Goal: Use online tool/utility: Utilize a website feature to perform a specific function

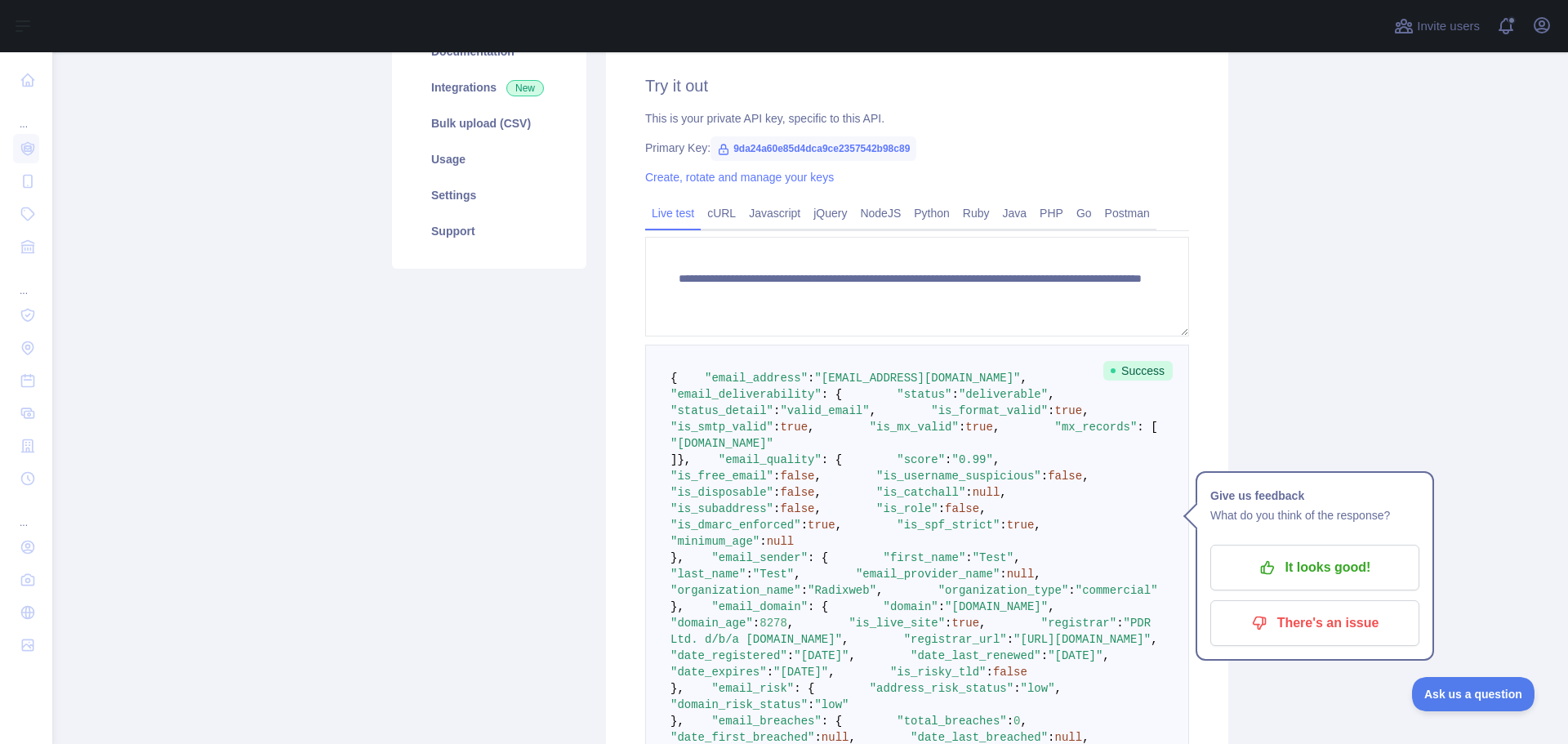
scroll to position [544, 0]
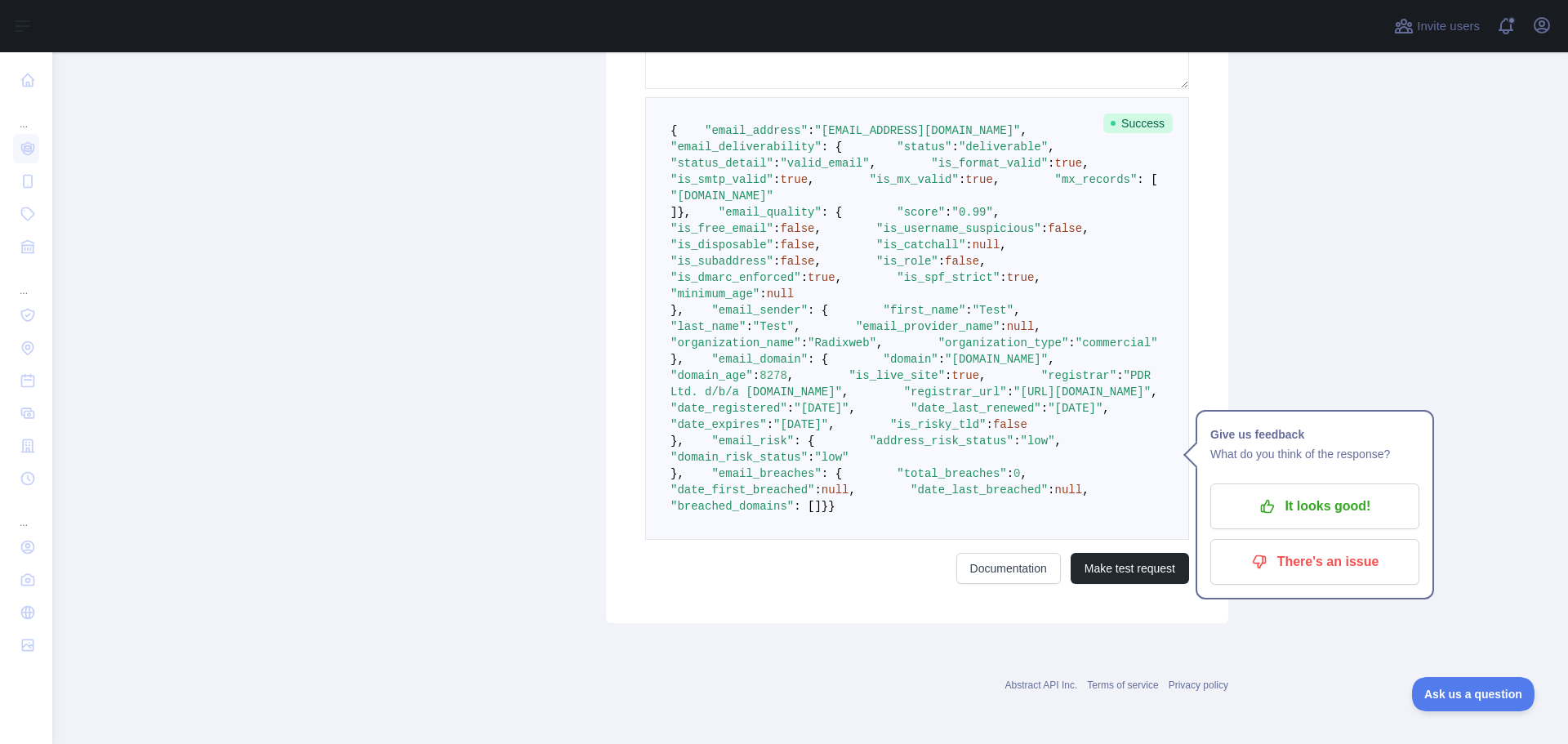
click at [1075, 349] on span ""commercial"" at bounding box center [1117, 342] width 83 height 13
copy span "commercial"
click at [950, 533] on pre "{ "email_address" : "[EMAIL_ADDRESS][DOMAIN_NAME]" , "email_deliverability" : {…" at bounding box center [917, 318] width 544 height 443
click at [1075, 349] on span ""commercial"" at bounding box center [1117, 342] width 83 height 13
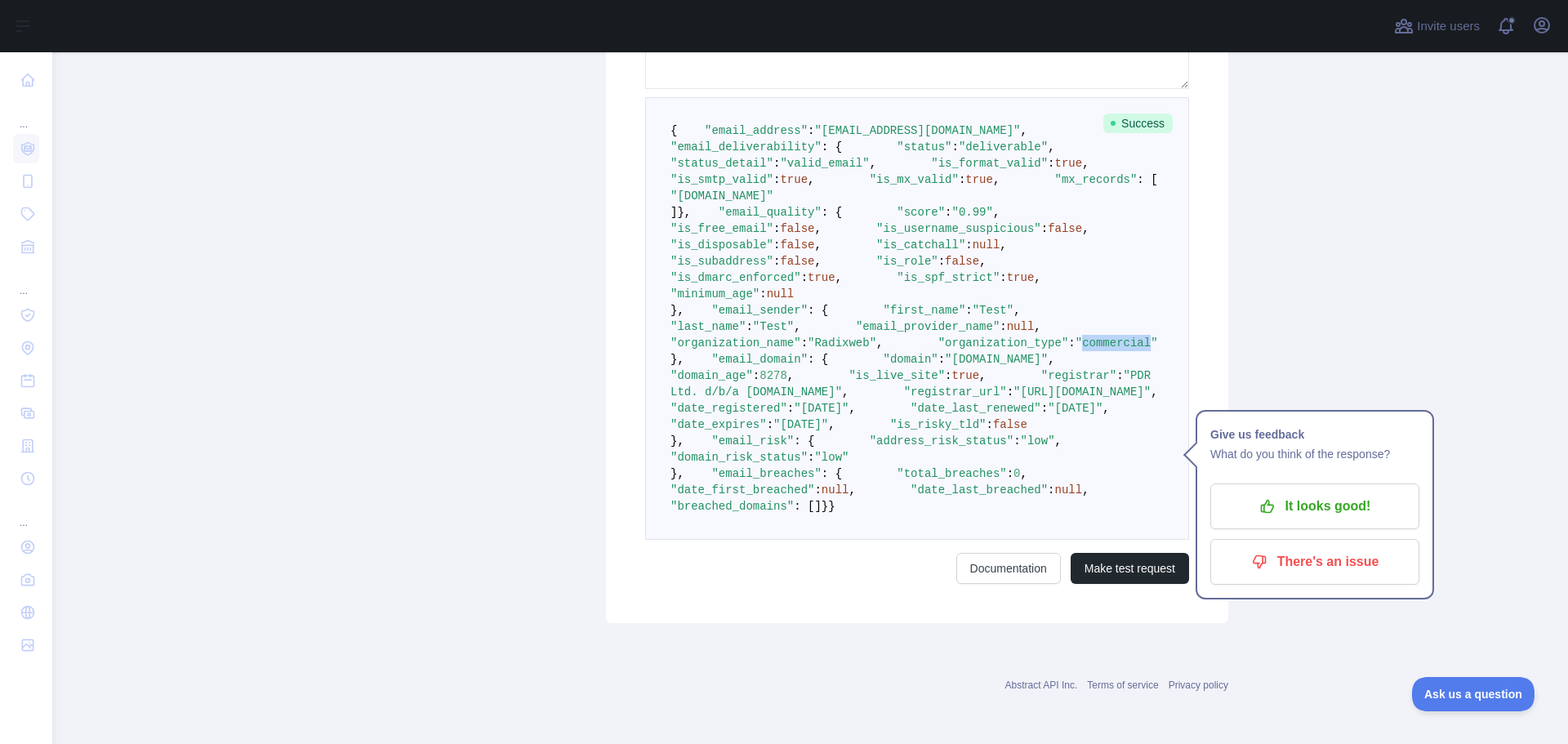
click at [1075, 349] on span ""commercial"" at bounding box center [1117, 342] width 83 height 13
click at [955, 532] on pre "{ "email_address" : "[EMAIL_ADDRESS][DOMAIN_NAME]" , "email_deliverability" : {…" at bounding box center [917, 318] width 544 height 443
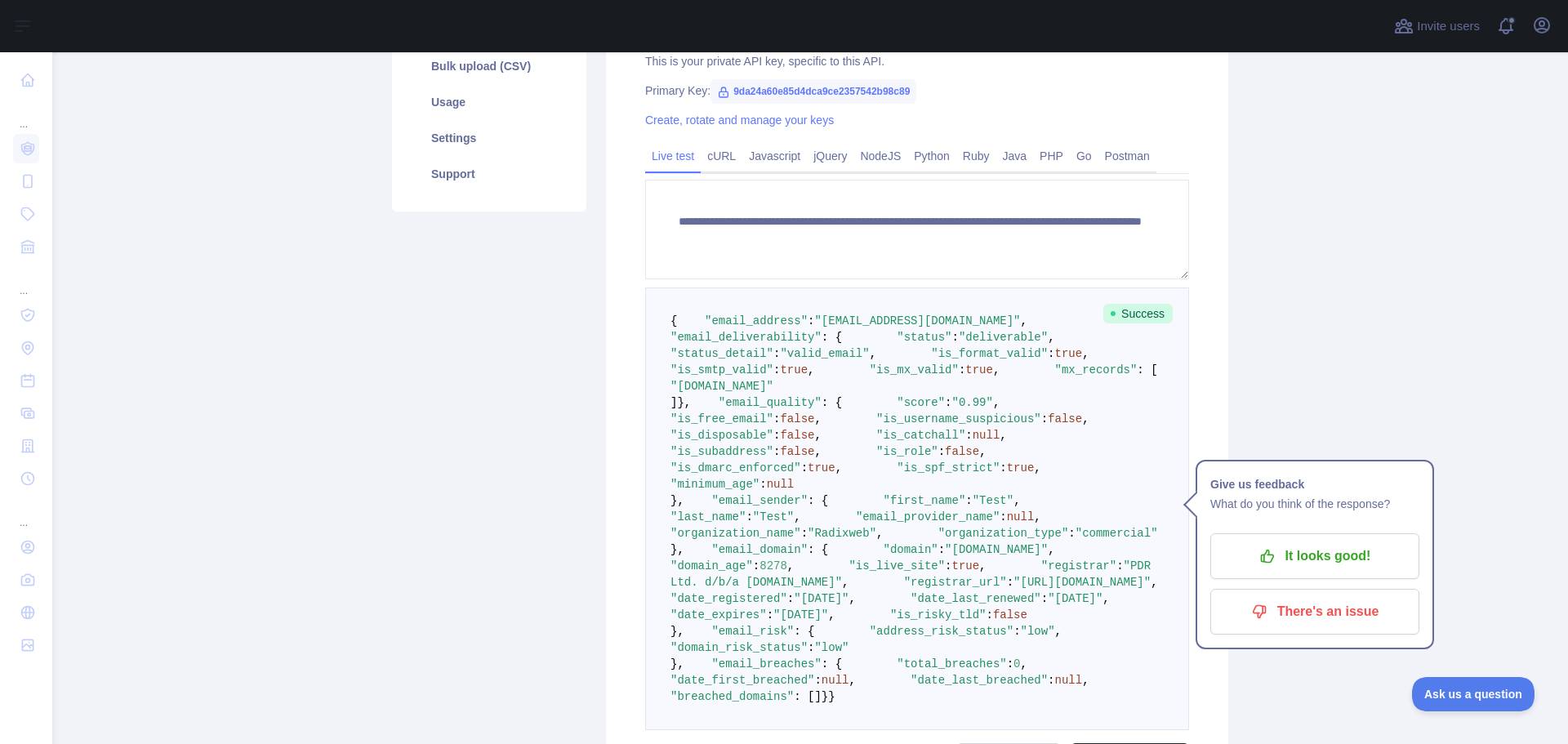
scroll to position [0, 0]
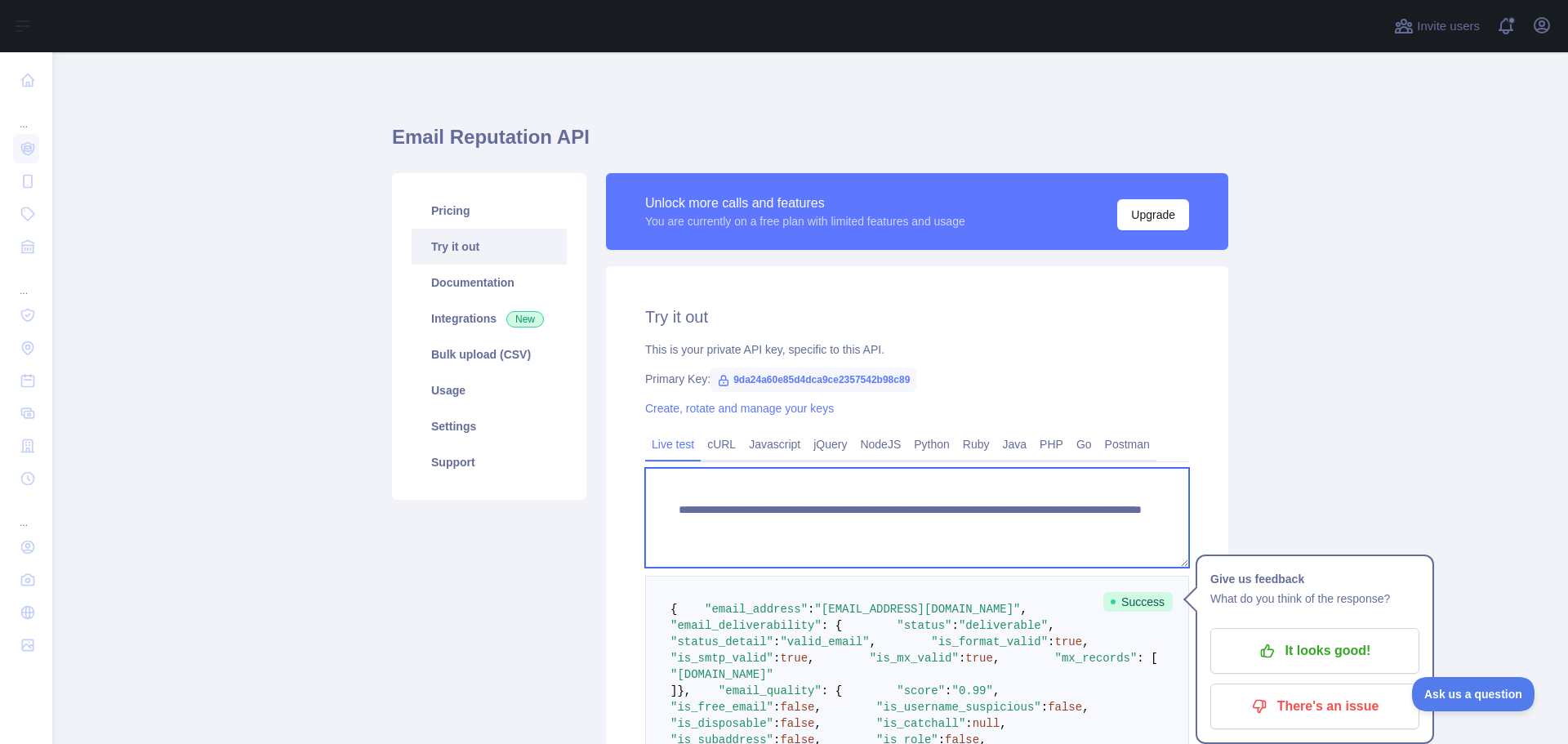
drag, startPoint x: 960, startPoint y: 526, endPoint x: 983, endPoint y: 525, distance: 23.0
click at [983, 525] on textarea "**********" at bounding box center [917, 518] width 544 height 100
click at [958, 533] on textarea "**********" at bounding box center [917, 518] width 544 height 100
drag, startPoint x: 956, startPoint y: 528, endPoint x: 1103, endPoint y: 525, distance: 147.0
click at [1103, 525] on textarea "**********" at bounding box center [917, 518] width 544 height 100
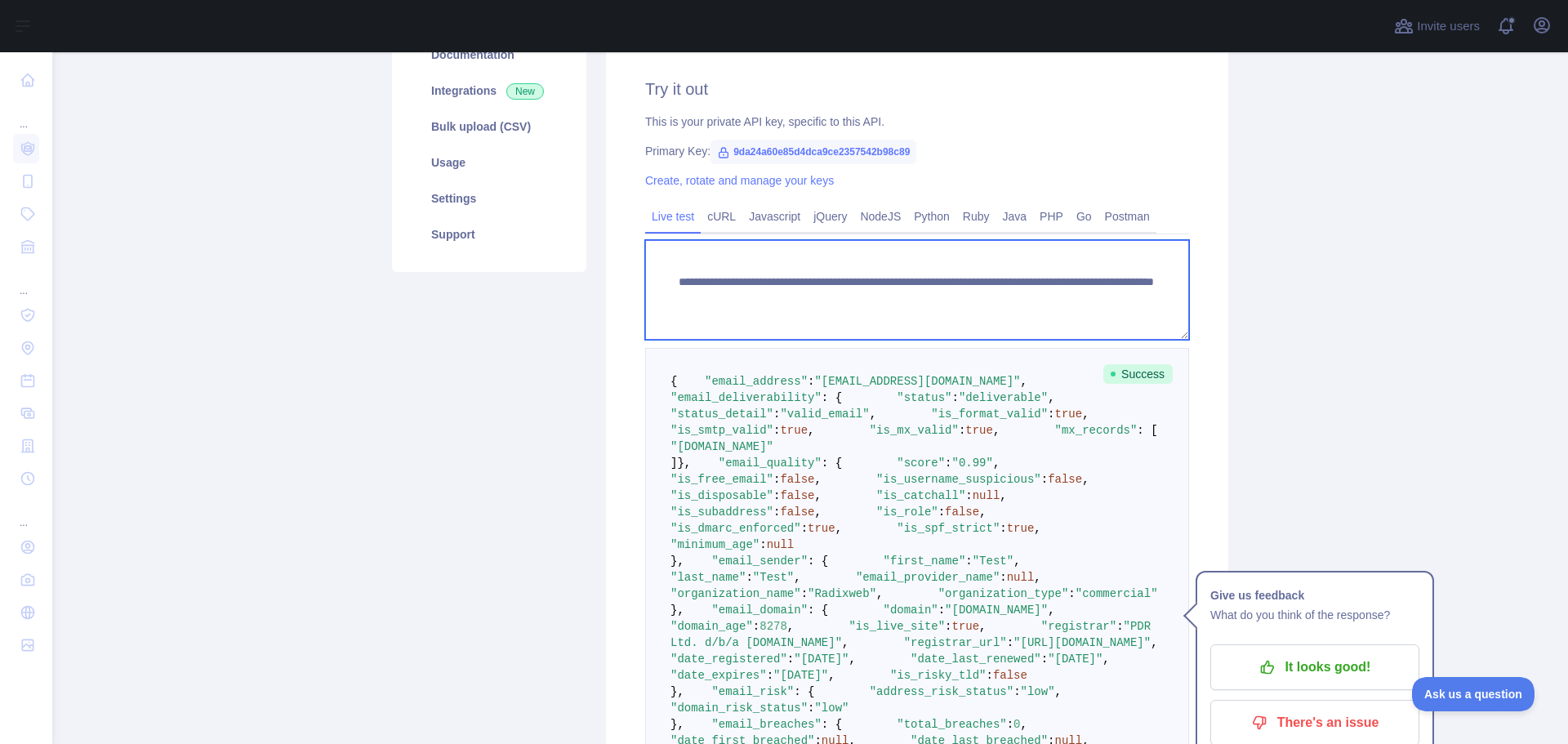
scroll to position [217, 0]
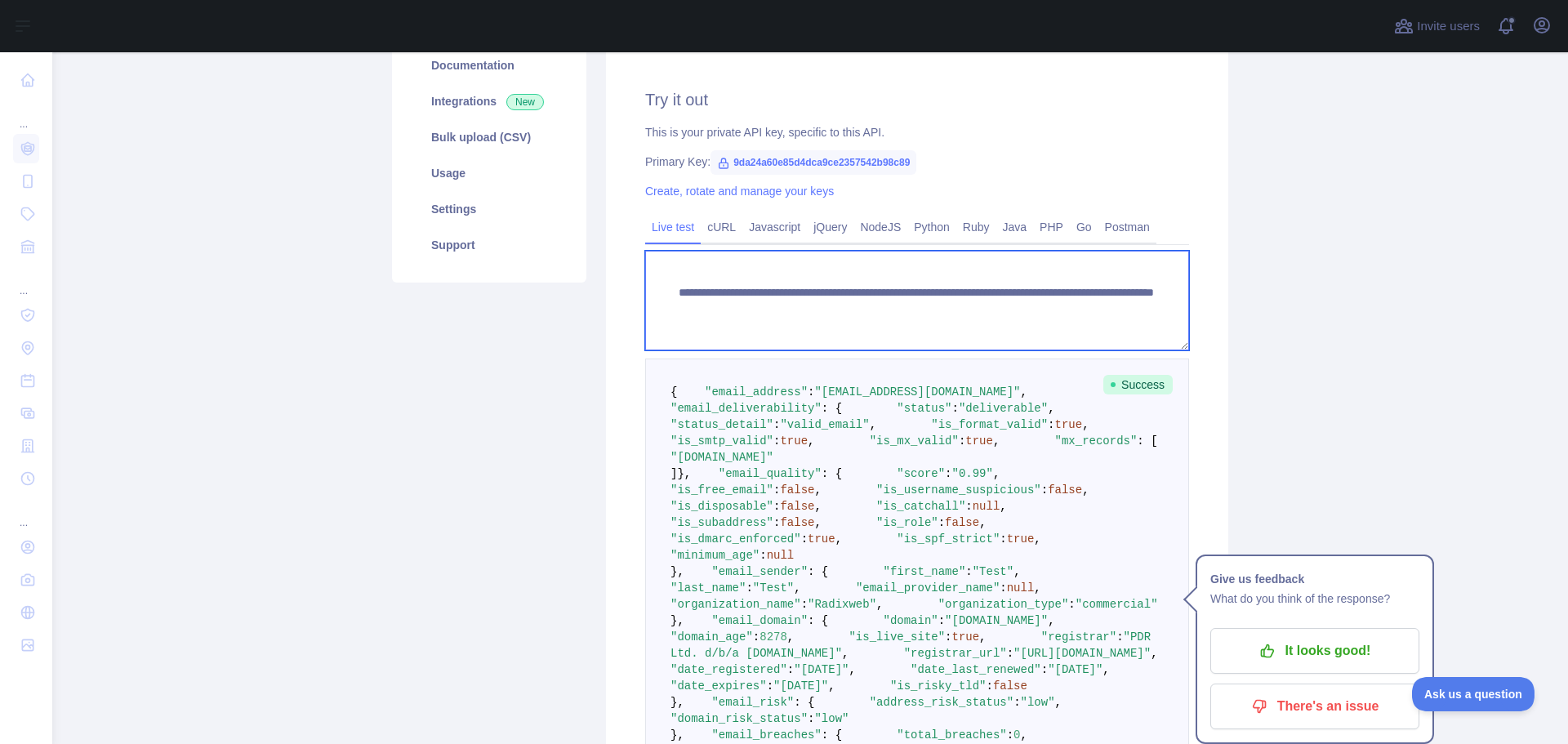
drag, startPoint x: 957, startPoint y: 310, endPoint x: 1126, endPoint y: 301, distance: 169.2
click at [1126, 301] on textarea "**********" at bounding box center [917, 300] width 544 height 100
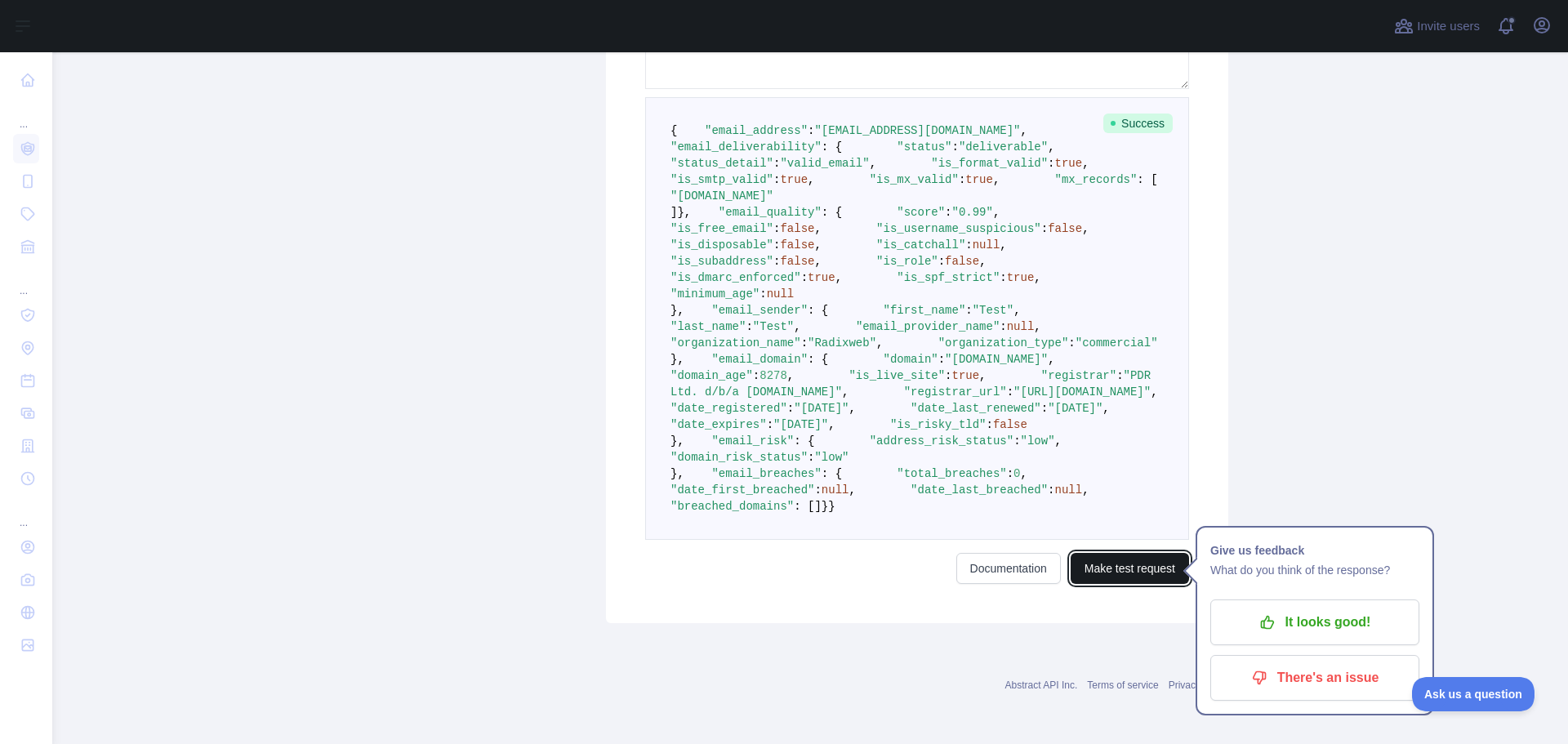
click at [1123, 569] on button "Make test request" at bounding box center [1129, 568] width 118 height 31
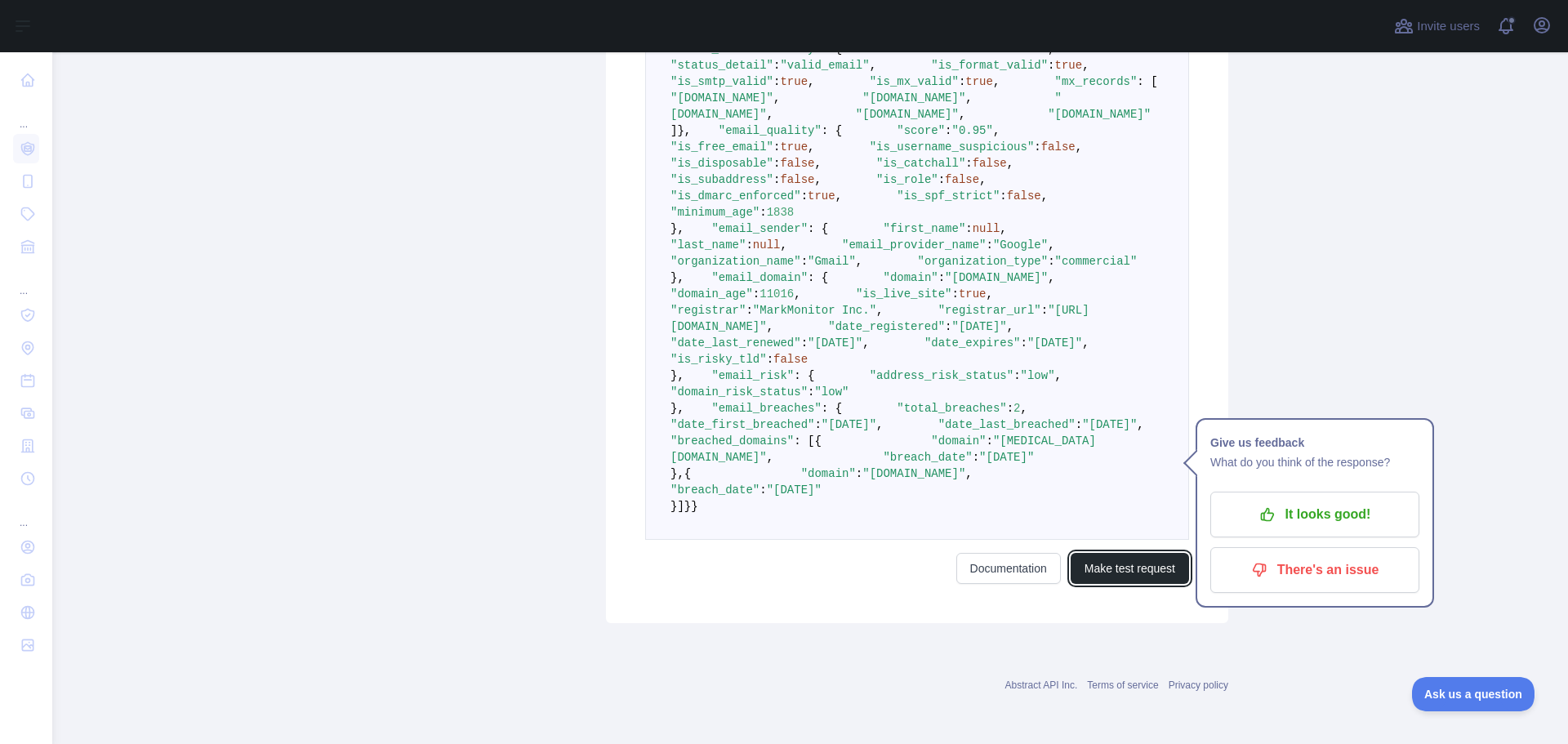
scroll to position [789, 0]
click at [1055, 267] on span ""commercial"" at bounding box center [1097, 261] width 83 height 13
click at [778, 267] on span ""organization_name"" at bounding box center [736, 261] width 131 height 13
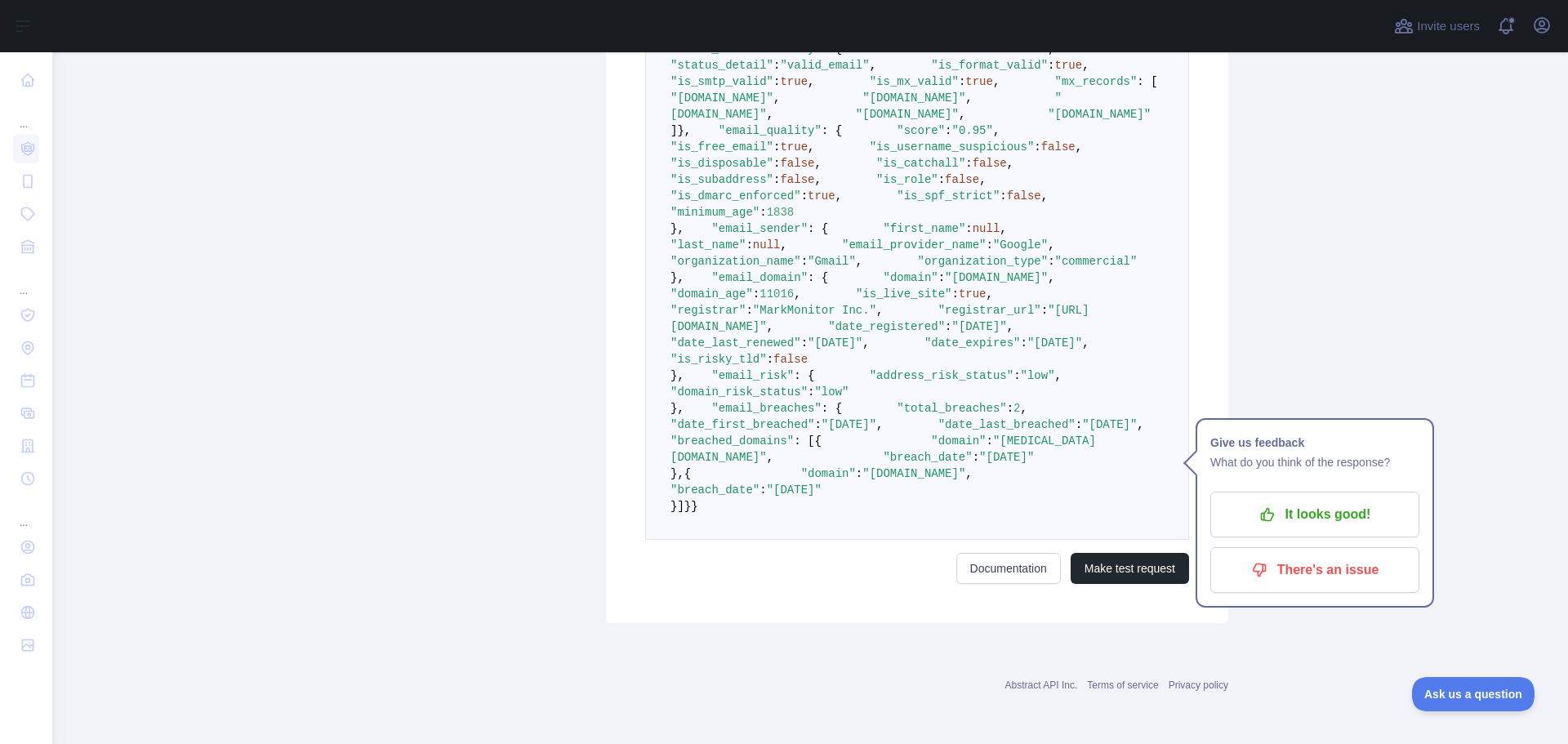
click at [855, 267] on span ""Gmail"" at bounding box center [831, 261] width 48 height 13
click at [1055, 267] on span ""commercial"" at bounding box center [1097, 261] width 83 height 13
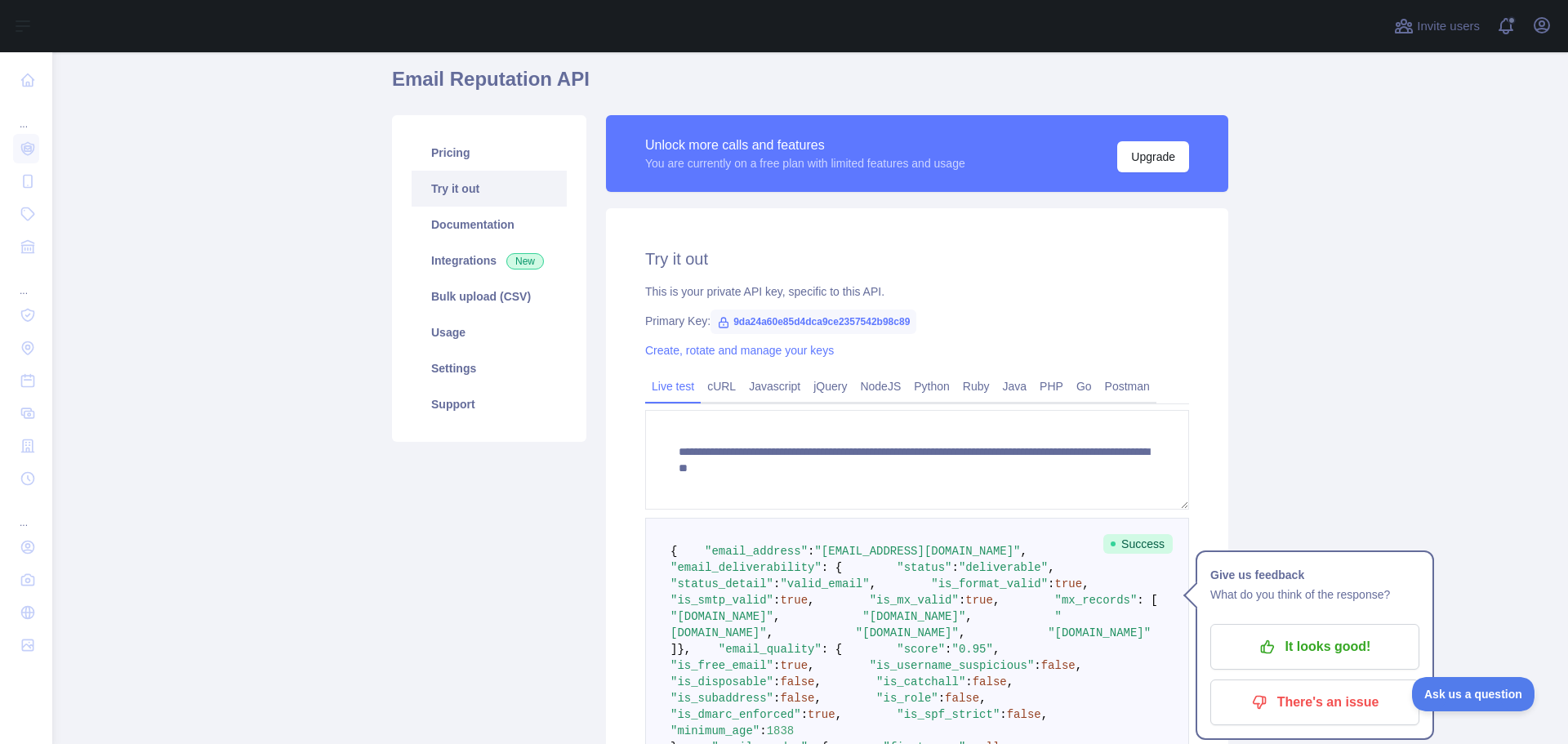
scroll to position [54, 0]
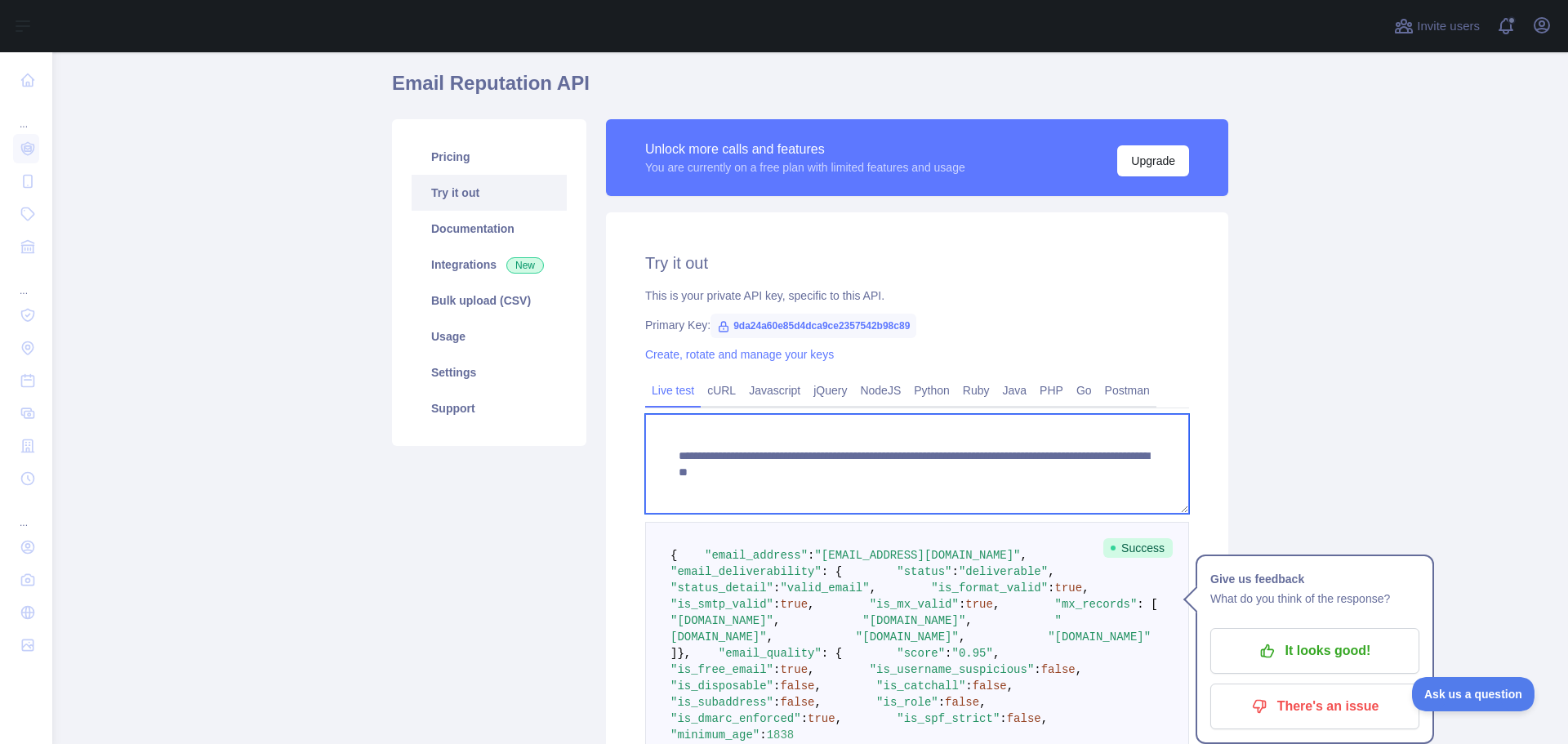
drag, startPoint x: 957, startPoint y: 472, endPoint x: 1140, endPoint y: 482, distance: 183.3
click at [1140, 482] on textarea "**********" at bounding box center [917, 464] width 544 height 100
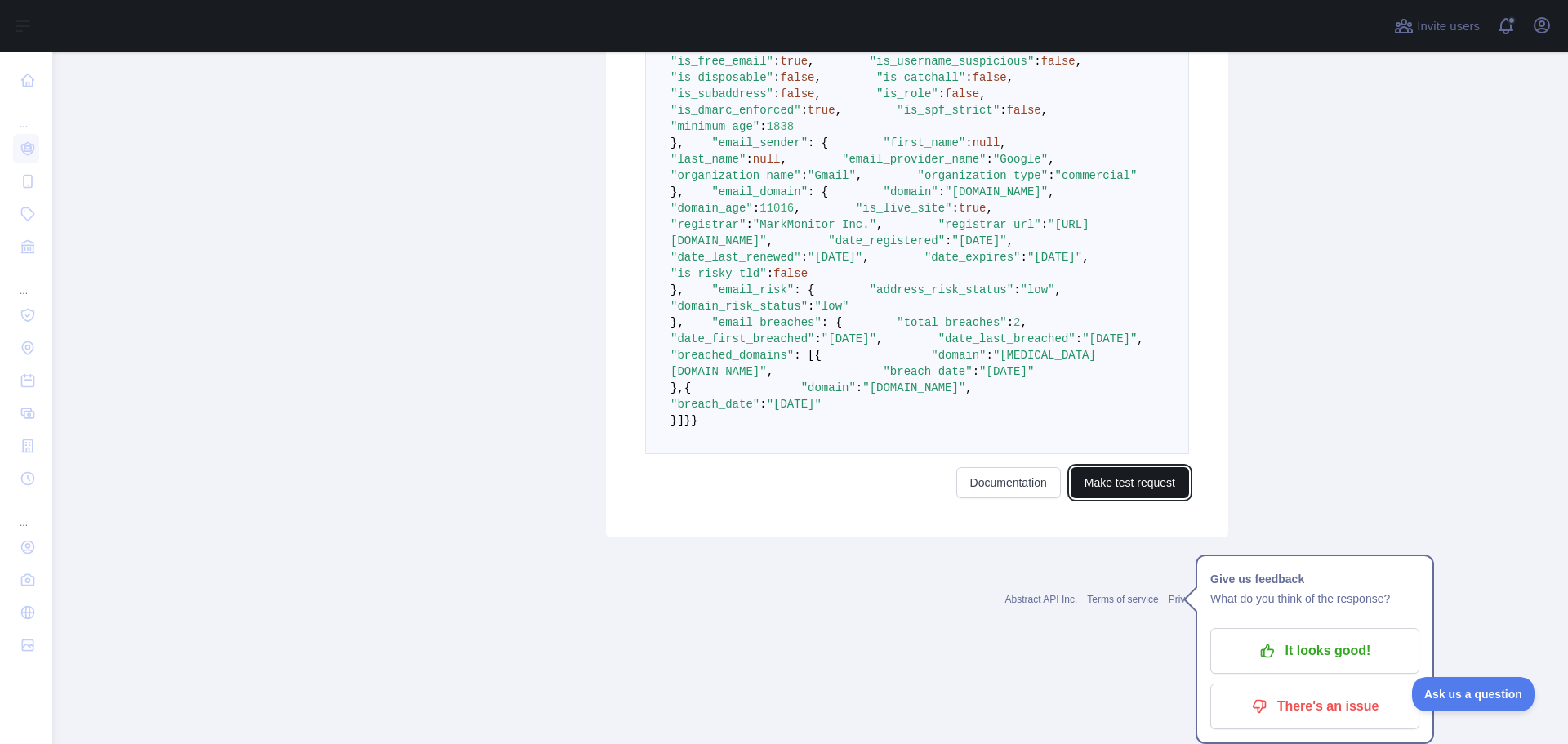
click at [1127, 498] on button "Make test request" at bounding box center [1129, 483] width 118 height 31
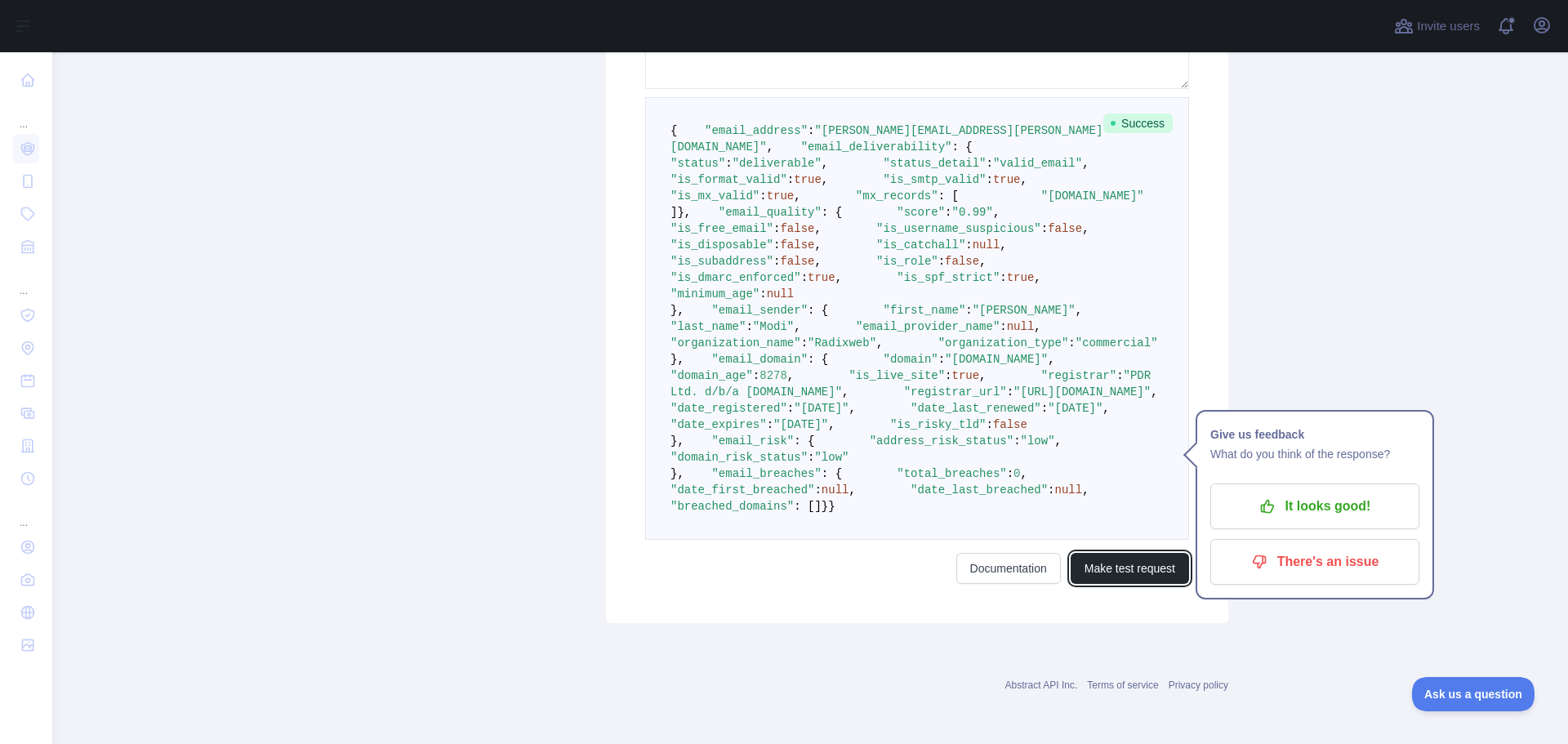
scroll to position [707, 0]
click at [1075, 349] on span ""commercial"" at bounding box center [1117, 342] width 83 height 13
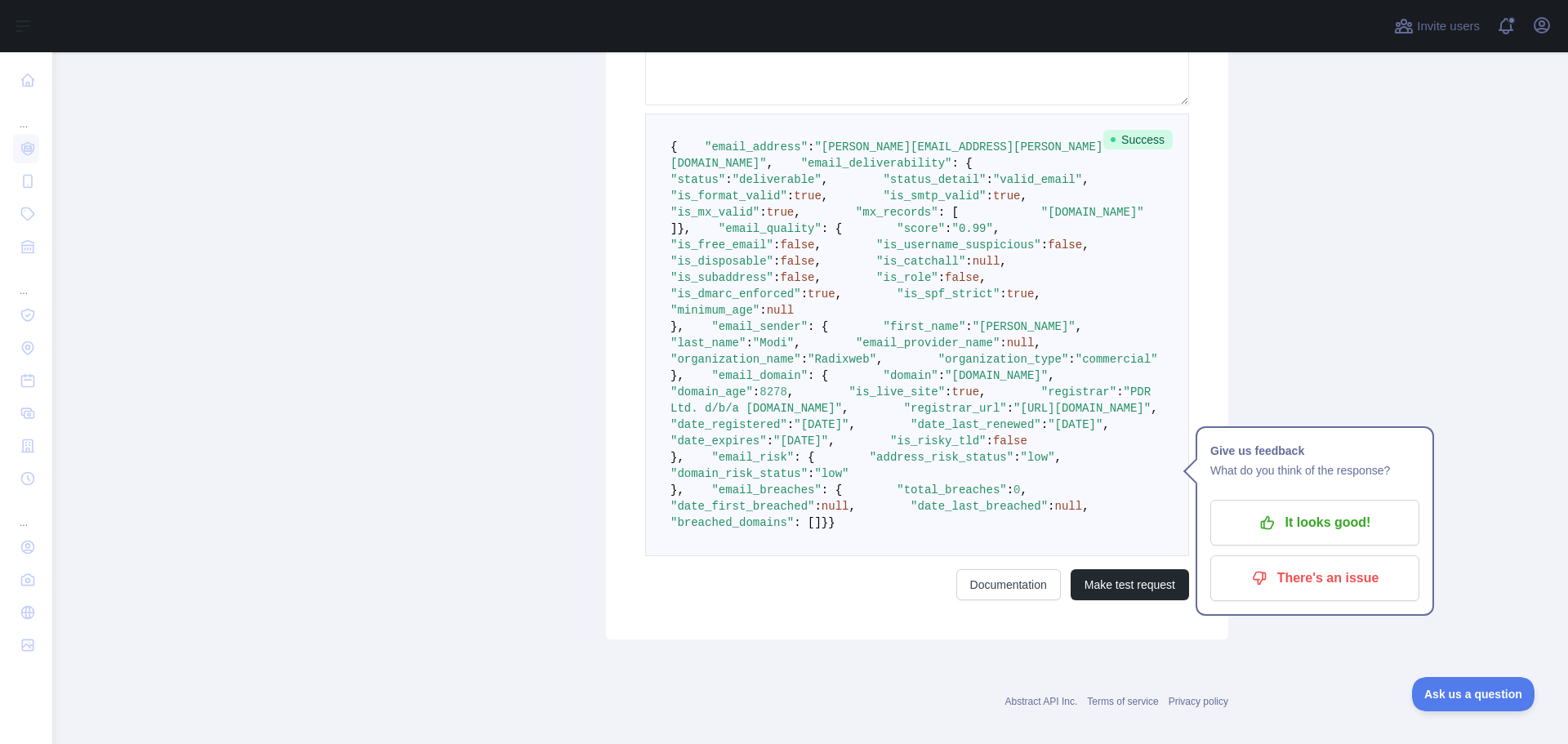
click at [1550, 319] on main "**********" at bounding box center [810, 398] width 1516 height 692
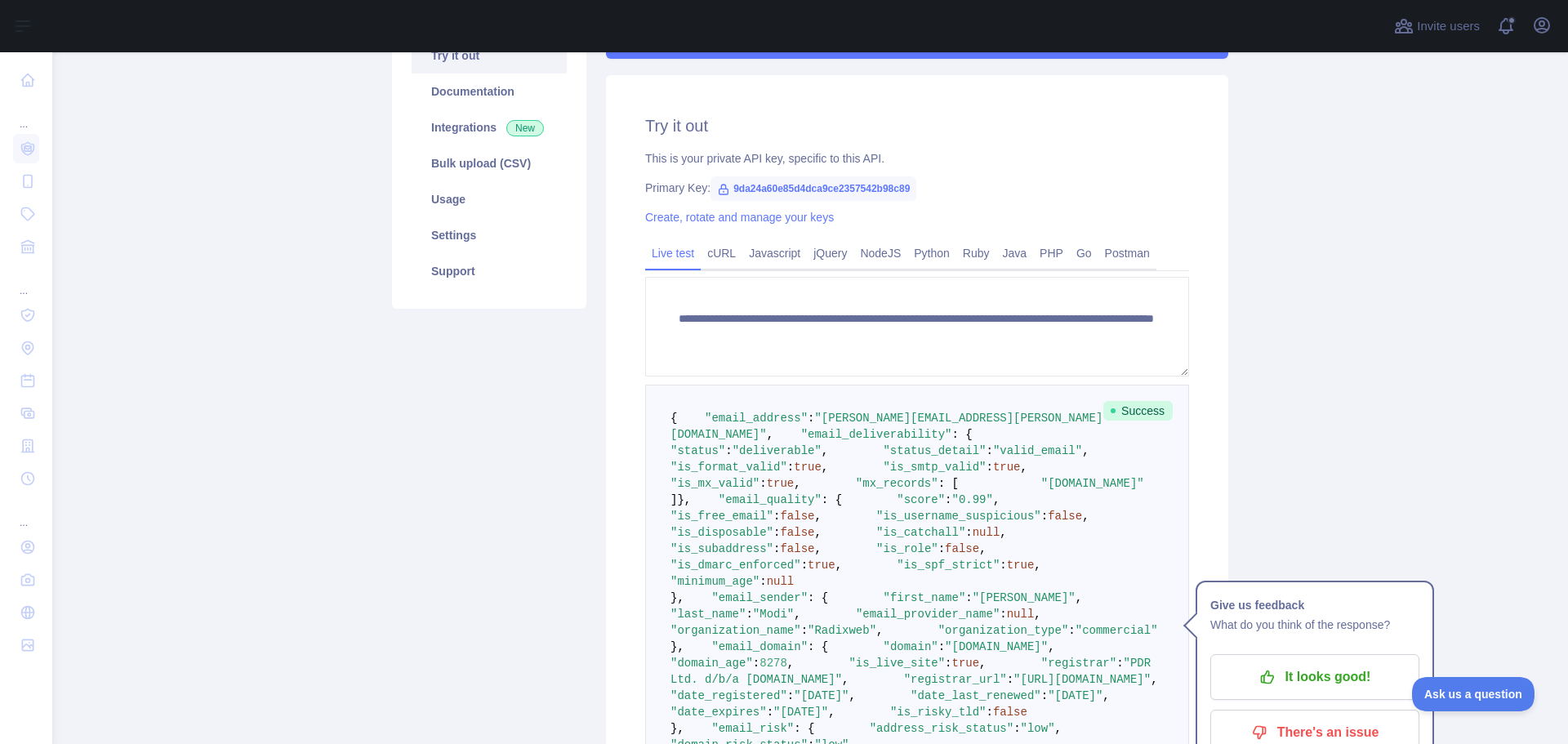
scroll to position [217, 0]
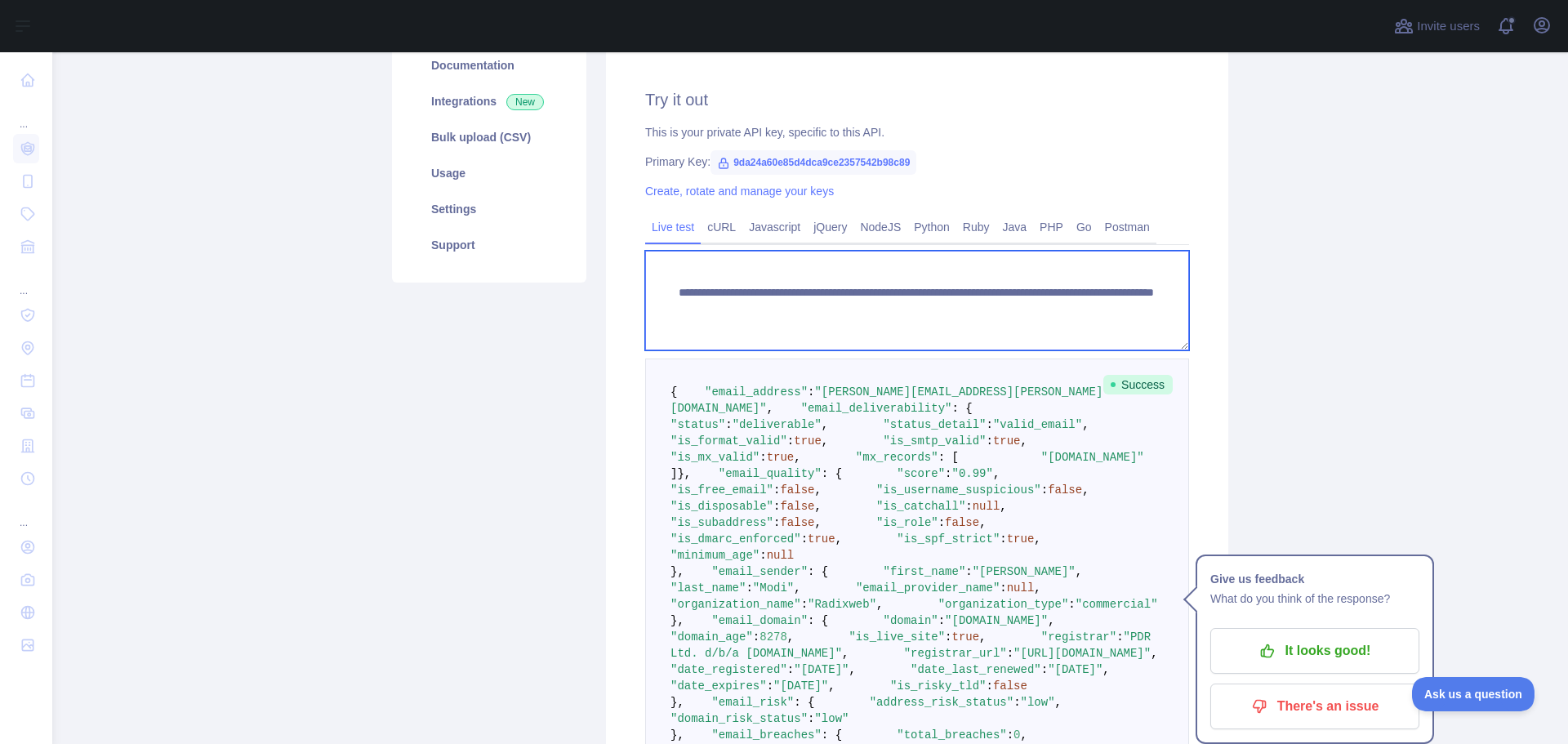
click at [954, 310] on textarea "**********" at bounding box center [917, 300] width 544 height 100
drag, startPoint x: 956, startPoint y: 310, endPoint x: 1141, endPoint y: 306, distance: 185.0
click at [1141, 306] on textarea "**********" at bounding box center [917, 300] width 544 height 100
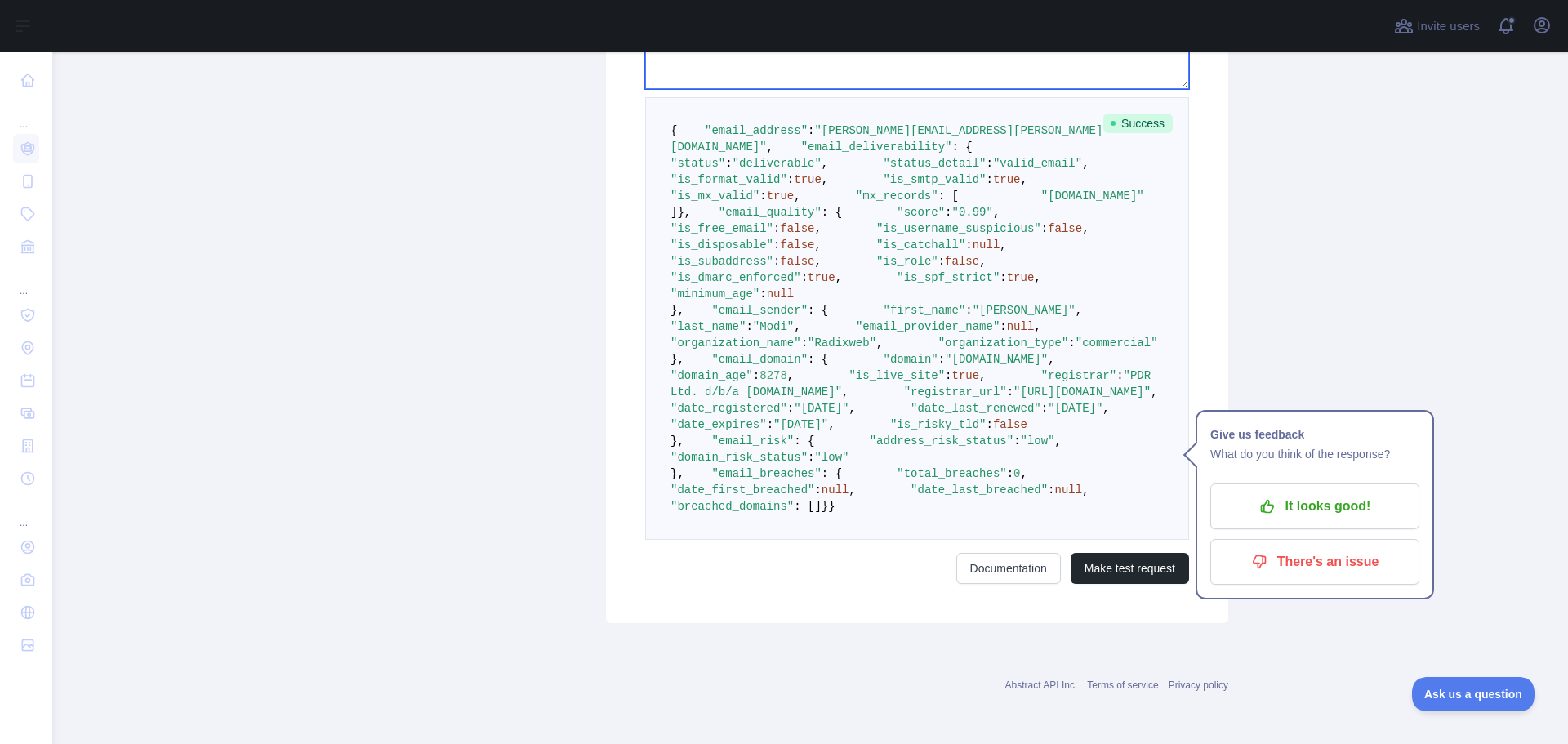
scroll to position [299, 0]
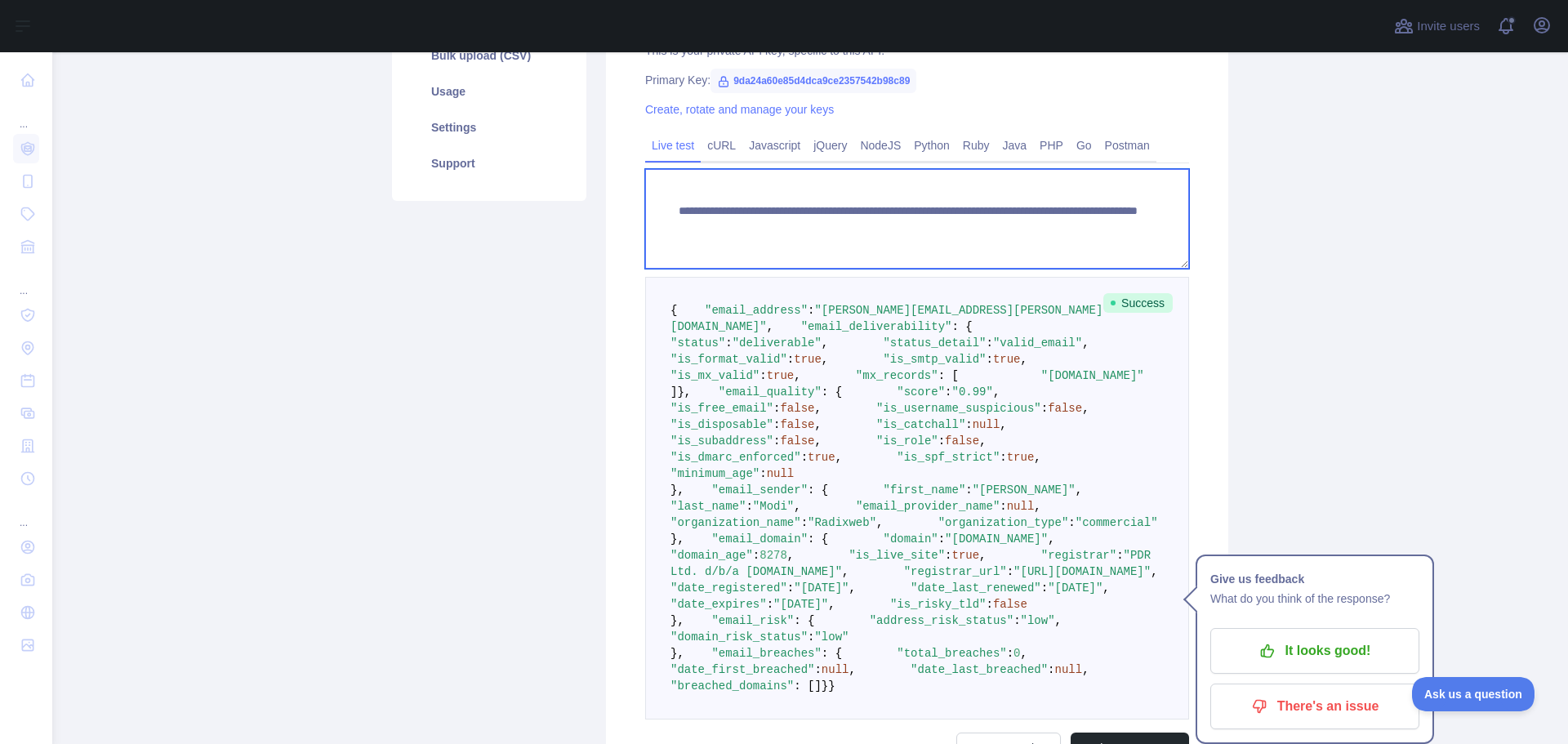
click at [1001, 233] on textarea "**********" at bounding box center [917, 218] width 544 height 100
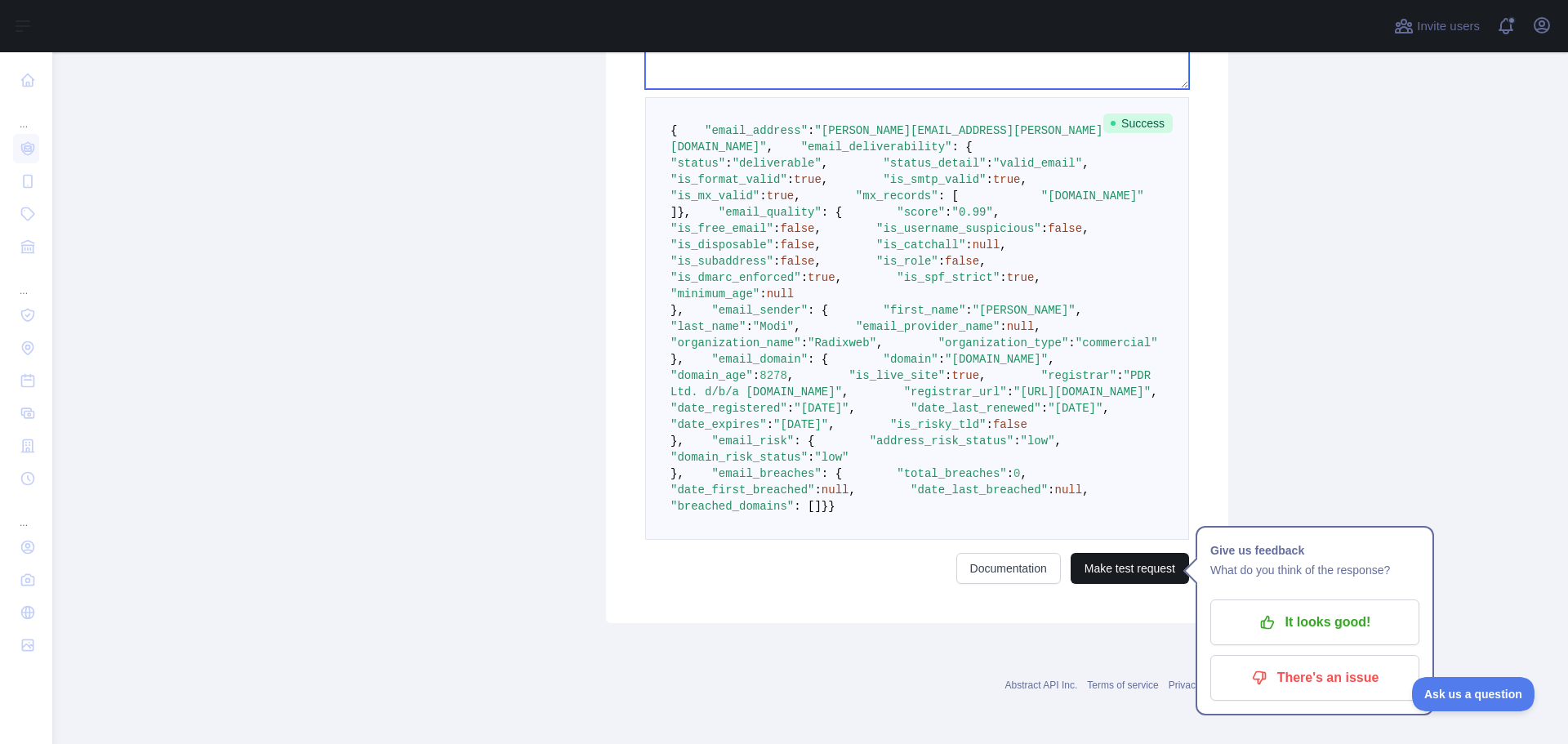
type textarea "**********"
drag, startPoint x: 1130, startPoint y: 564, endPoint x: 1110, endPoint y: 549, distance: 25.0
click at [1130, 564] on button "Make test request" at bounding box center [1129, 568] width 118 height 31
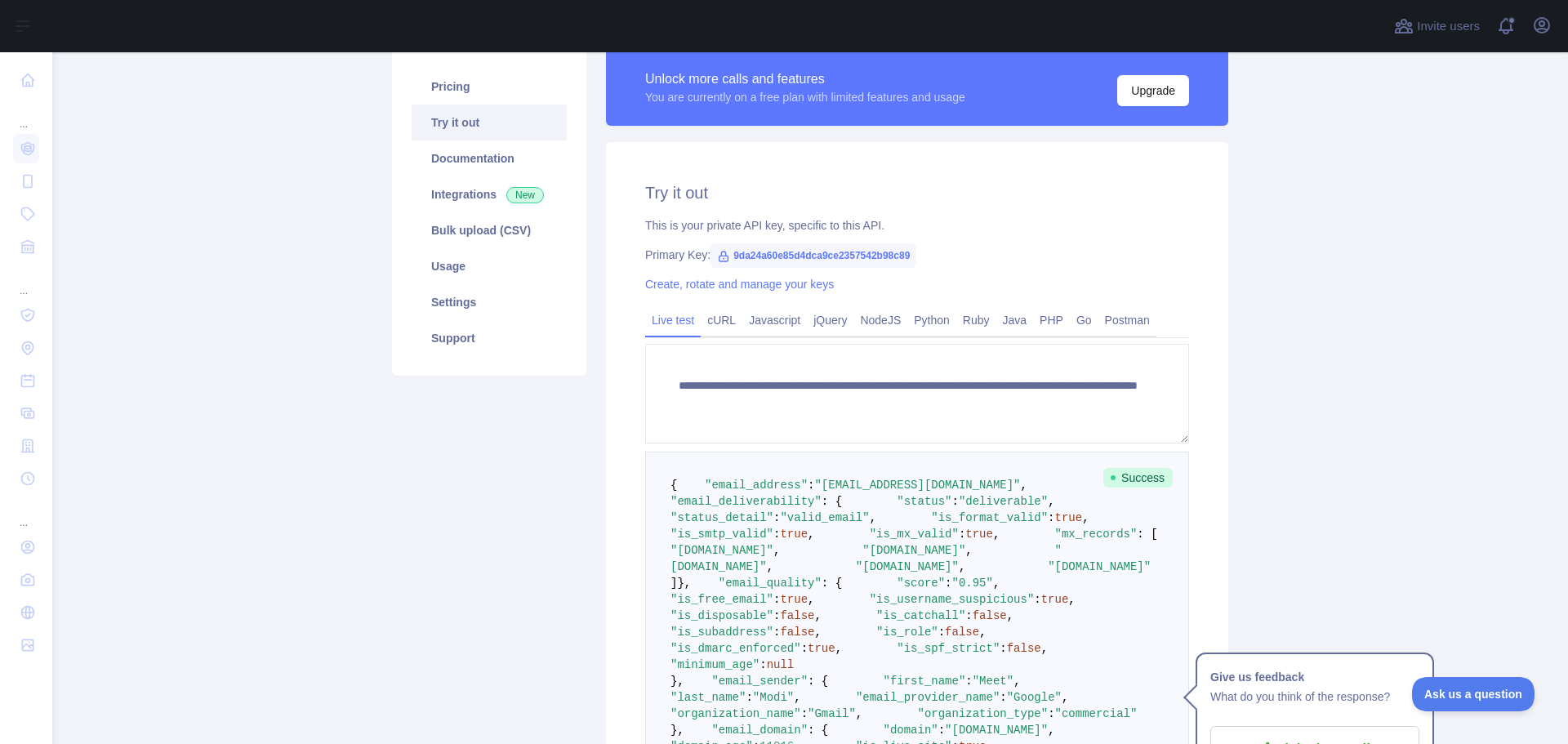
scroll to position [0, 0]
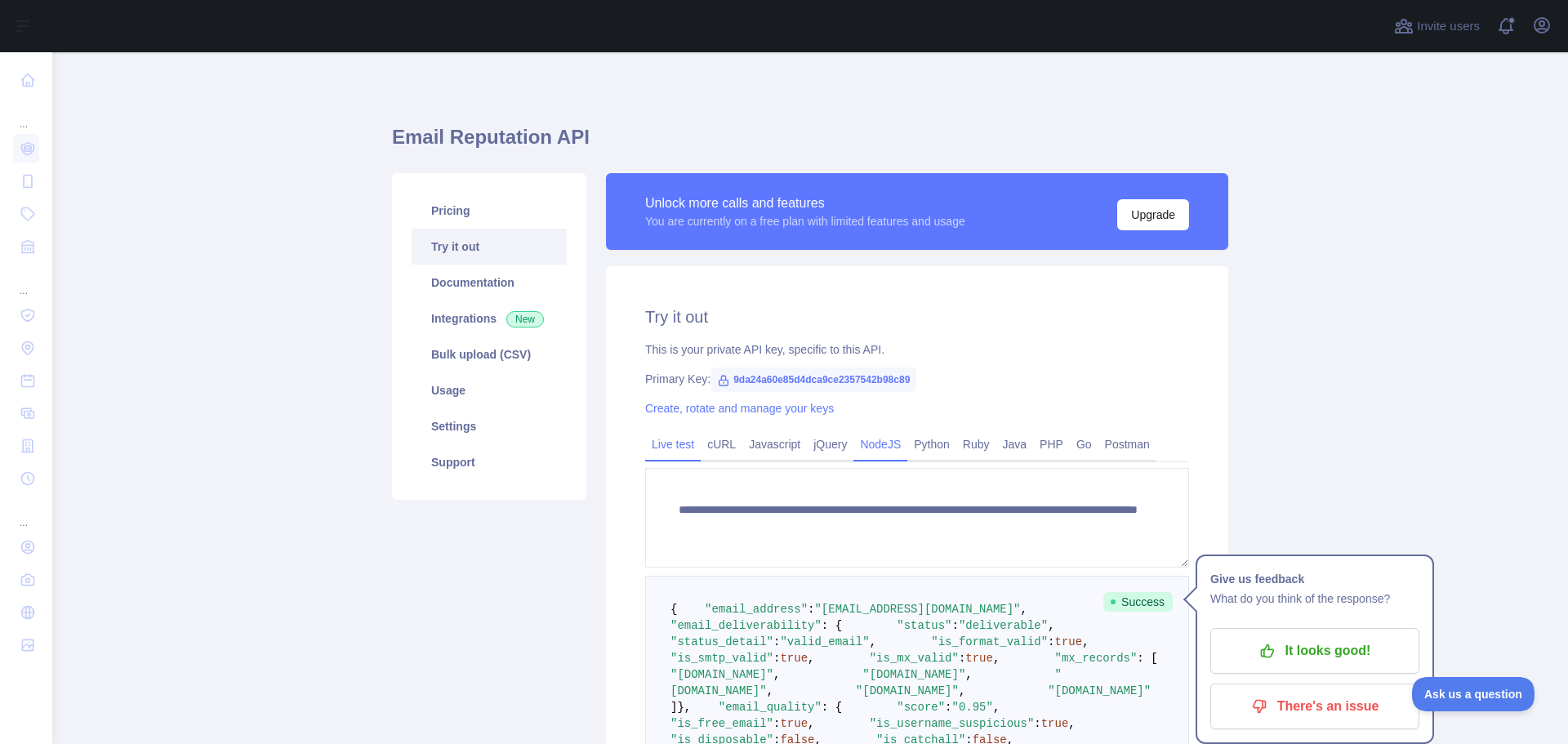
click at [870, 447] on link "NodeJS" at bounding box center [881, 444] width 54 height 26
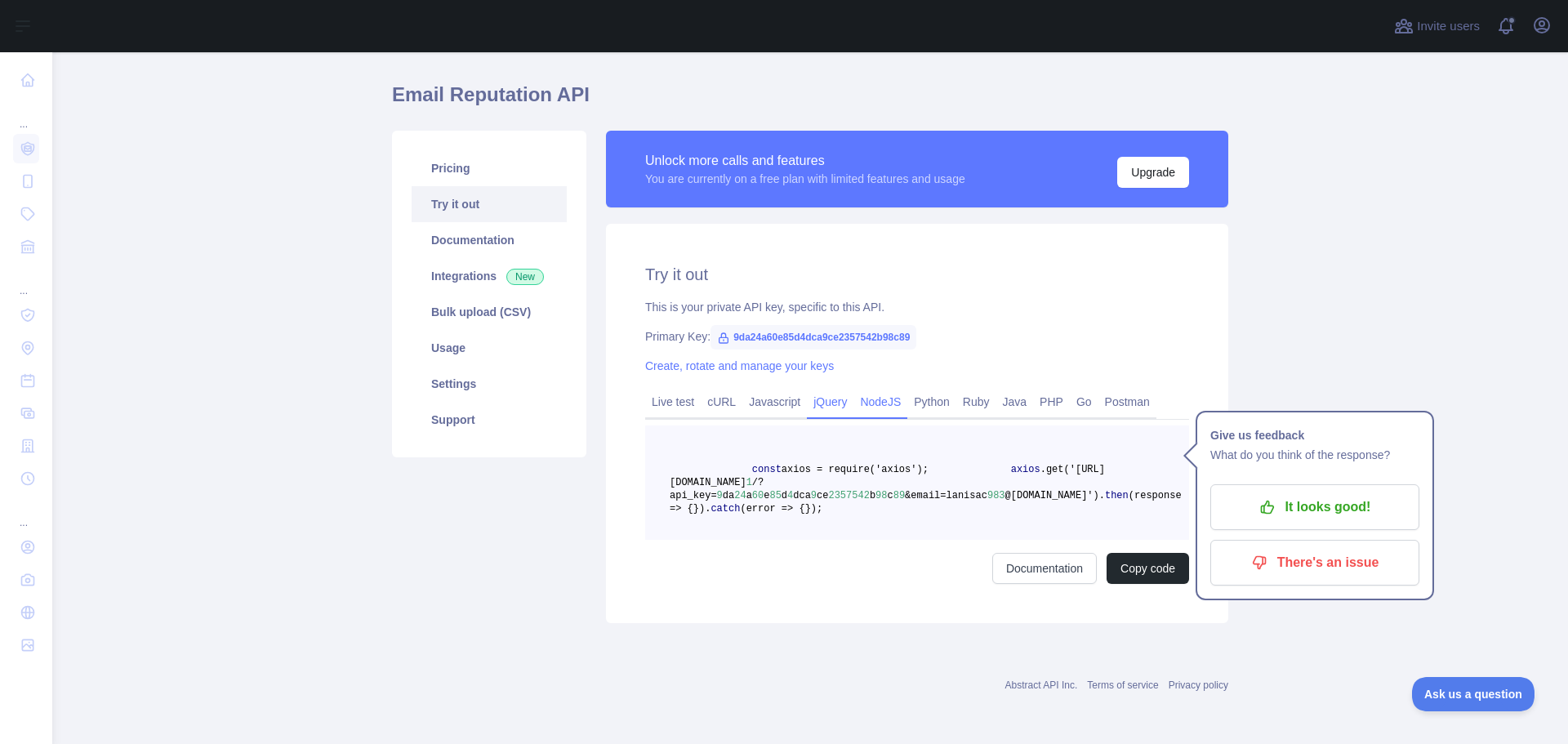
scroll to position [82, 0]
drag, startPoint x: 818, startPoint y: 518, endPoint x: 721, endPoint y: 431, distance: 130.3
click at [721, 431] on pre "const axios = require('axios'); axios .get('[URL][DOMAIN_NAME] 1 /?api_key= 9 d…" at bounding box center [917, 483] width 544 height 115
copy code "const axios = require('axios'); axios .get('[URL][DOMAIN_NAME] 1 /?api_key= 9 d…"
click at [901, 487] on pre "const axios = require('axios'); axios .get('[URL][DOMAIN_NAME] 1 /?api_key= 9 d…" at bounding box center [917, 483] width 544 height 115
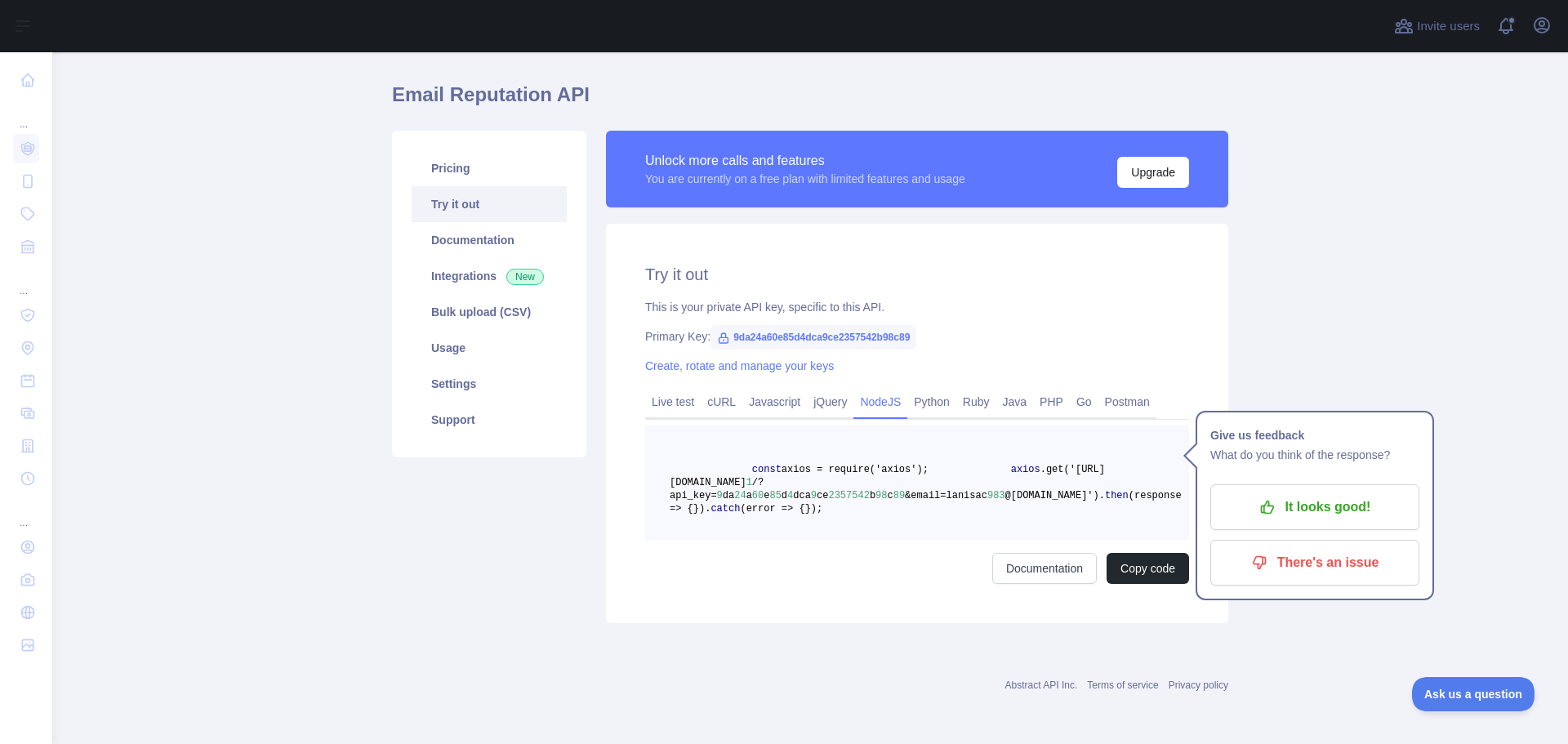
click at [763, 490] on span "e" at bounding box center [766, 496] width 6 height 12
copy span "9 da 24 a 60 e 85 d 4 dca 9 ce 2357542 b 98 c 89"
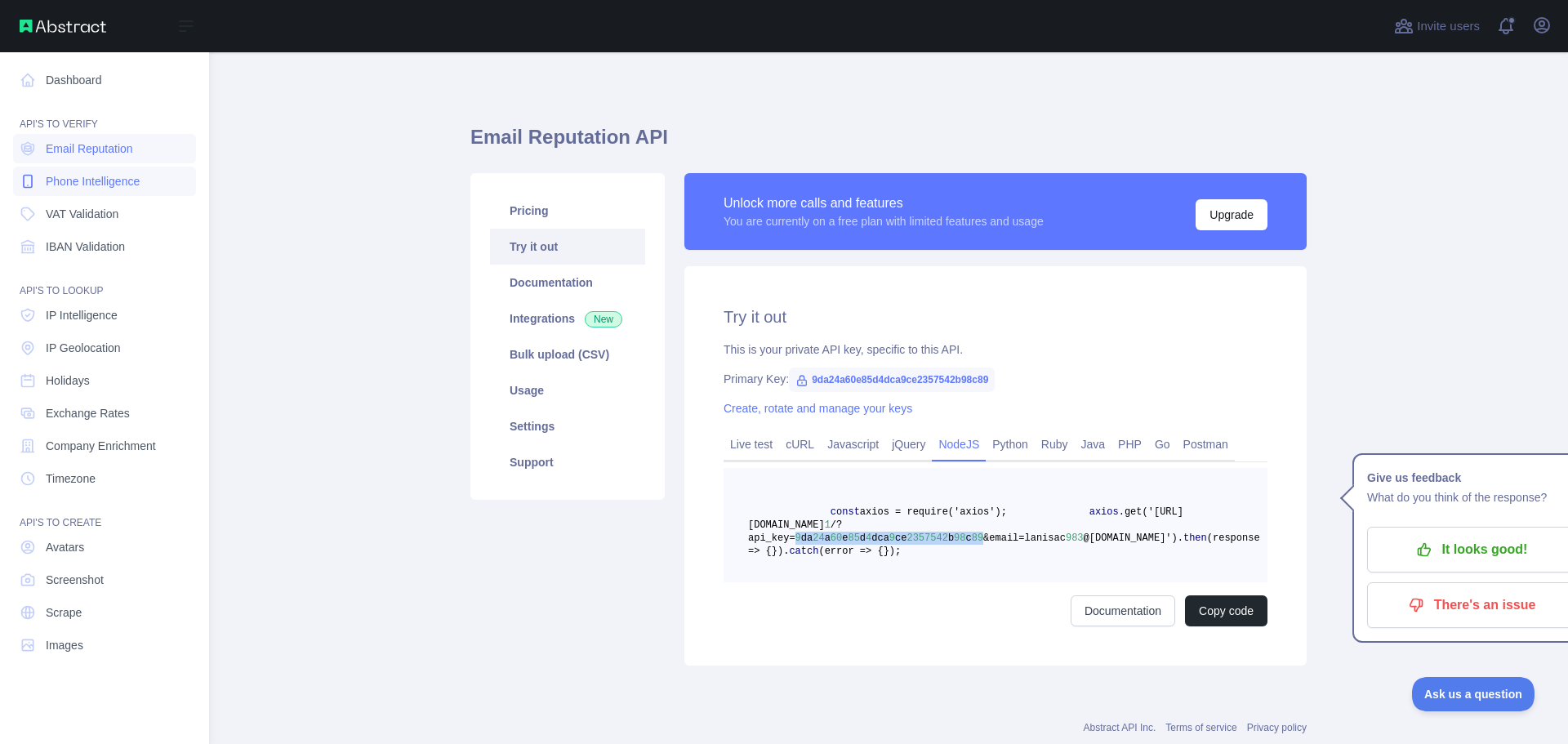
click at [79, 185] on span "Phone Intelligence" at bounding box center [92, 181] width 94 height 16
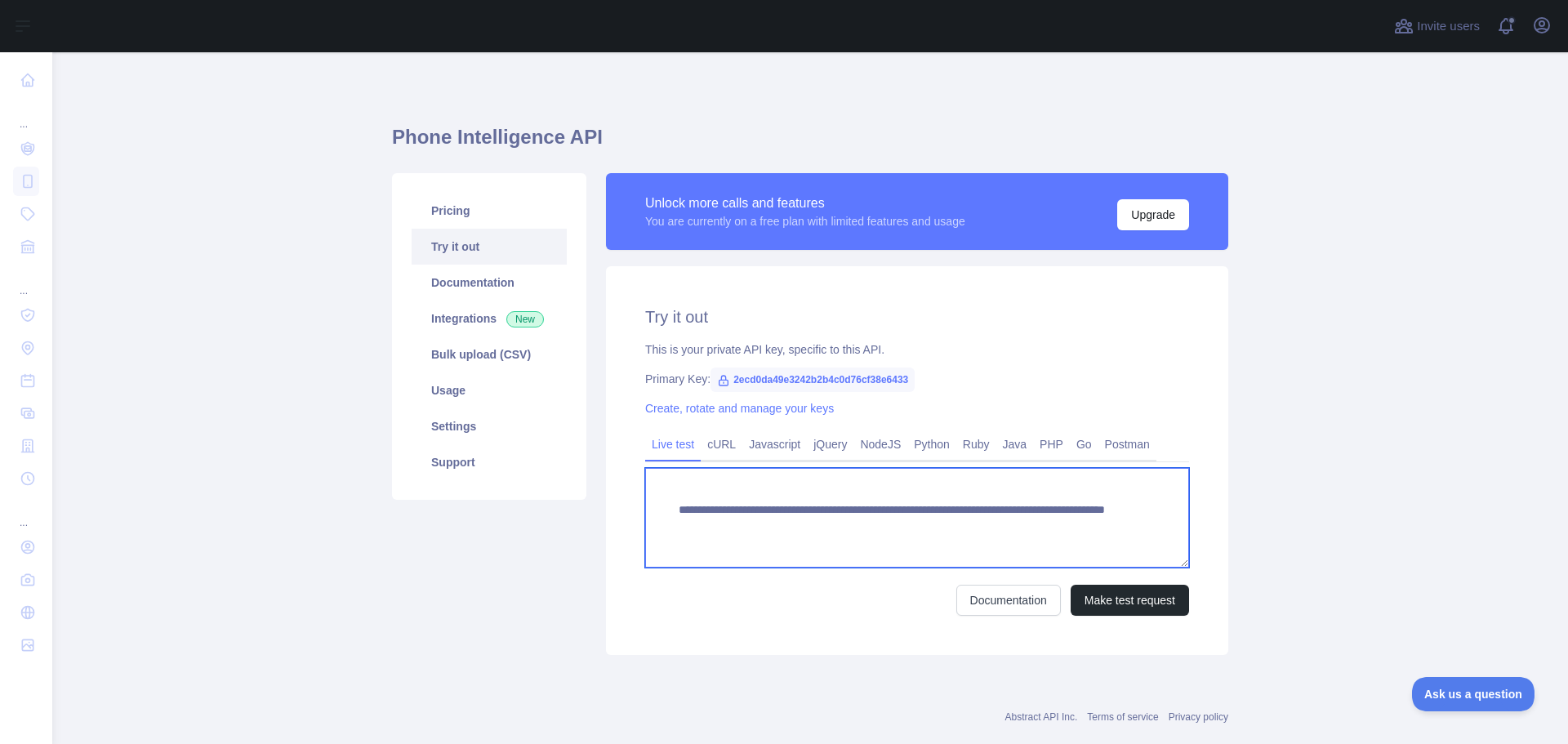
click at [762, 530] on textarea "**********" at bounding box center [917, 518] width 544 height 100
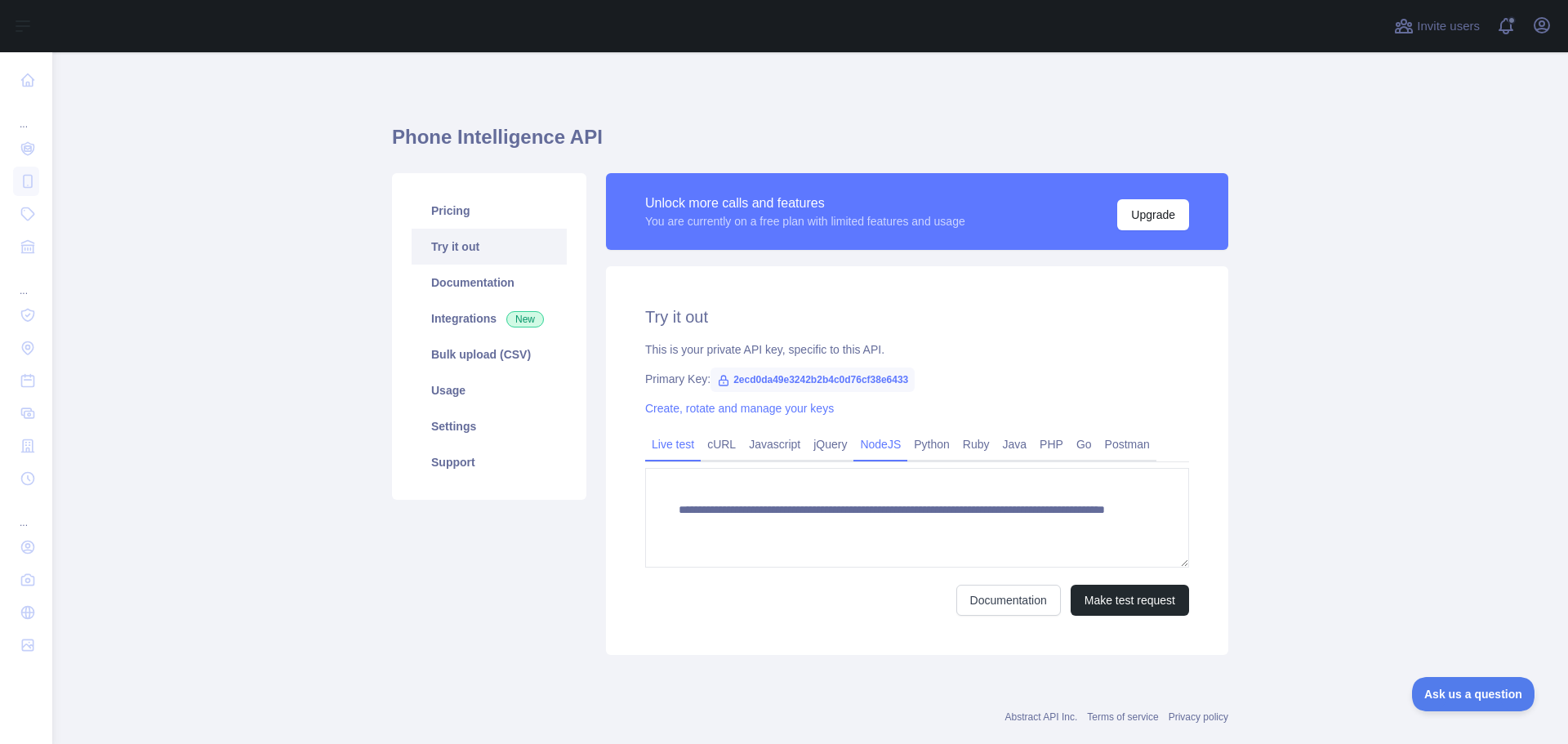
click at [875, 443] on link "NodeJS" at bounding box center [881, 444] width 54 height 26
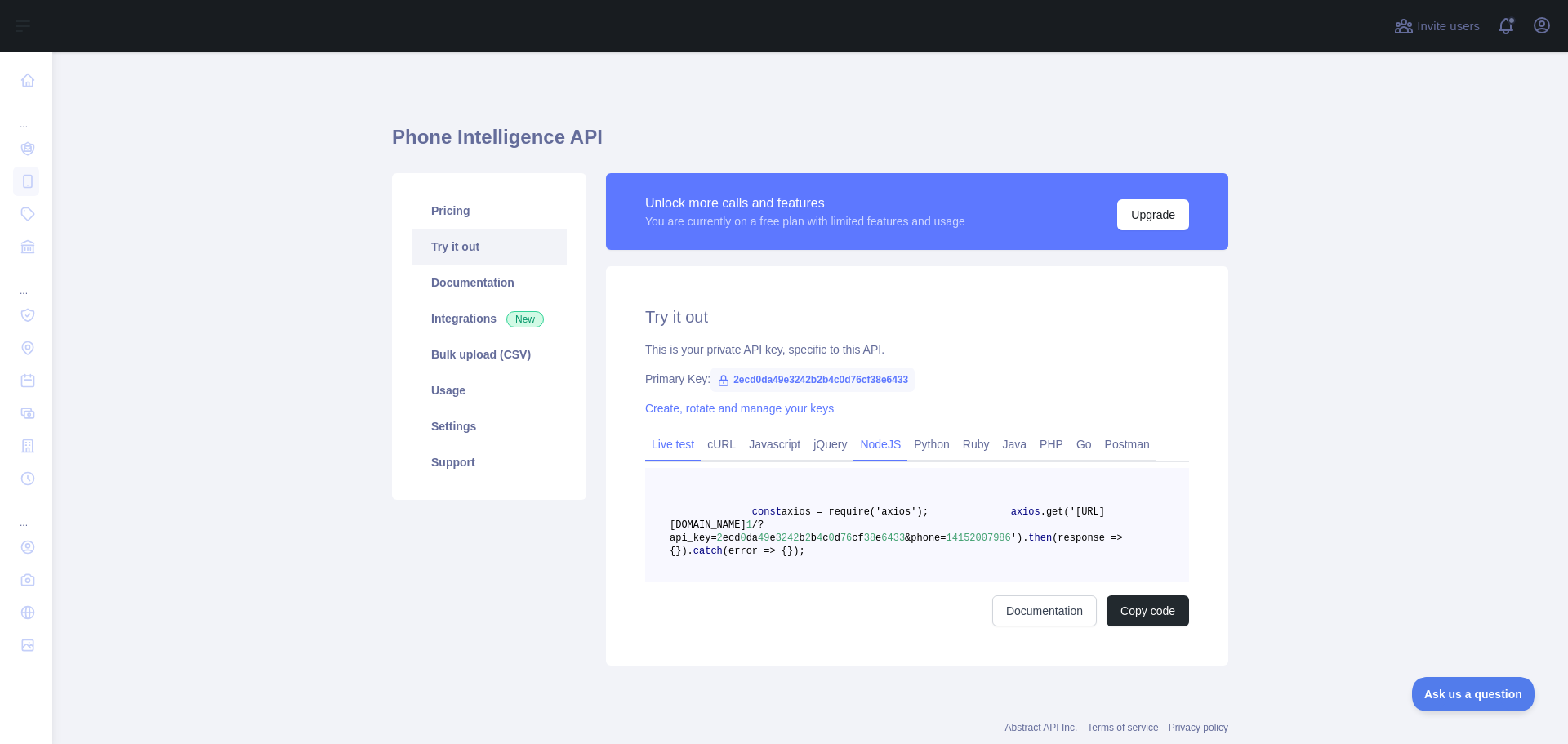
click at [671, 447] on link "Live test" at bounding box center [673, 444] width 56 height 26
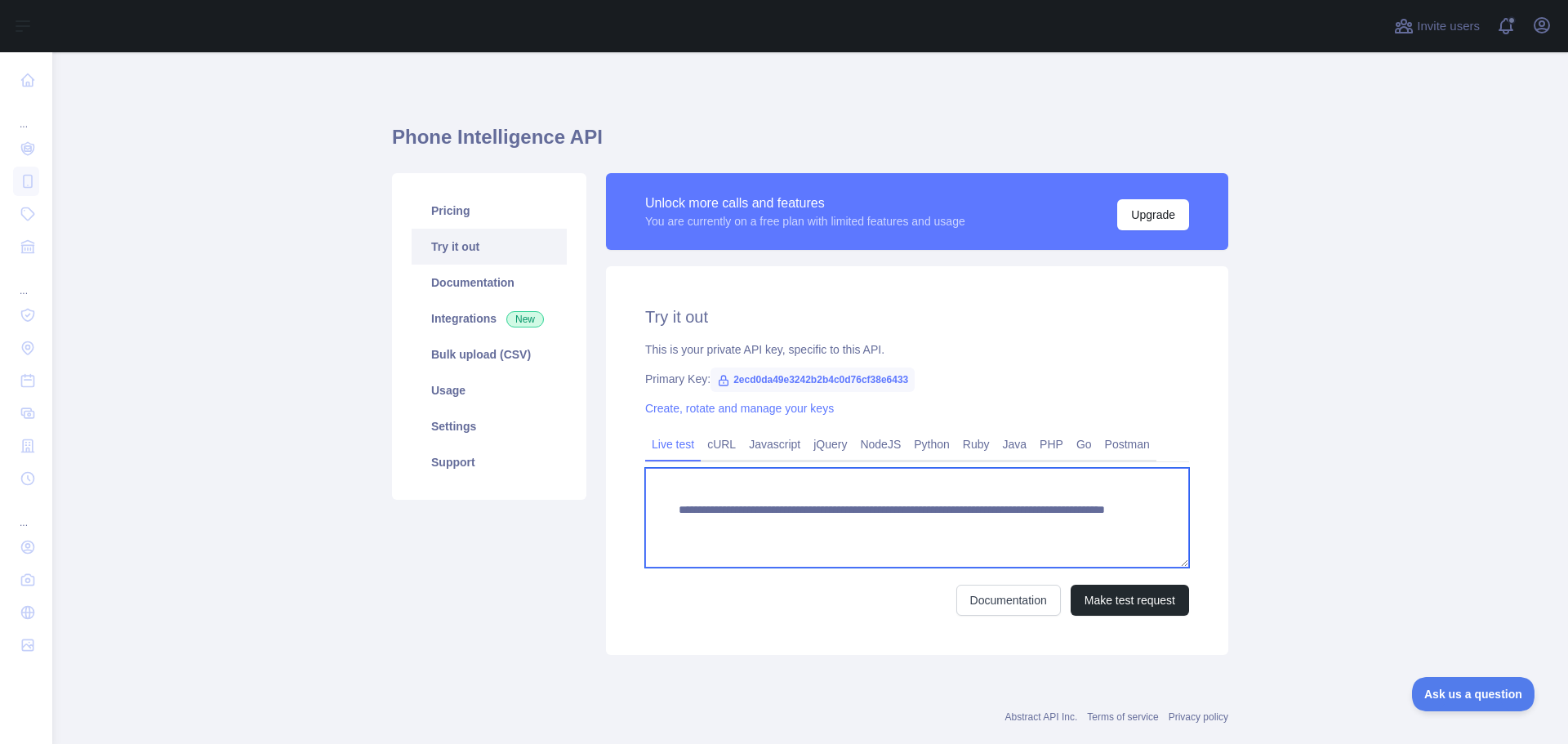
click at [760, 528] on textarea "**********" at bounding box center [917, 518] width 544 height 100
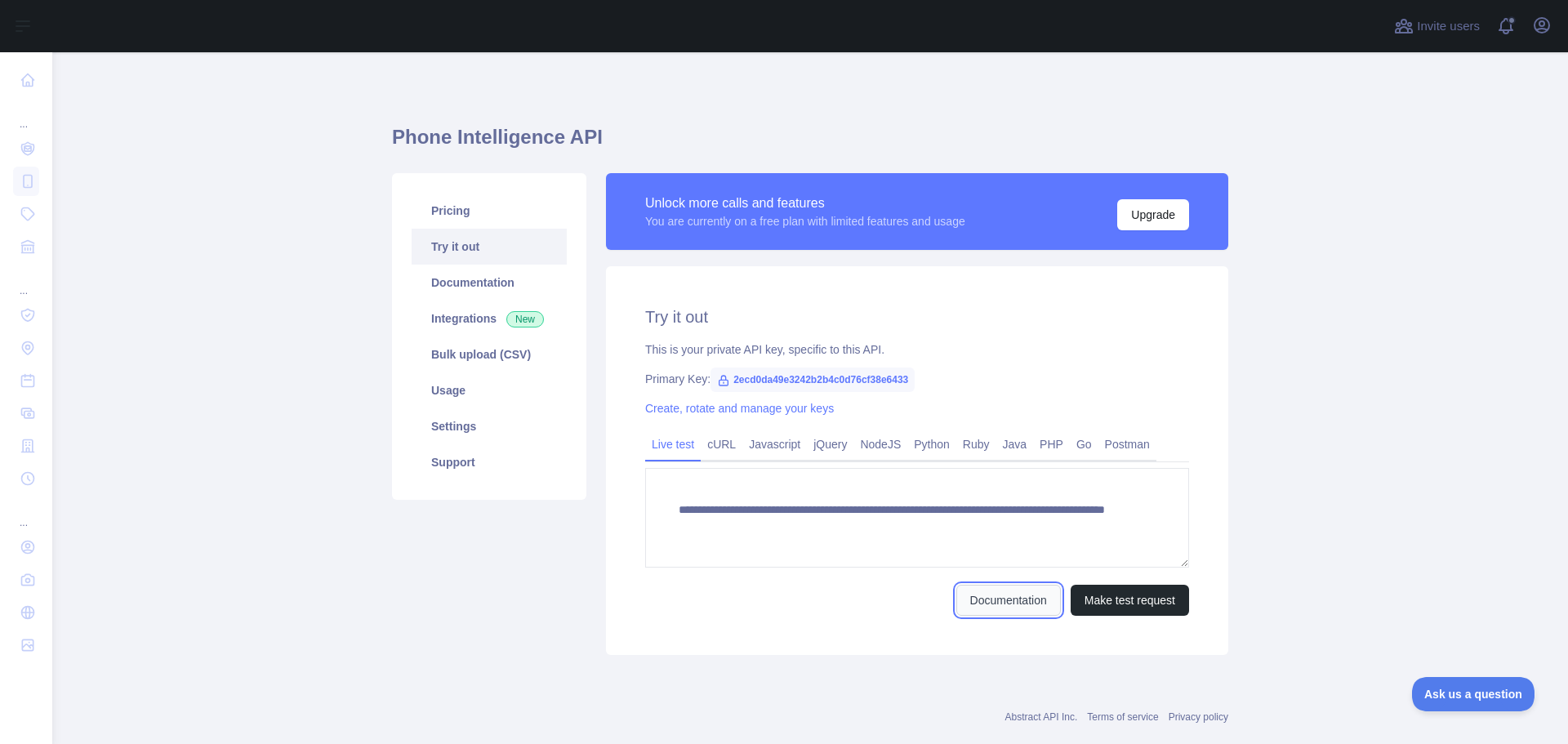
click at [994, 593] on link "Documentation" at bounding box center [1009, 600] width 105 height 31
click at [880, 445] on link "NodeJS" at bounding box center [881, 444] width 54 height 26
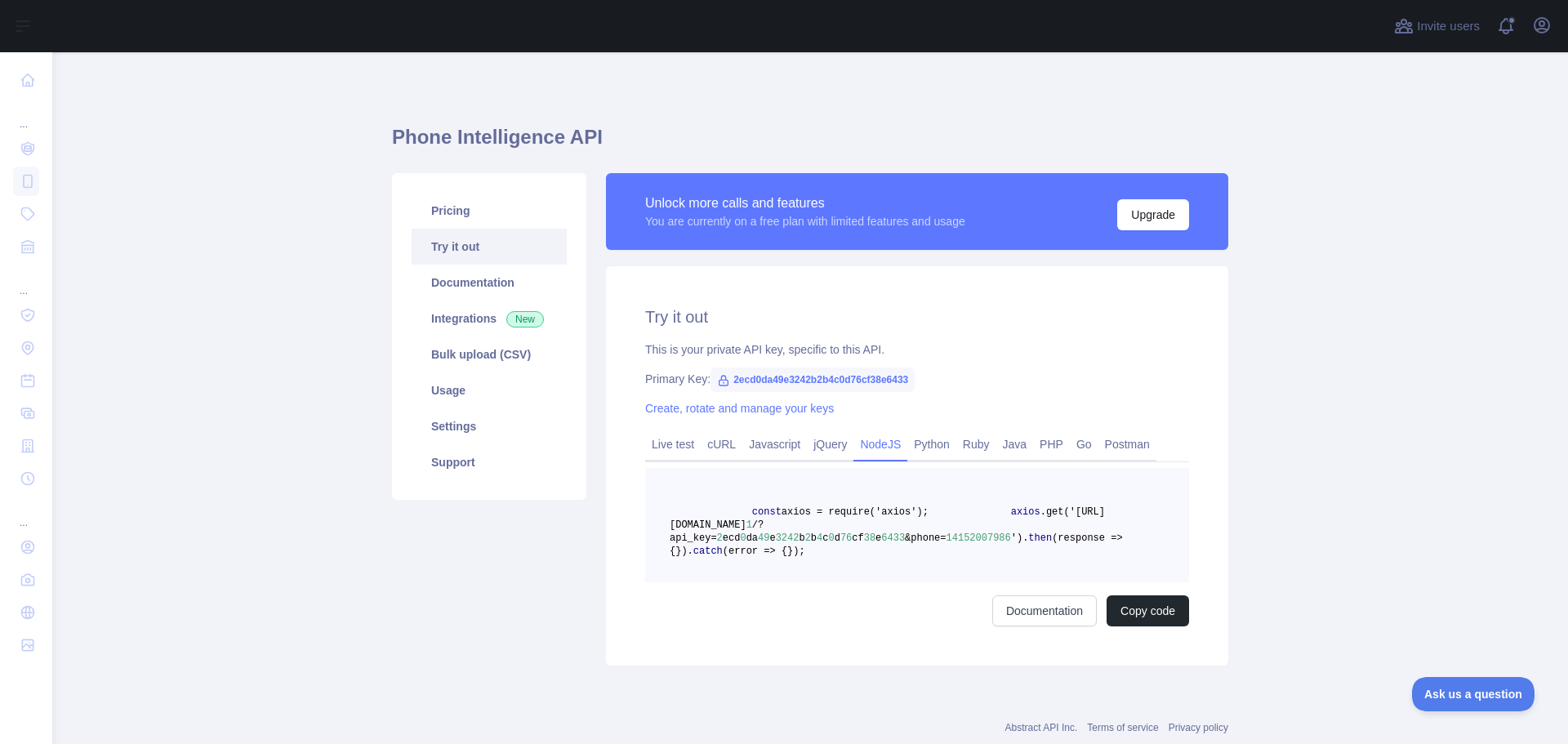
drag, startPoint x: 784, startPoint y: 591, endPoint x: 725, endPoint y: 510, distance: 100.2
click at [725, 510] on pre "const axios = require('axios'); axios .get('[URL][DOMAIN_NAME] 1 /?api_key= 2 e…" at bounding box center [917, 526] width 544 height 115
copy code "const axios = require('axios'); axios .get('[URL][DOMAIN_NAME] 1 /?api_key= 2 e…"
click at [840, 540] on span "76" at bounding box center [846, 538] width 12 height 12
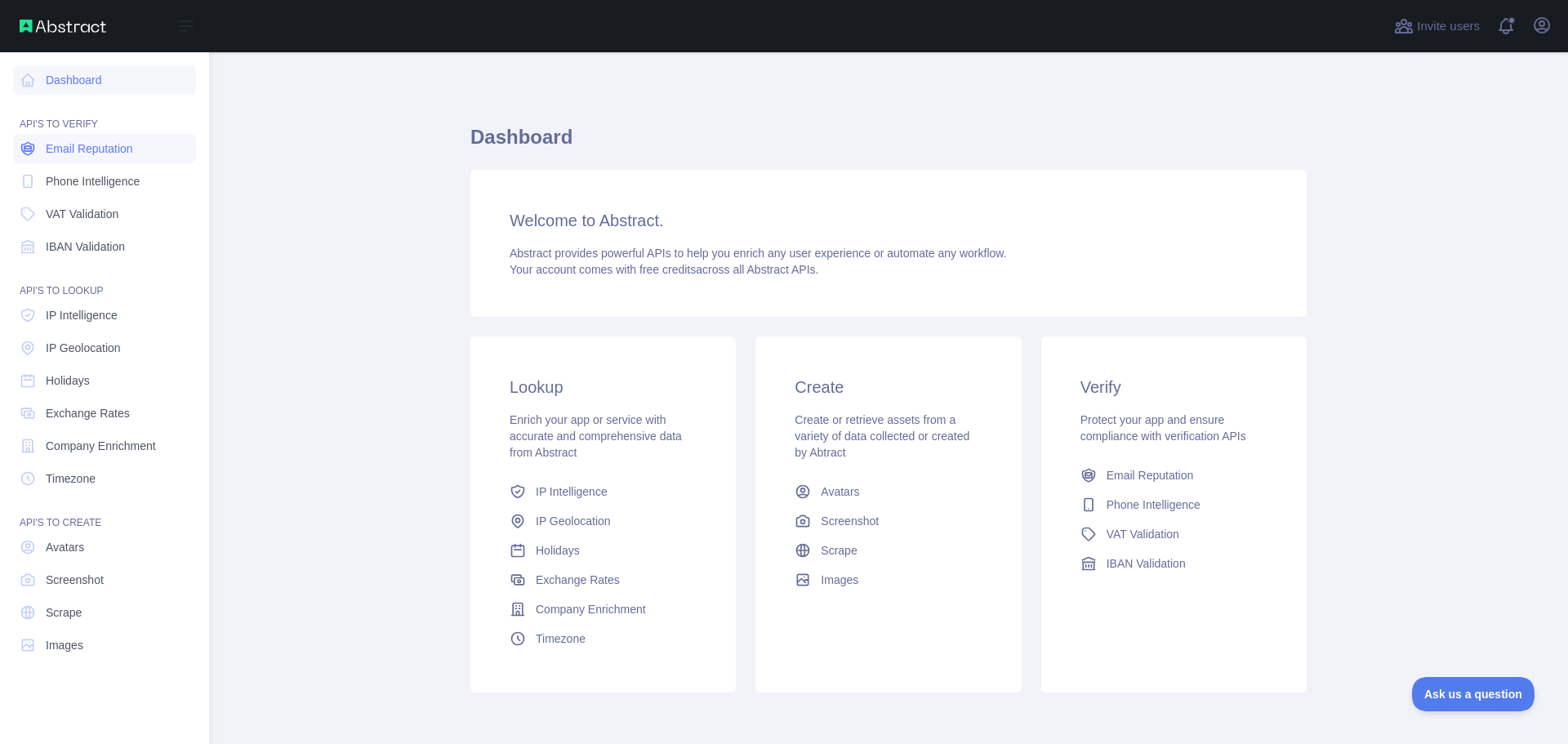
click at [100, 158] on link "Email Reputation" at bounding box center [104, 148] width 183 height 30
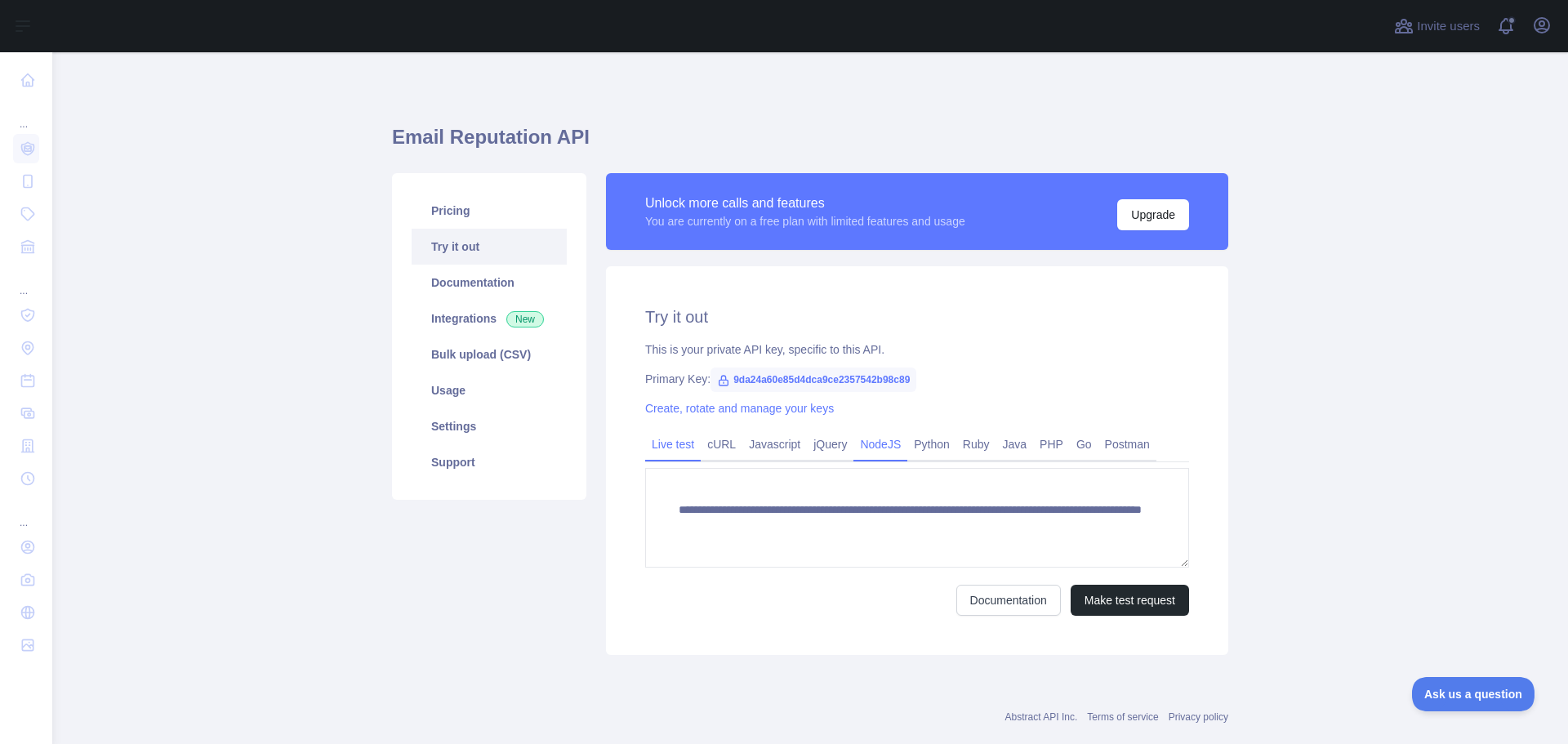
click at [863, 439] on link "NodeJS" at bounding box center [881, 444] width 54 height 26
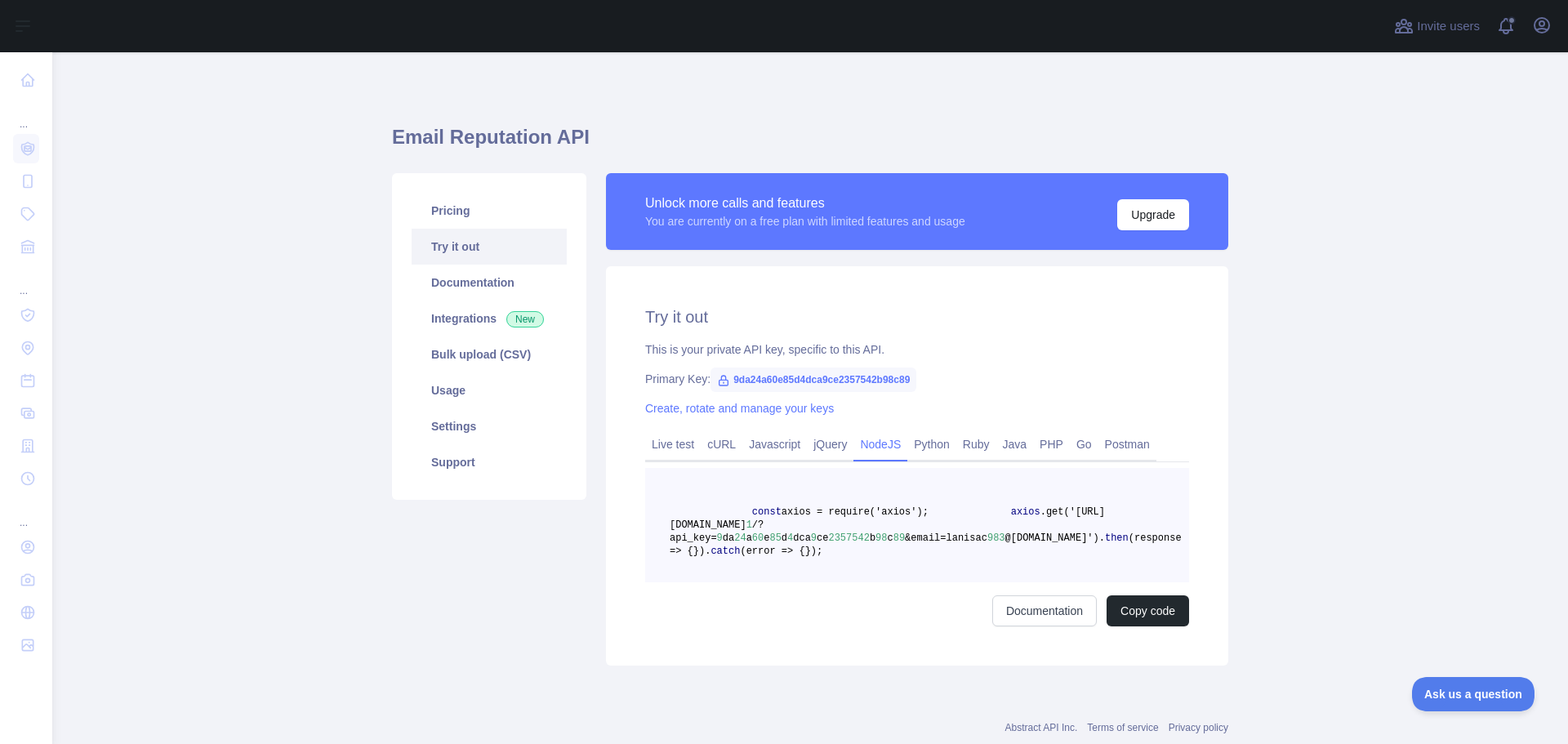
drag, startPoint x: 802, startPoint y: 591, endPoint x: 736, endPoint y: 508, distance: 106.0
click at [736, 508] on pre "const axios = require('axios'); axios .get('[URL][DOMAIN_NAME] 1 /?api_key= 9 d…" at bounding box center [917, 526] width 544 height 115
click at [1159, 626] on button "Copy code" at bounding box center [1148, 611] width 83 height 31
click at [1155, 626] on button "Copied" at bounding box center [1157, 611] width 64 height 31
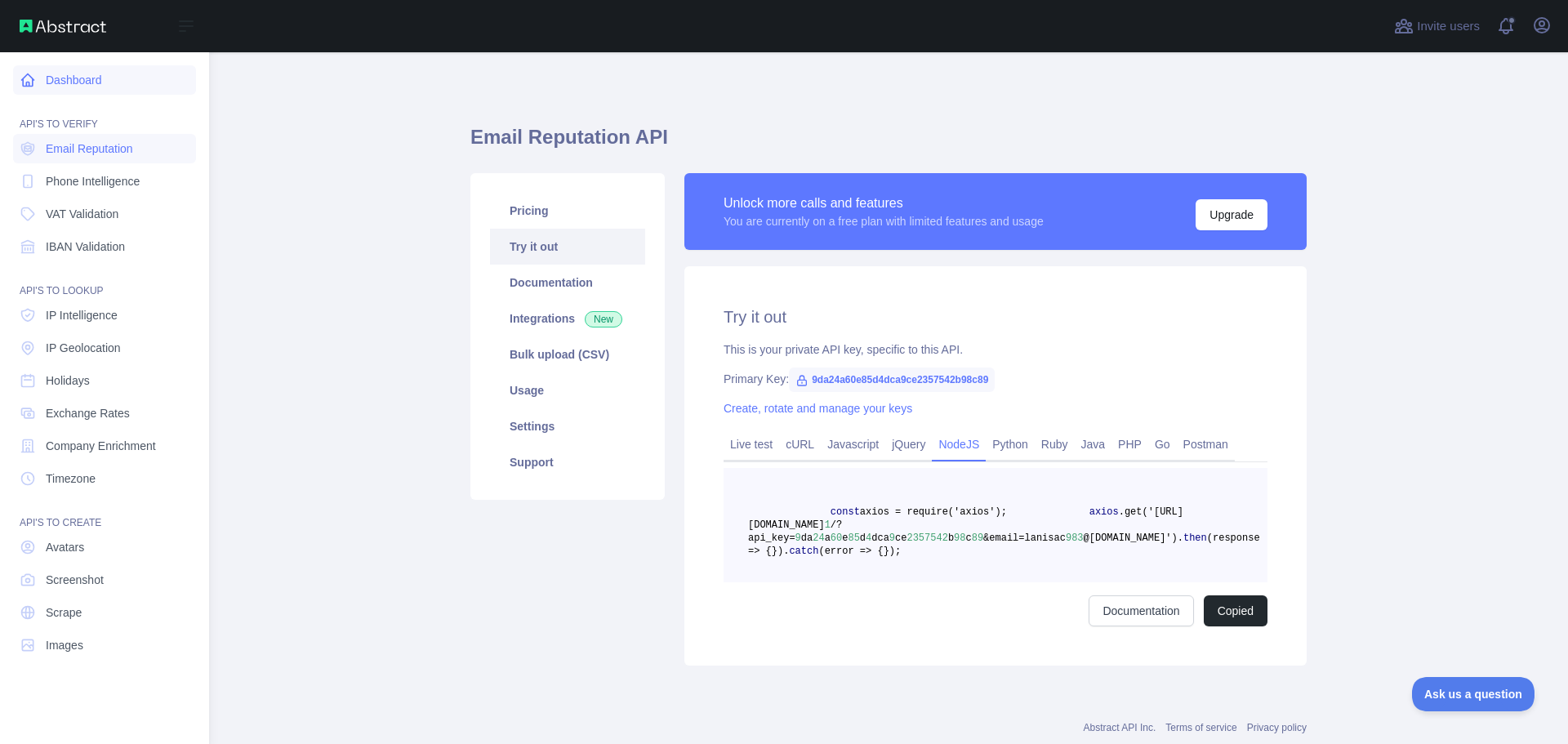
click at [35, 75] on icon at bounding box center [27, 79] width 16 height 16
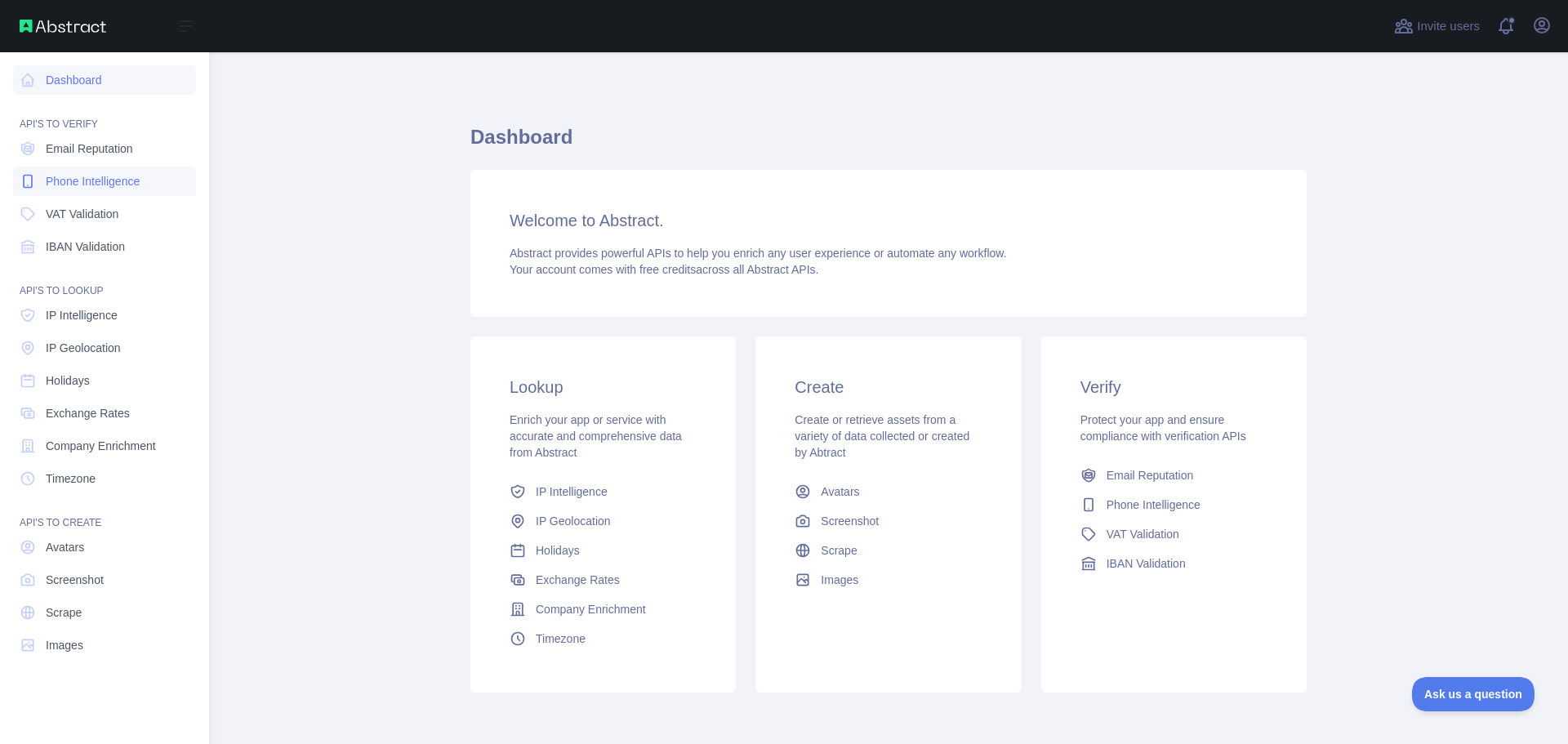
click at [95, 180] on span "Phone Intelligence" at bounding box center [92, 181] width 94 height 16
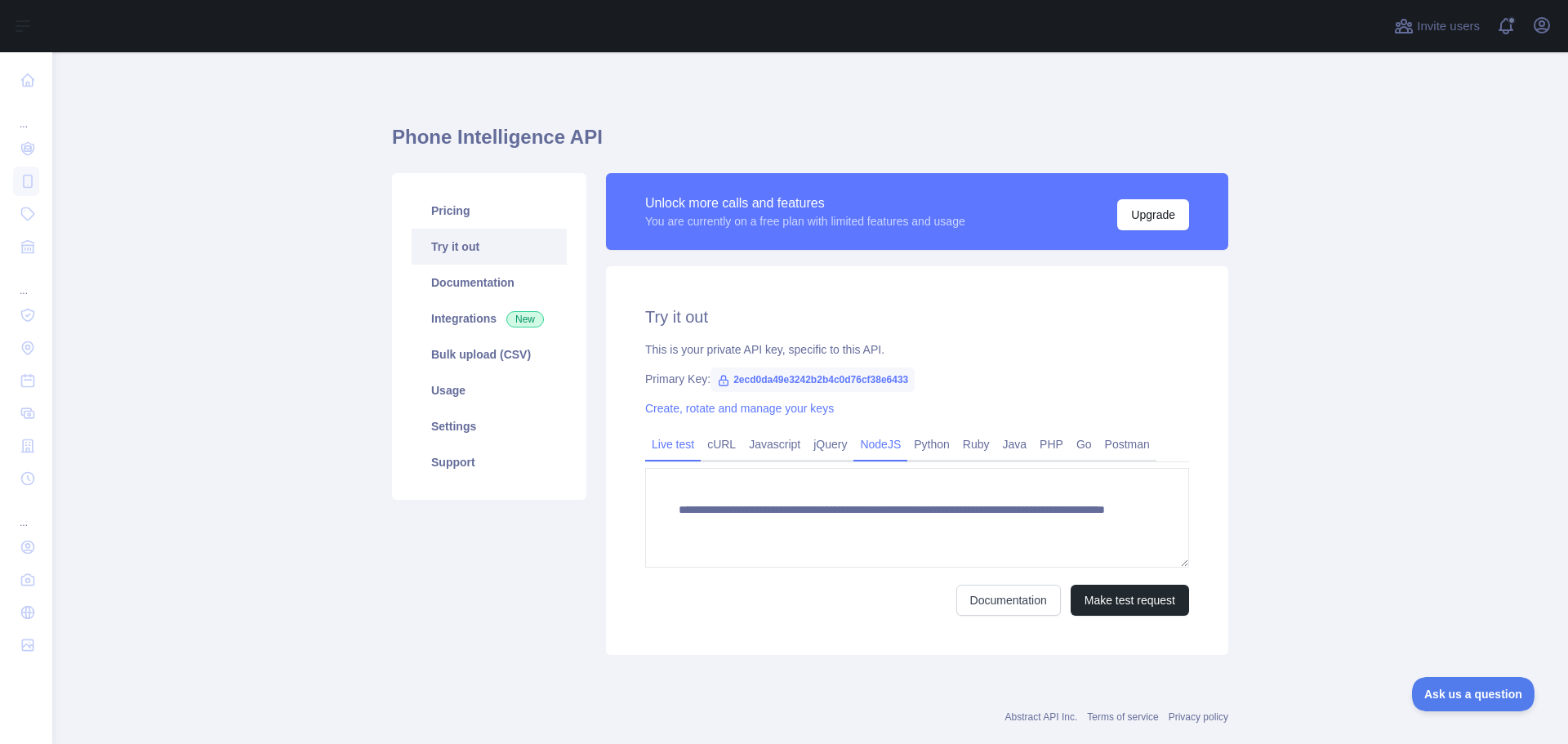
click at [868, 449] on link "NodeJS" at bounding box center [881, 444] width 54 height 26
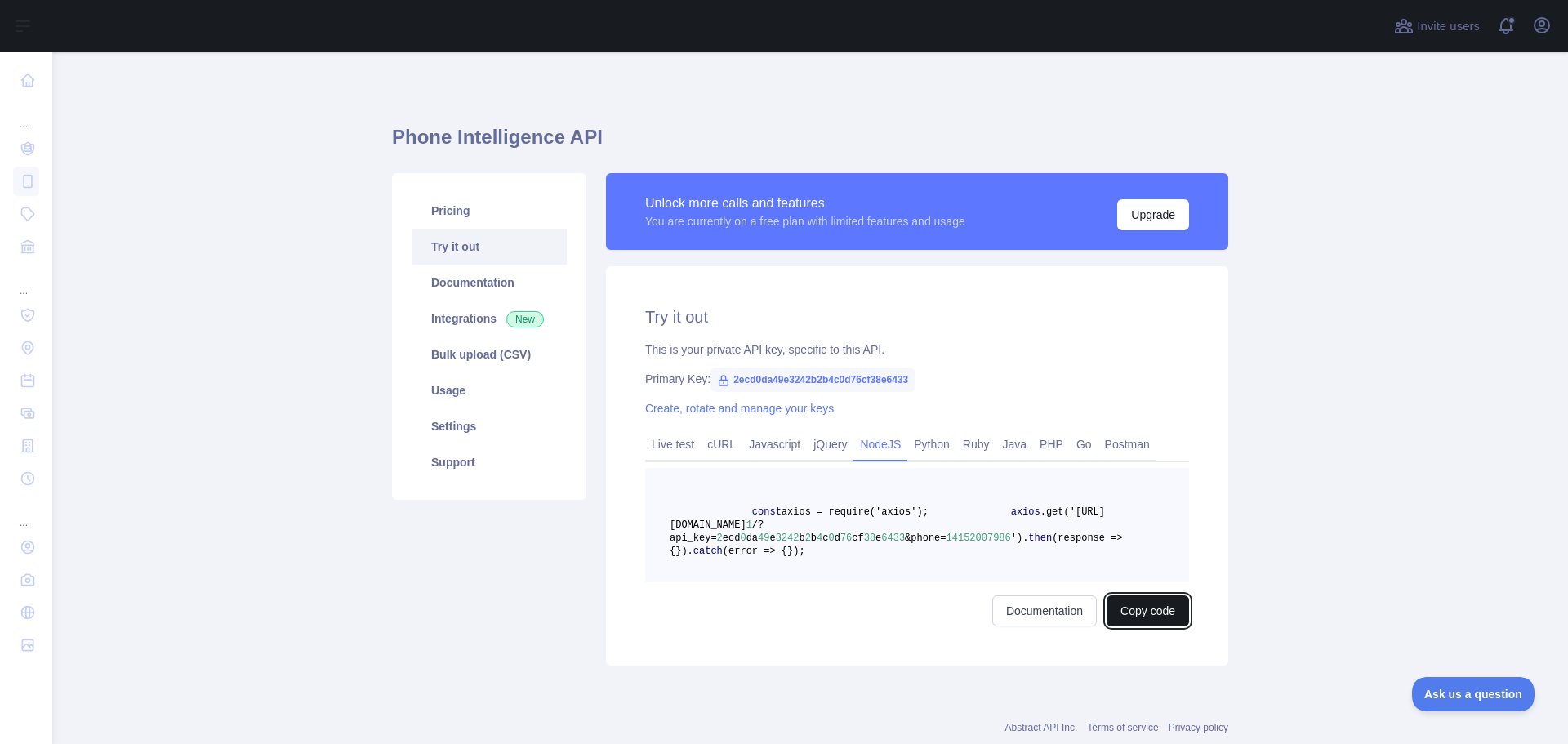
click at [1109, 626] on button "Copy code" at bounding box center [1148, 611] width 83 height 31
click at [1174, 626] on button "Copied" at bounding box center [1157, 611] width 64 height 31
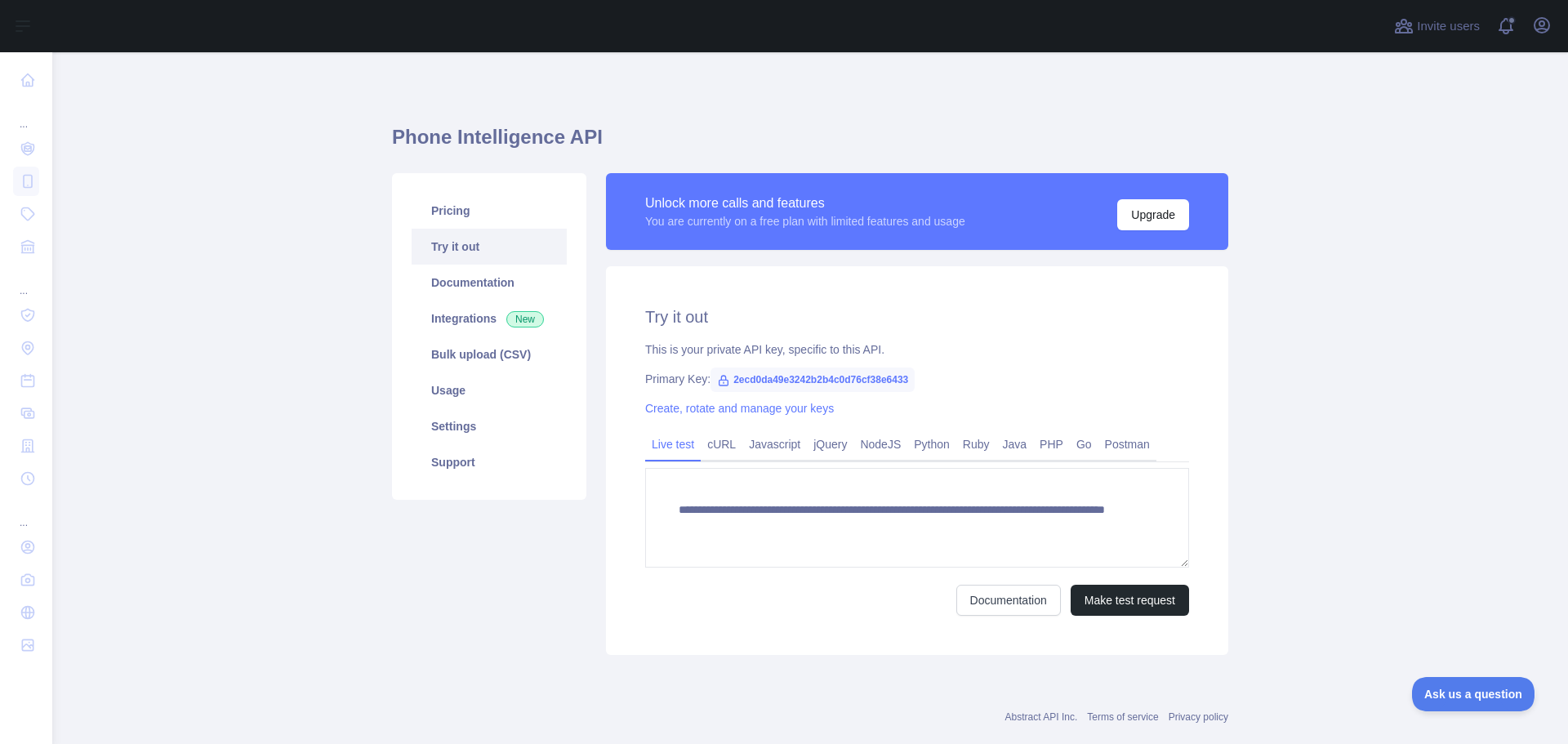
scroll to position [32, 0]
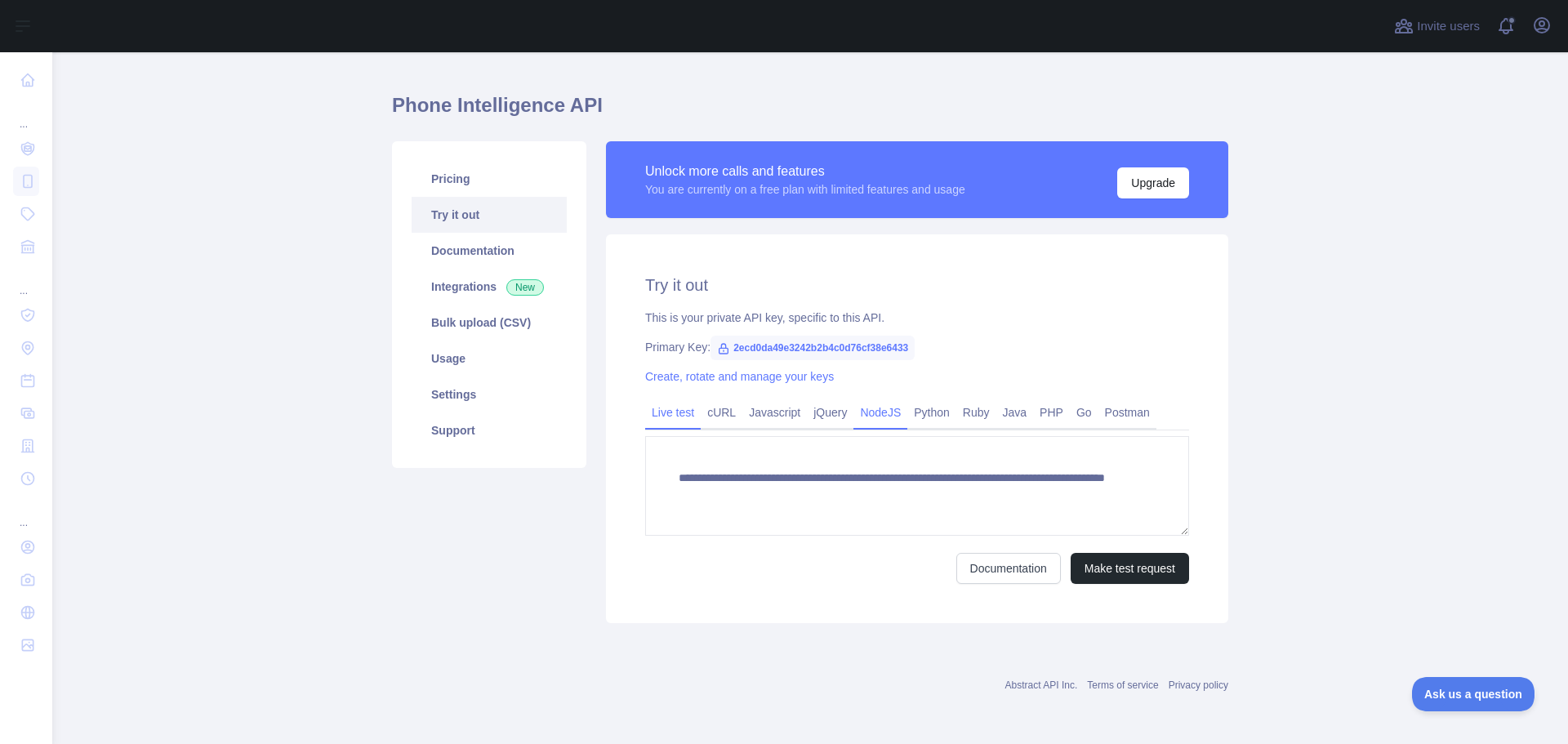
click at [868, 416] on link "NodeJS" at bounding box center [881, 412] width 54 height 26
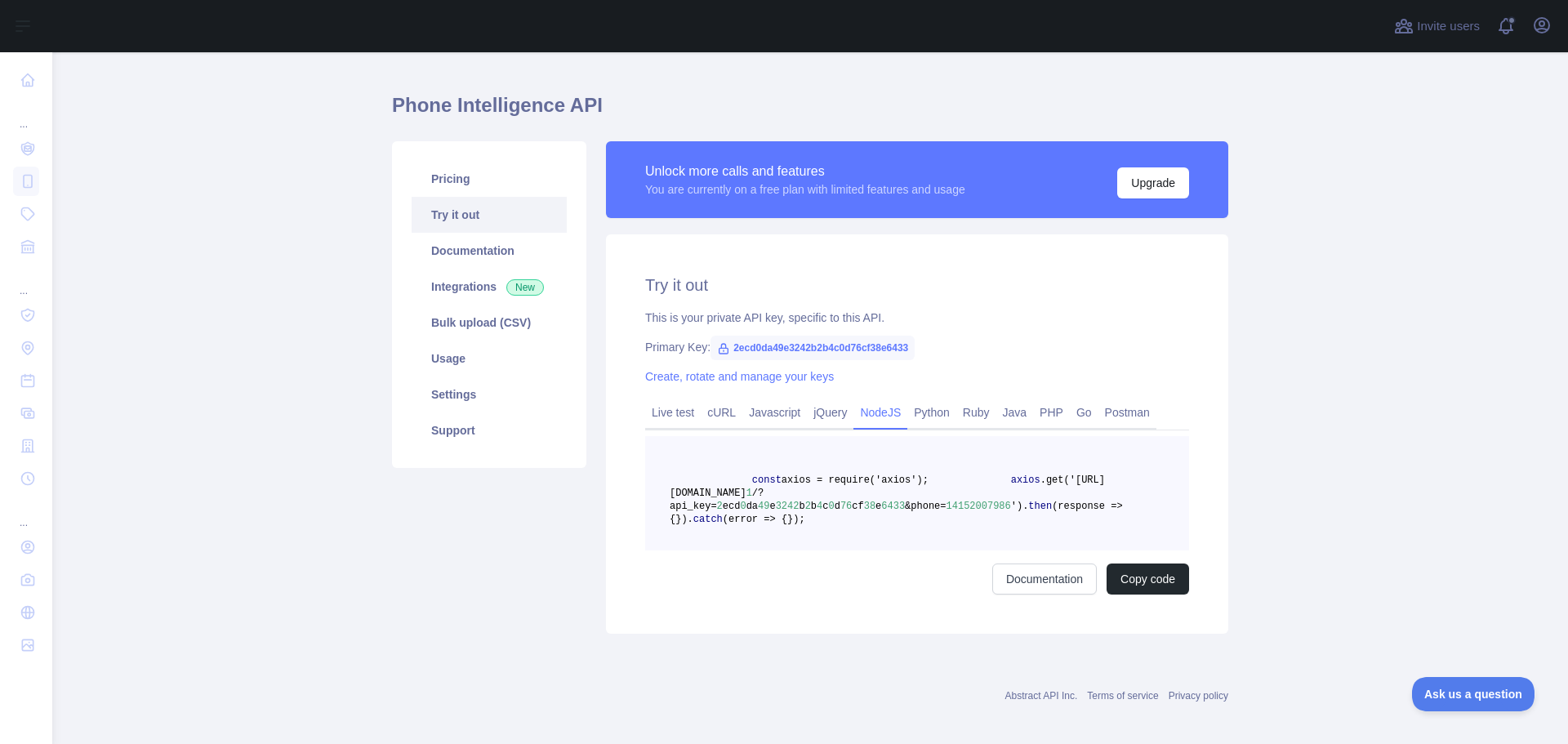
click at [347, 236] on main "Phone Intelligence API Pricing Try it out Documentation Integrations New Bulk u…" at bounding box center [810, 398] width 1516 height 692
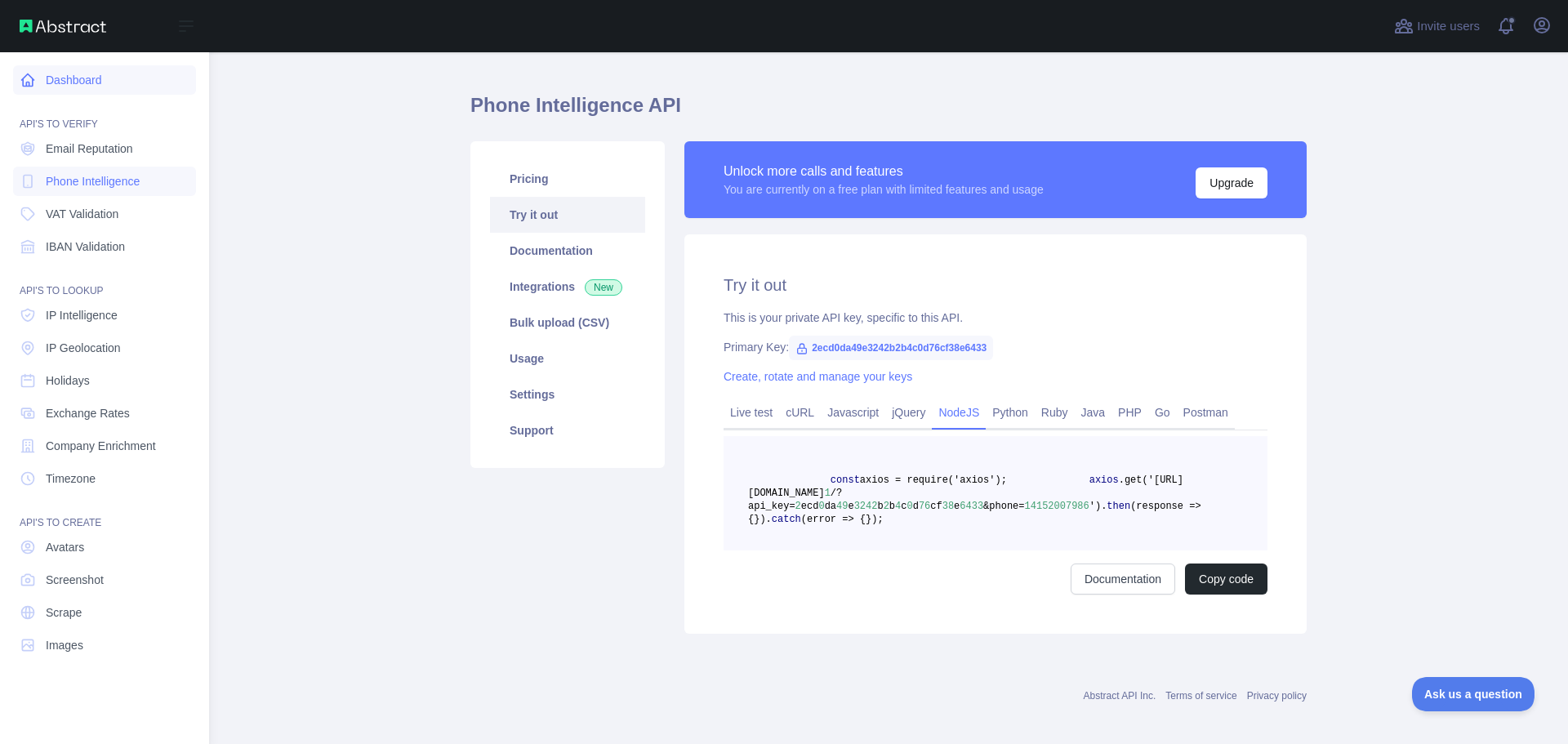
click at [13, 85] on link "Dashboard" at bounding box center [104, 79] width 183 height 30
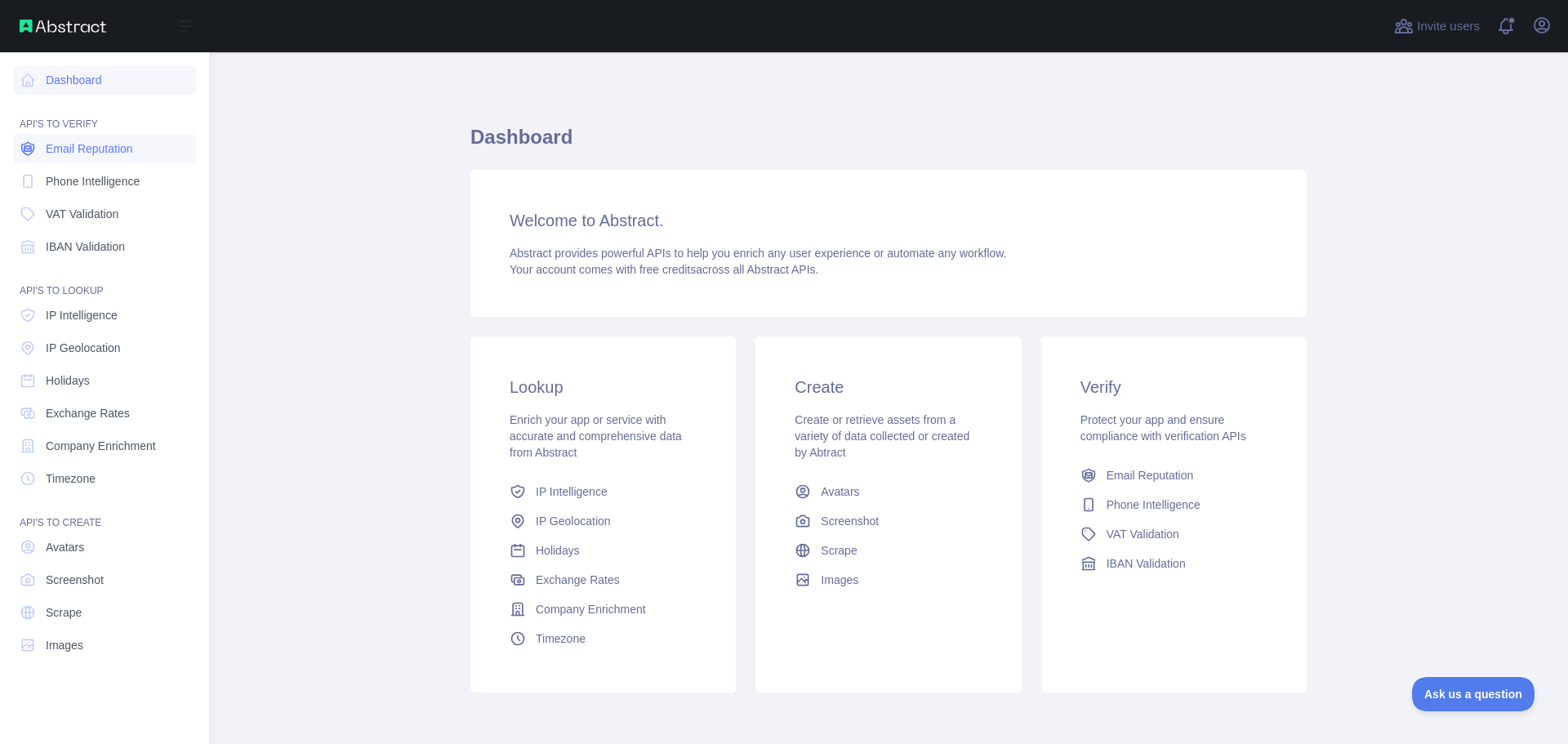
click at [104, 149] on span "Email Reputation" at bounding box center [89, 148] width 88 height 16
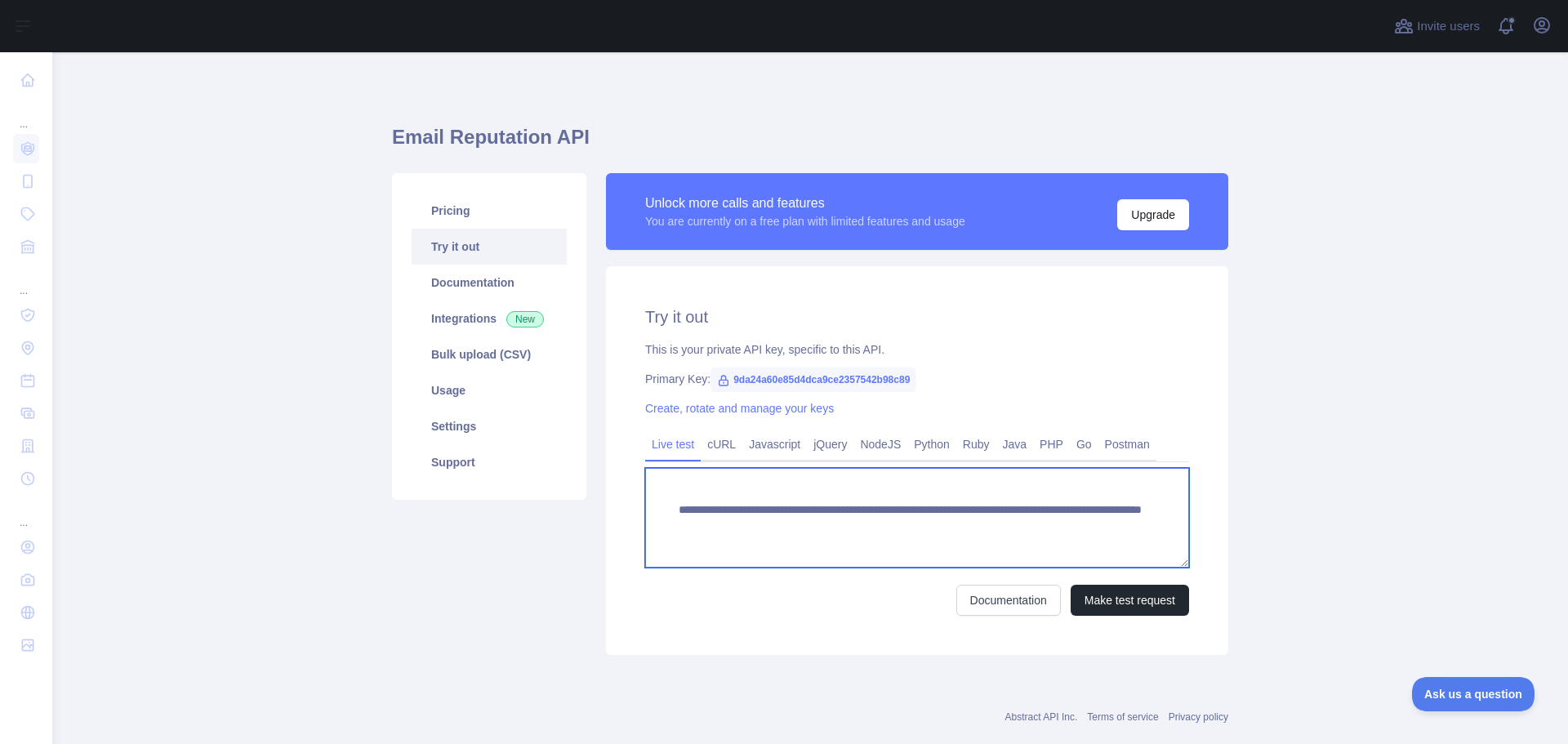
drag, startPoint x: 956, startPoint y: 531, endPoint x: 1097, endPoint y: 525, distance: 141.1
click at [1097, 525] on textarea "**********" at bounding box center [917, 518] width 544 height 100
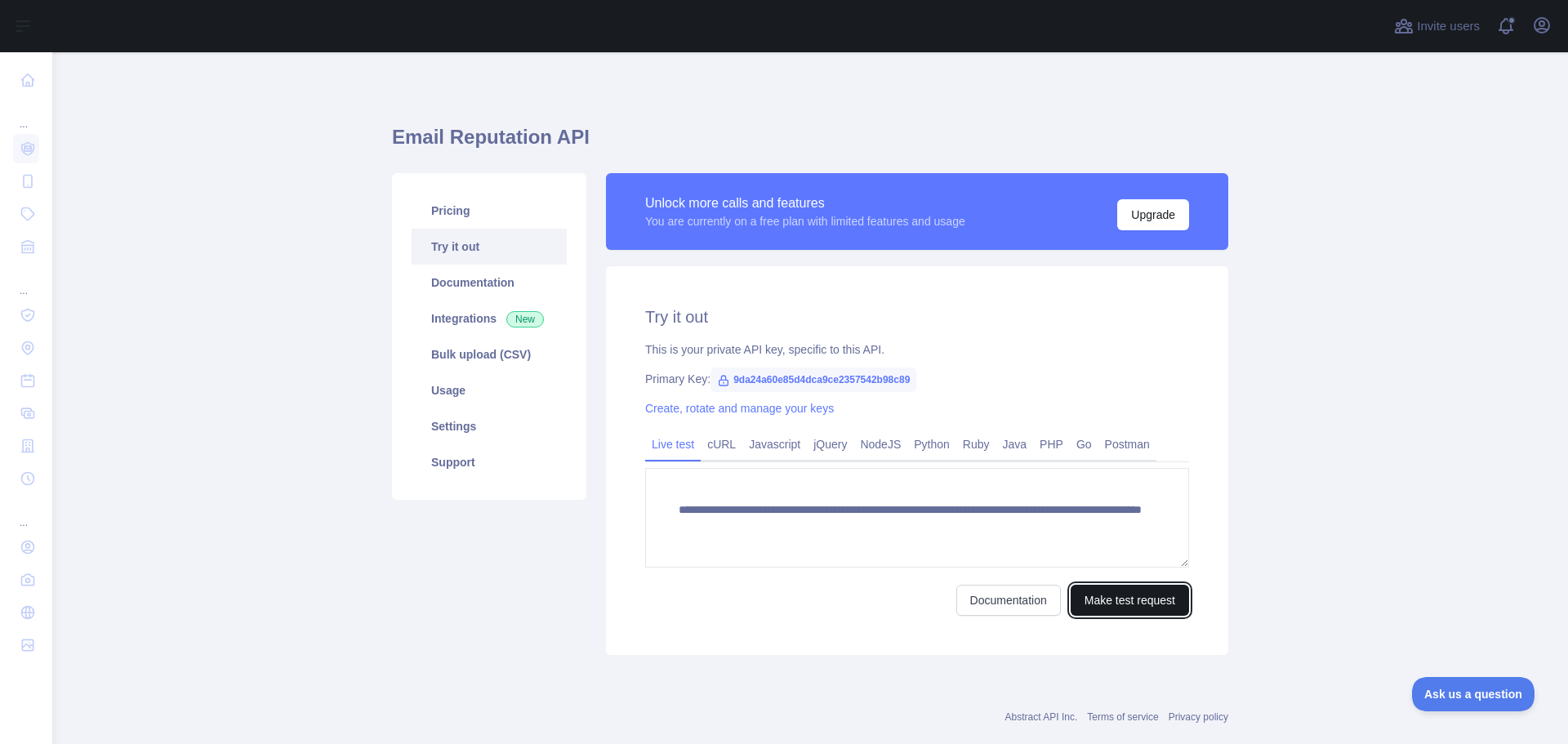
click at [1134, 604] on button "Make test request" at bounding box center [1129, 600] width 118 height 31
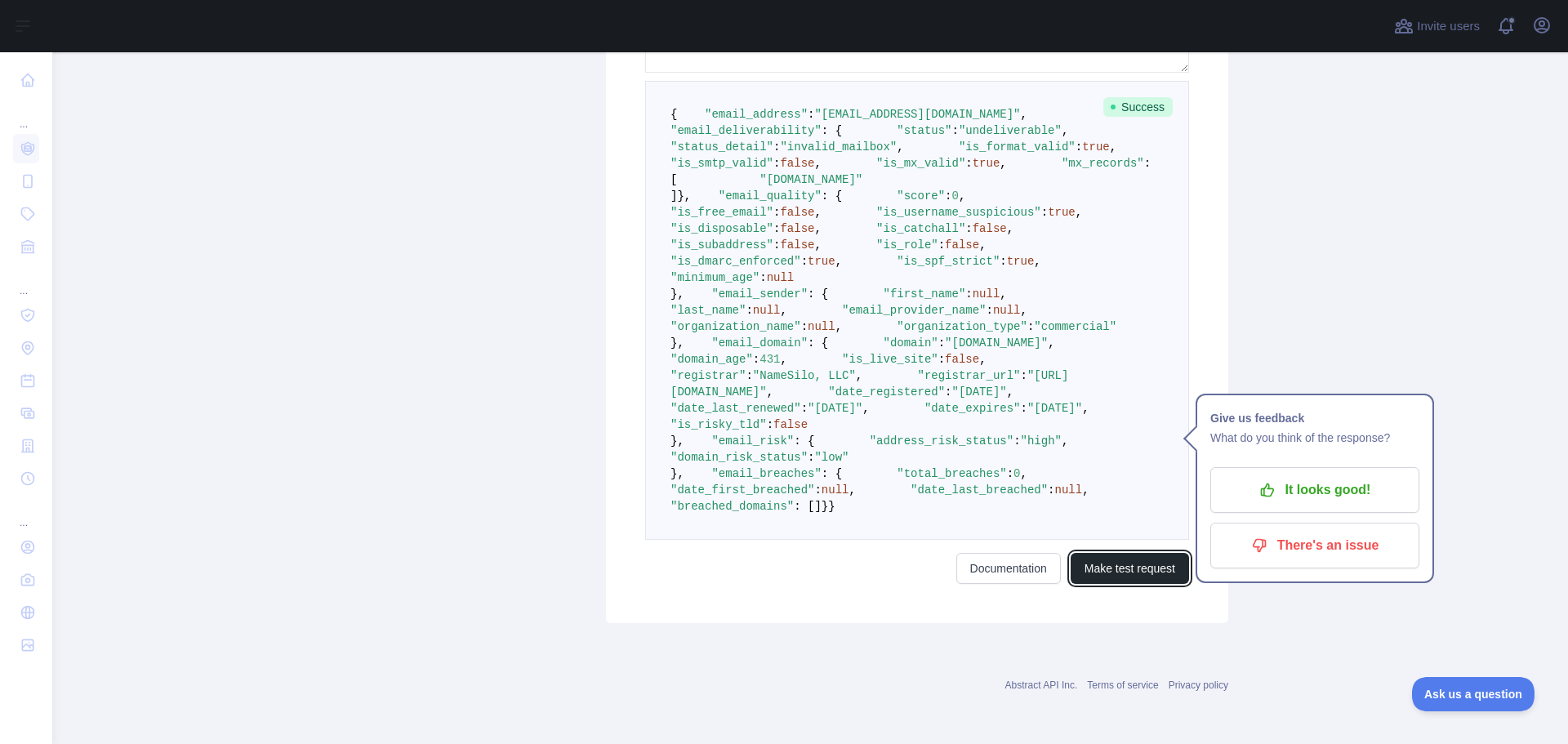
scroll to position [675, 0]
click at [756, 384] on pre "{ "email_address" : "lanisac983@capiena.com" , "email_deliverability" : { "stat…" at bounding box center [917, 310] width 544 height 459
click at [759, 333] on span ""organization_name"" at bounding box center [736, 326] width 131 height 13
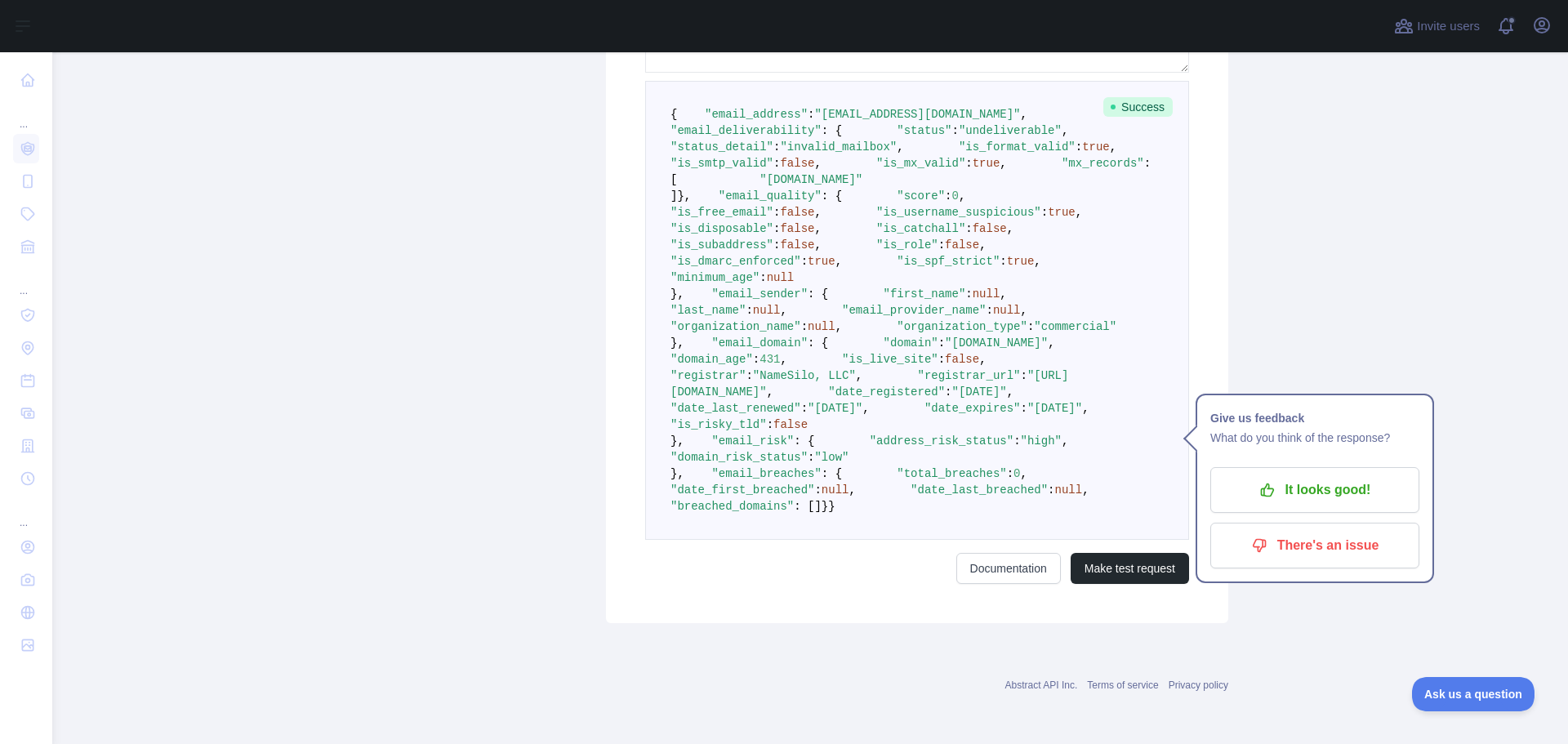
click at [835, 333] on span "null" at bounding box center [821, 326] width 28 height 13
click at [864, 419] on pre "{ "email_address" : "lanisac983@capiena.com" , "email_deliverability" : { "stat…" at bounding box center [917, 310] width 544 height 459
click at [1033, 333] on span ""commercial"" at bounding box center [1075, 326] width 83 height 13
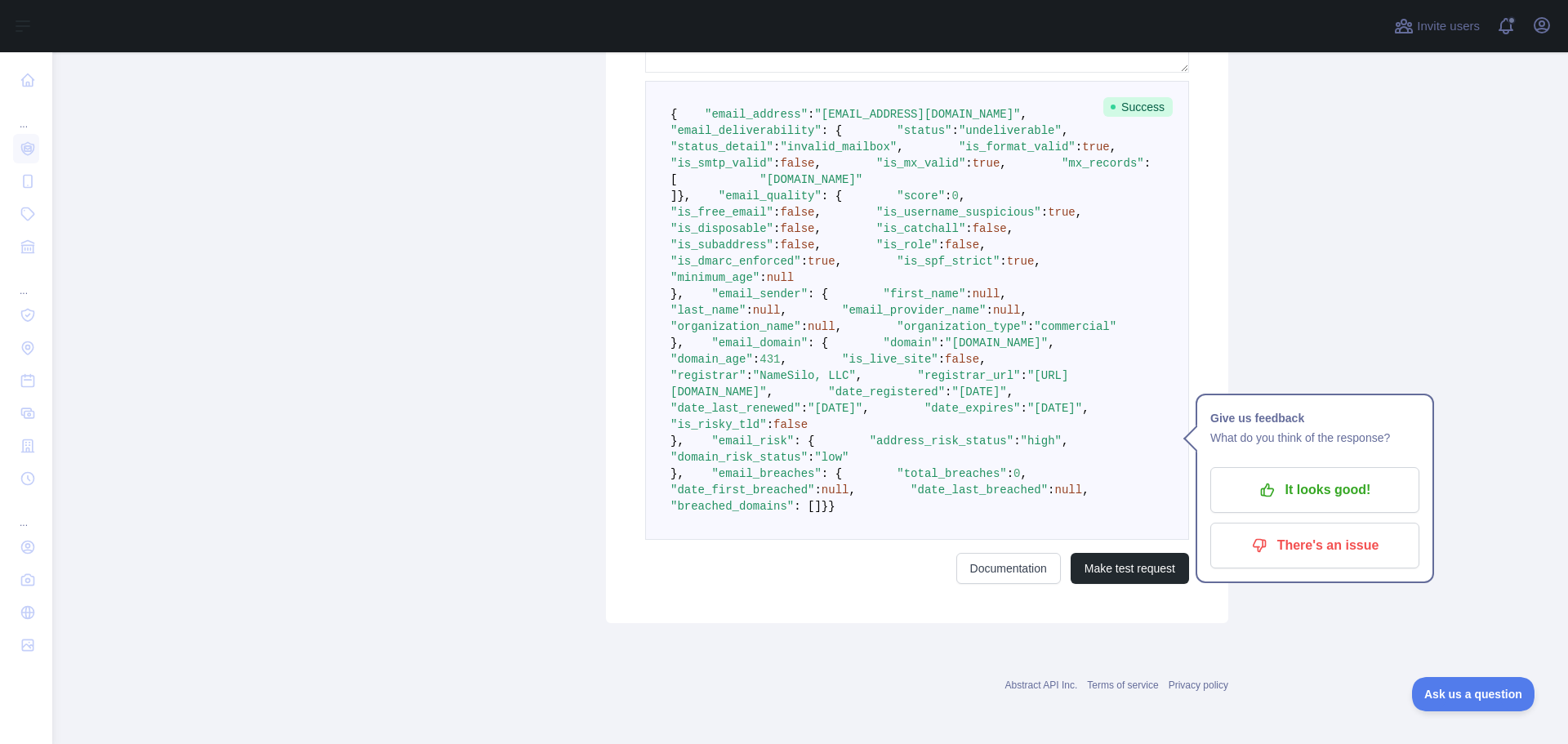
click at [835, 333] on span "null" at bounding box center [821, 326] width 28 height 13
click at [939, 421] on pre "{ "email_address" : "lanisac983@capiena.com" , "email_deliverability" : { "stat…" at bounding box center [917, 310] width 544 height 459
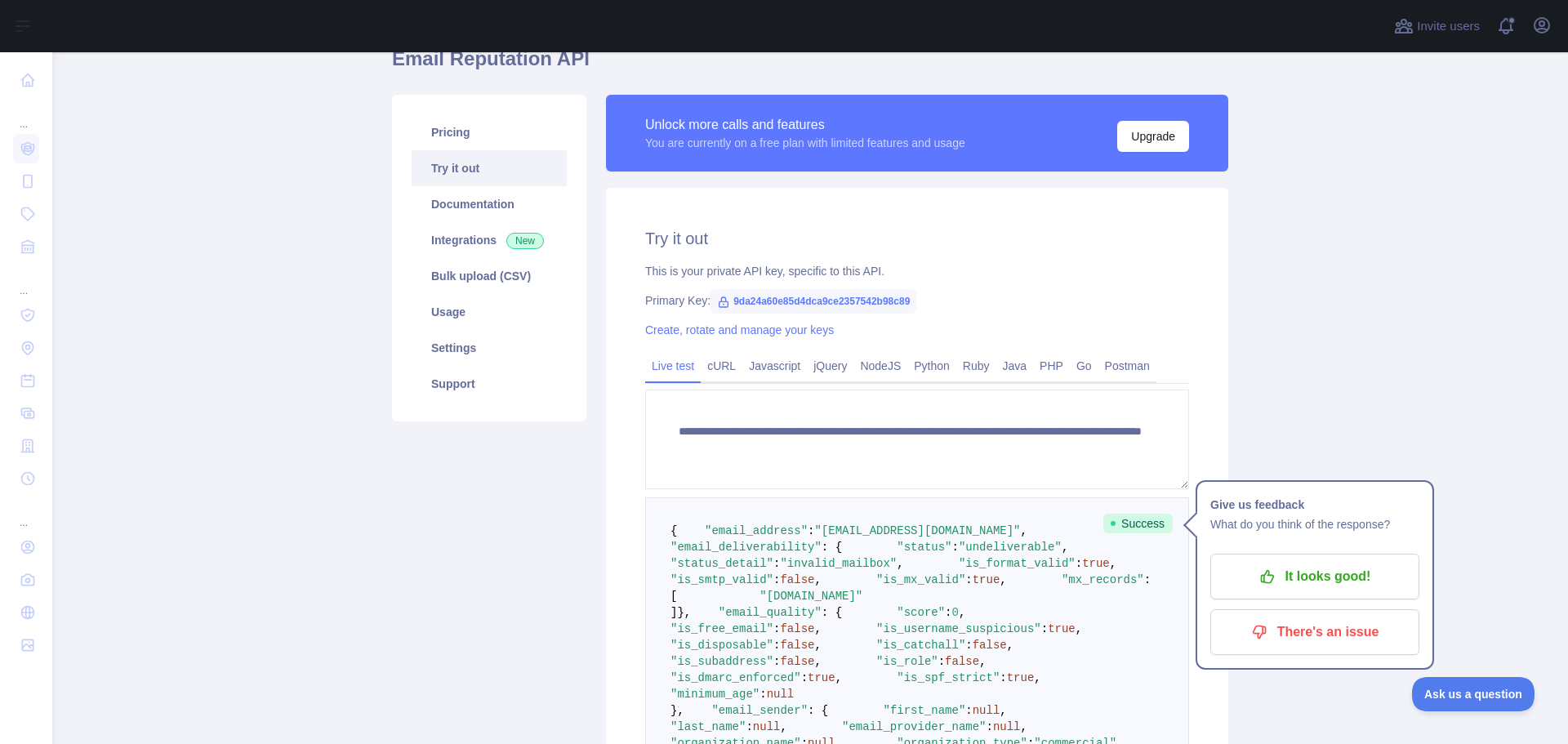
scroll to position [0, 0]
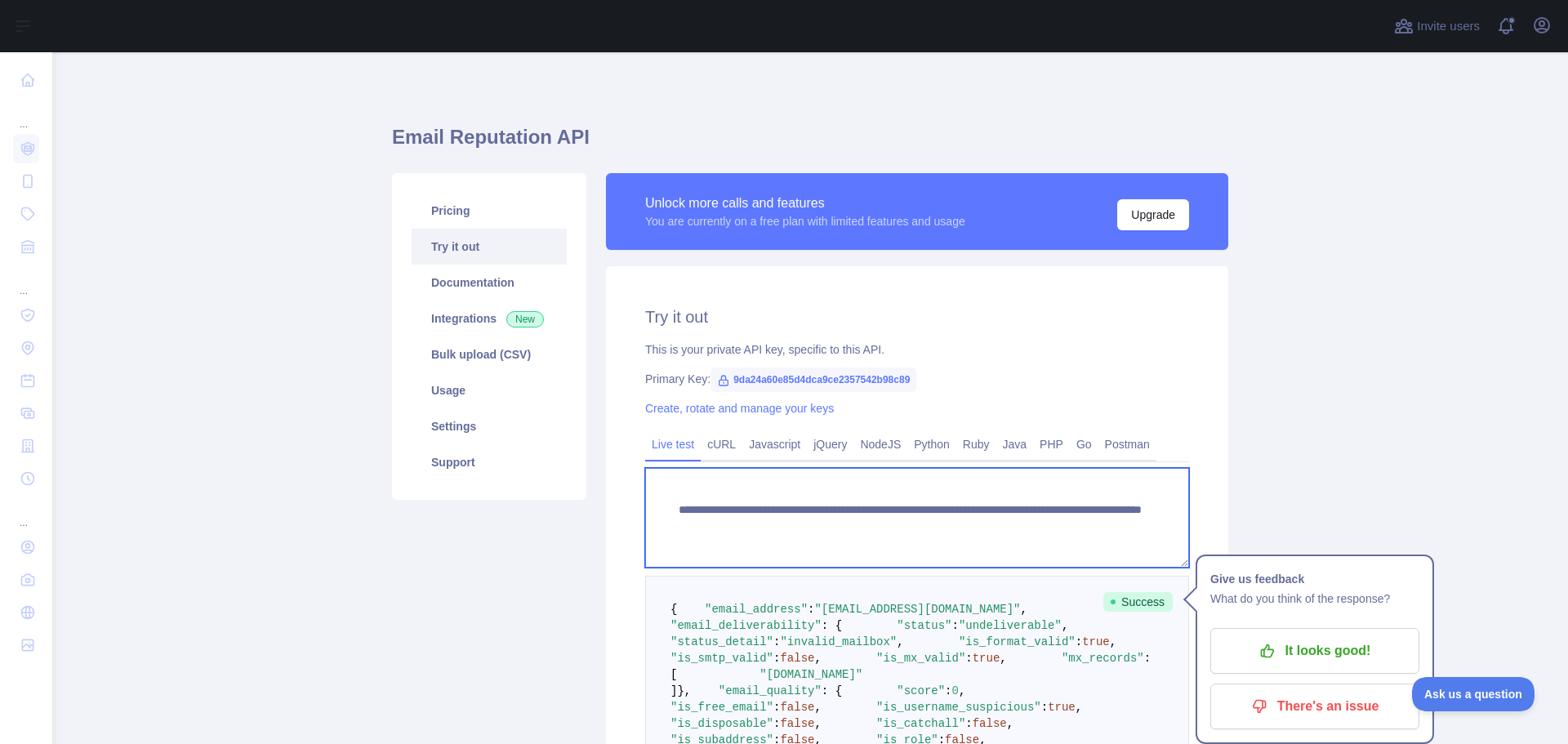
drag, startPoint x: 956, startPoint y: 530, endPoint x: 1115, endPoint y: 523, distance: 159.2
click at [1115, 523] on textarea "**********" at bounding box center [917, 518] width 544 height 100
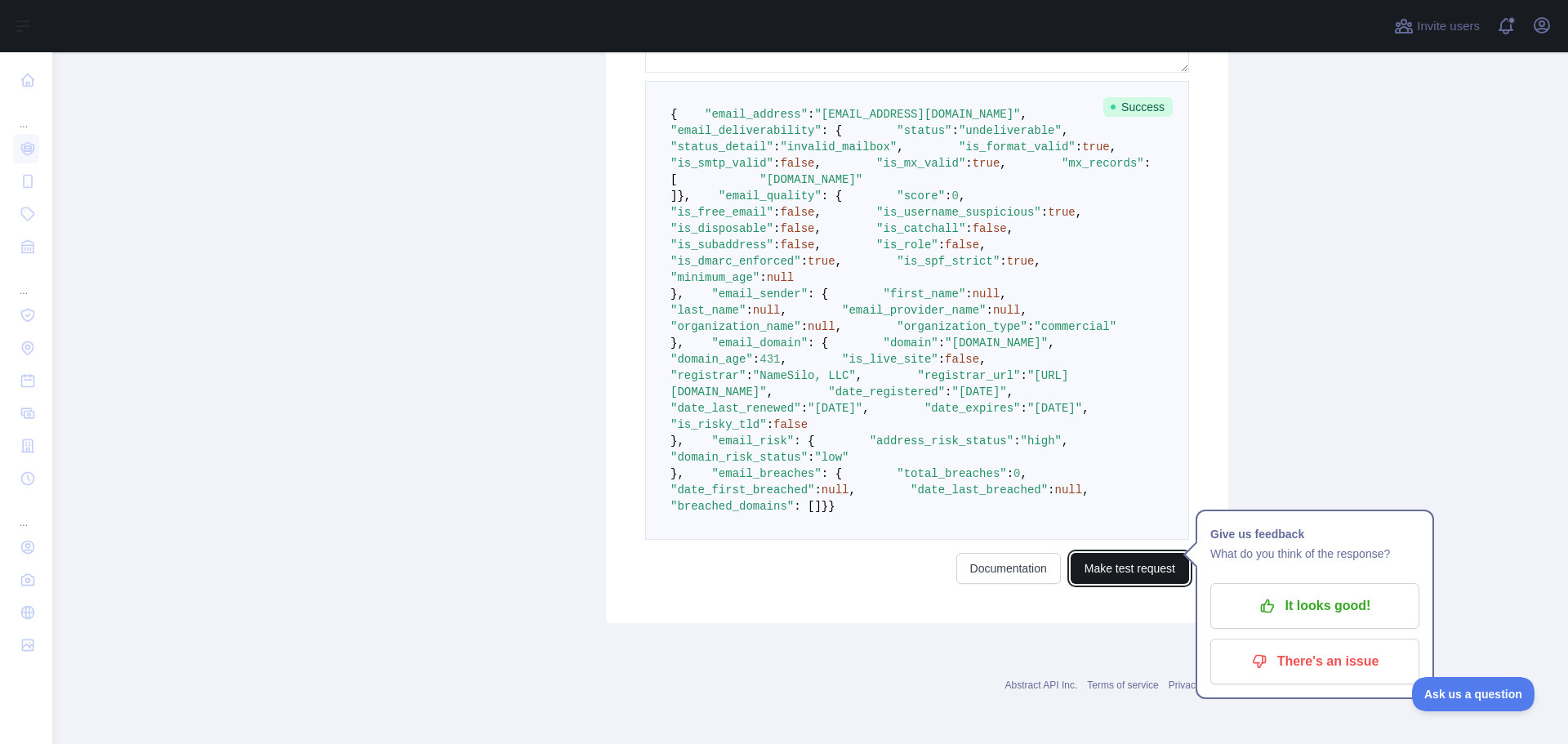
click at [1112, 573] on button "Make test request" at bounding box center [1129, 568] width 118 height 31
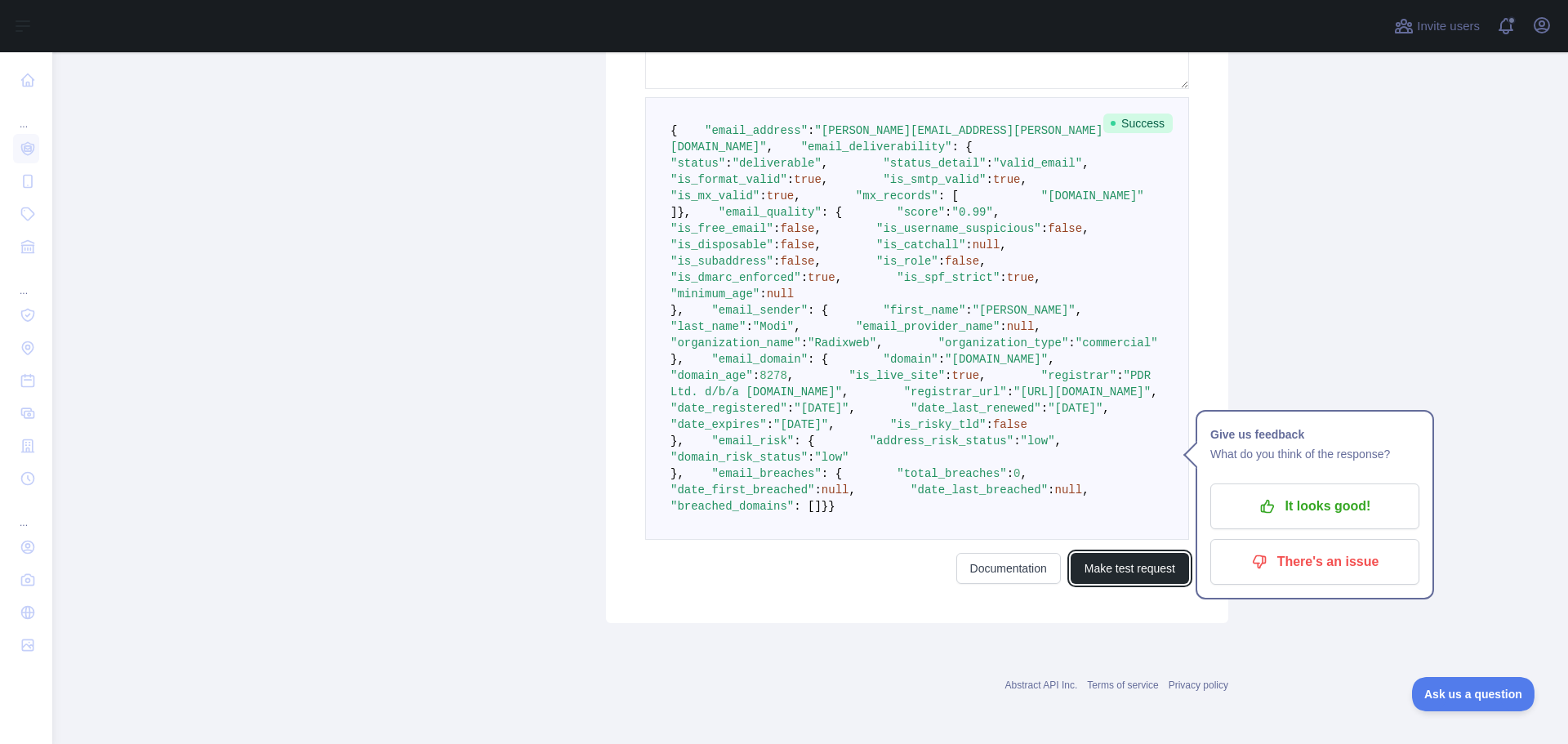
scroll to position [625, 0]
click at [876, 349] on span ""Radixweb"" at bounding box center [841, 342] width 68 height 13
click at [962, 441] on pre "{ "email_address" : "bhargav.modi@radixweb.com" , "email_deliverability" : { "s…" at bounding box center [917, 318] width 544 height 443
click at [873, 349] on span ""Radixweb"" at bounding box center [841, 342] width 68 height 13
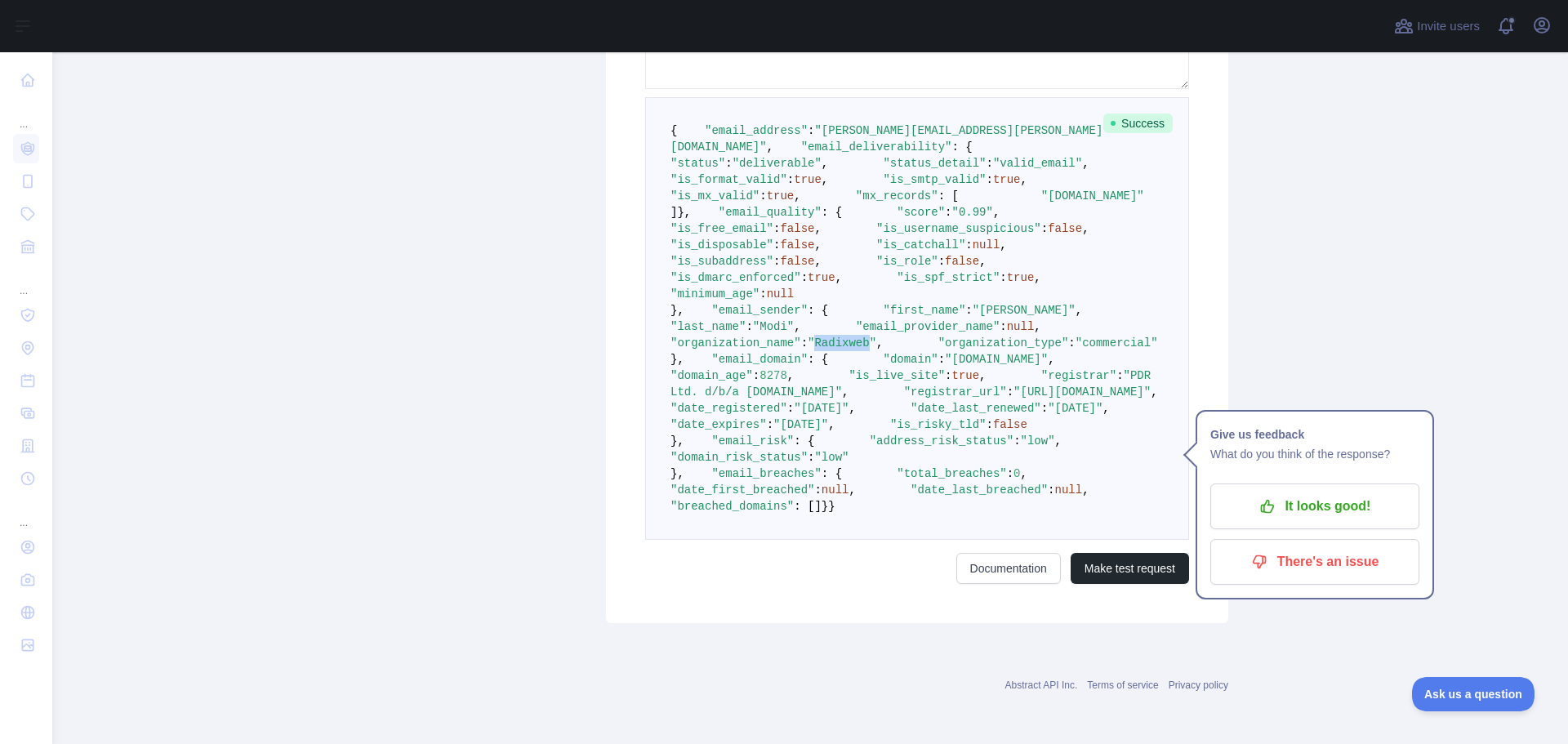
click at [874, 349] on span ""Radixweb"" at bounding box center [841, 342] width 68 height 13
click at [989, 447] on pre "{ "email_address" : "bhargav.modi@radixweb.com" , "email_deliverability" : { "s…" at bounding box center [917, 318] width 544 height 443
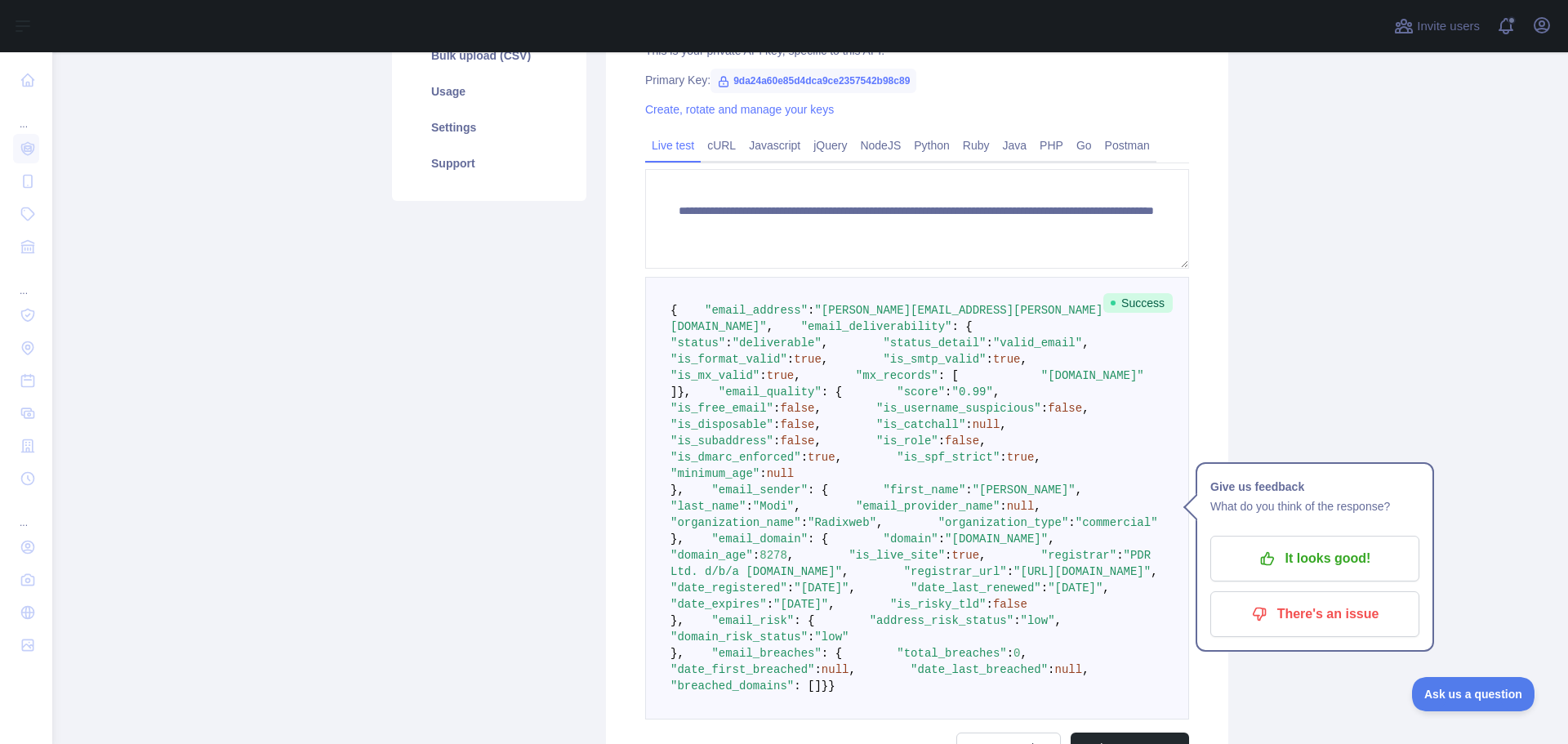
scroll to position [0, 0]
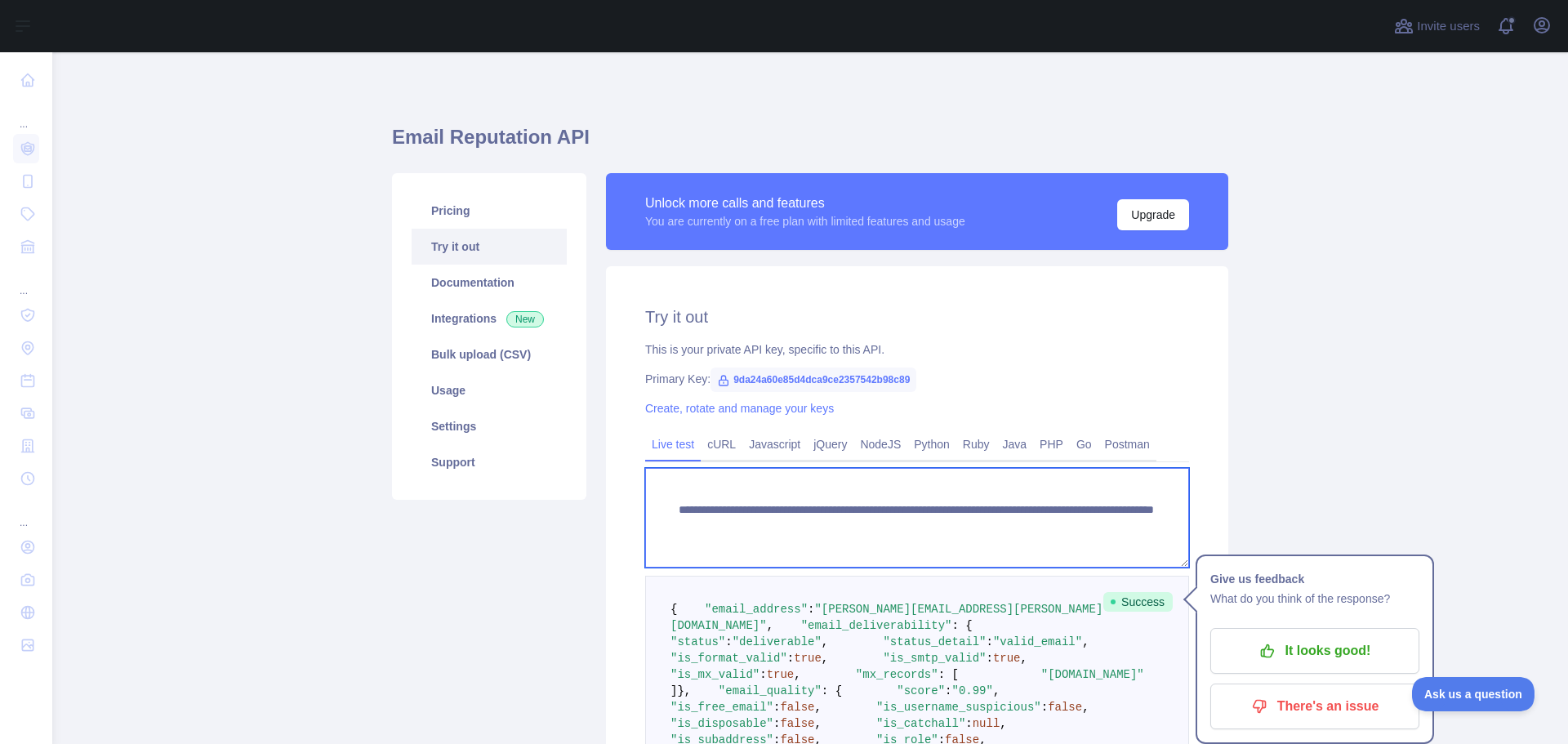
drag, startPoint x: 957, startPoint y: 529, endPoint x: 1109, endPoint y: 526, distance: 152.0
click at [1109, 526] on textarea "**********" at bounding box center [917, 518] width 544 height 100
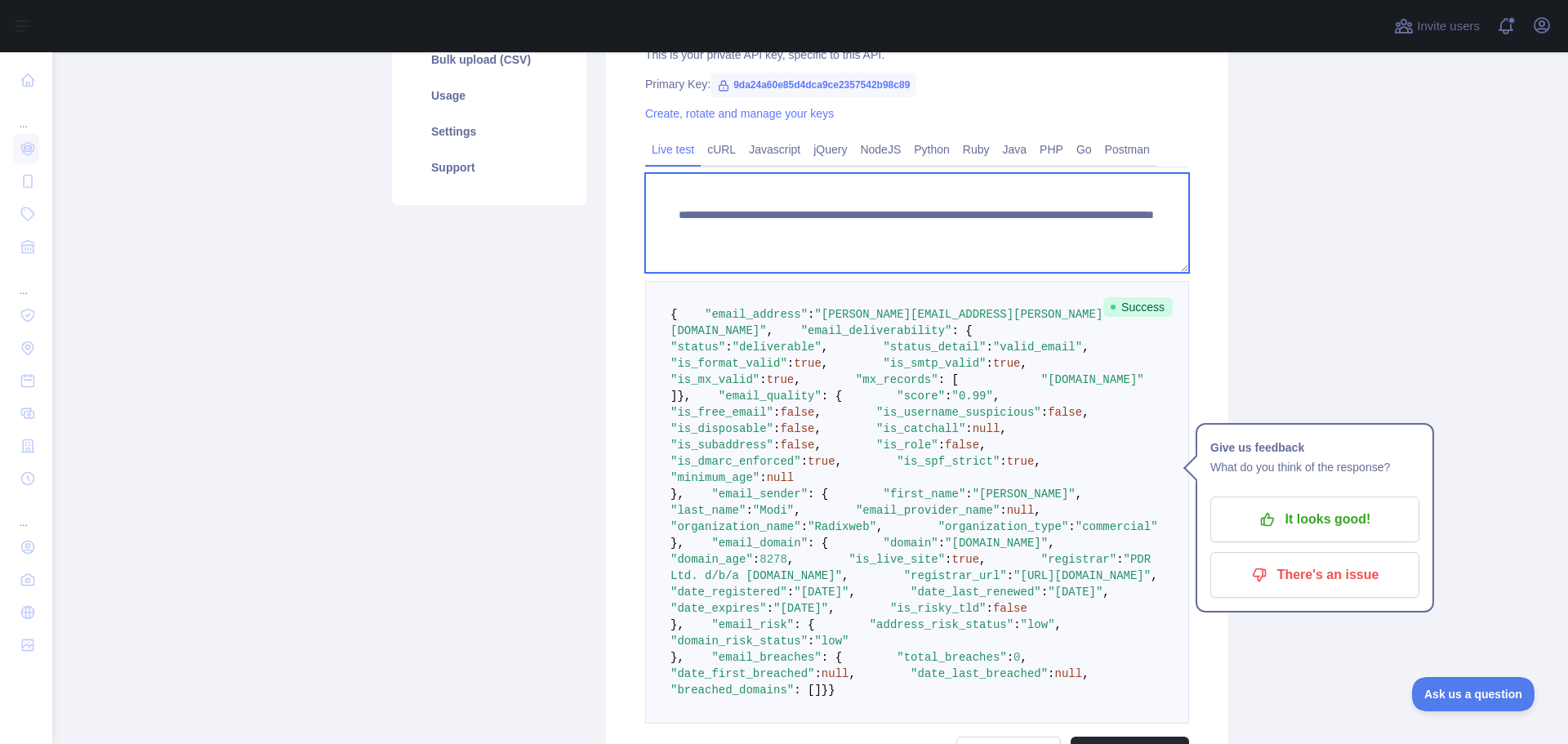
scroll to position [164, 0]
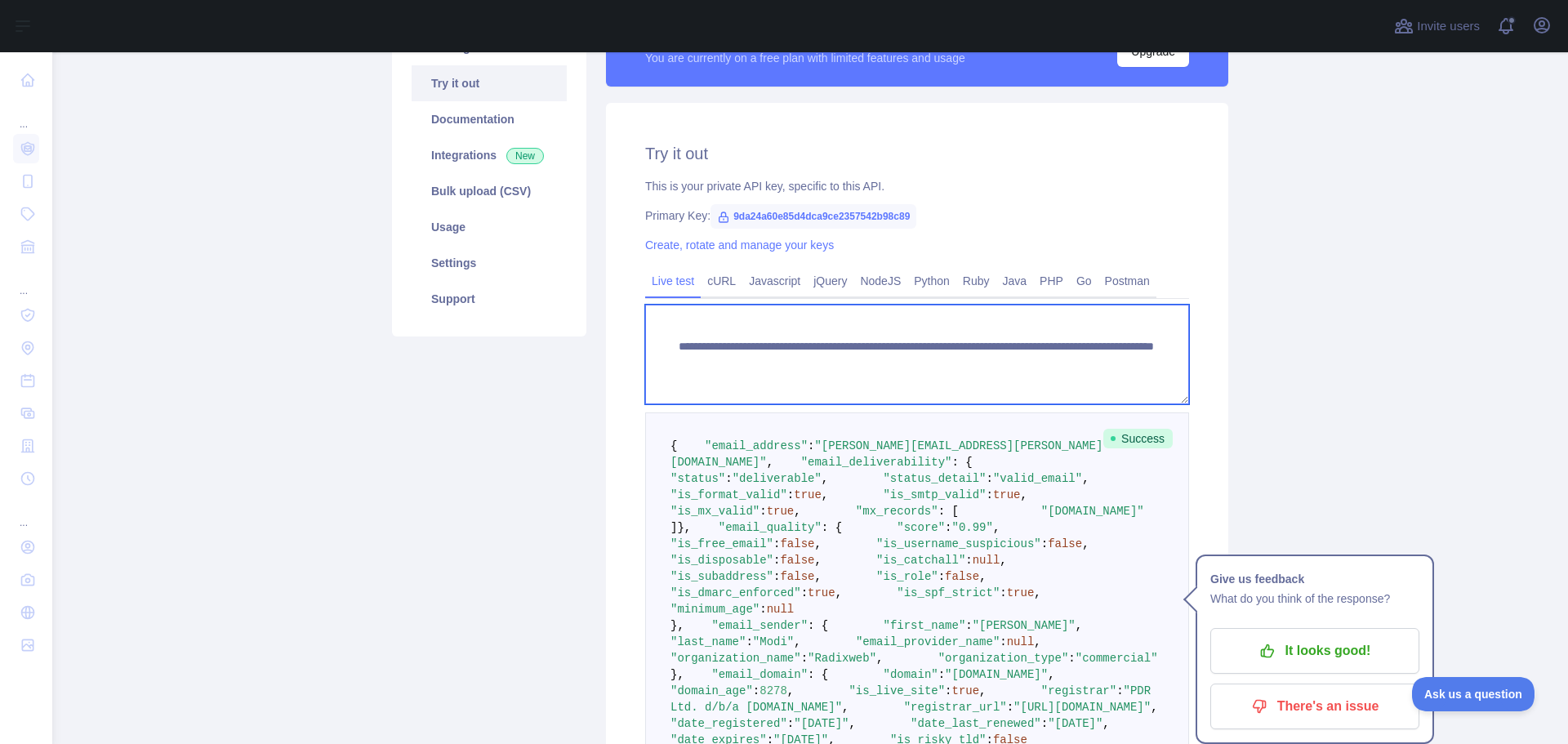
drag, startPoint x: 1059, startPoint y: 365, endPoint x: 1134, endPoint y: 364, distance: 75.0
click at [1134, 364] on textarea "**********" at bounding box center [917, 354] width 544 height 100
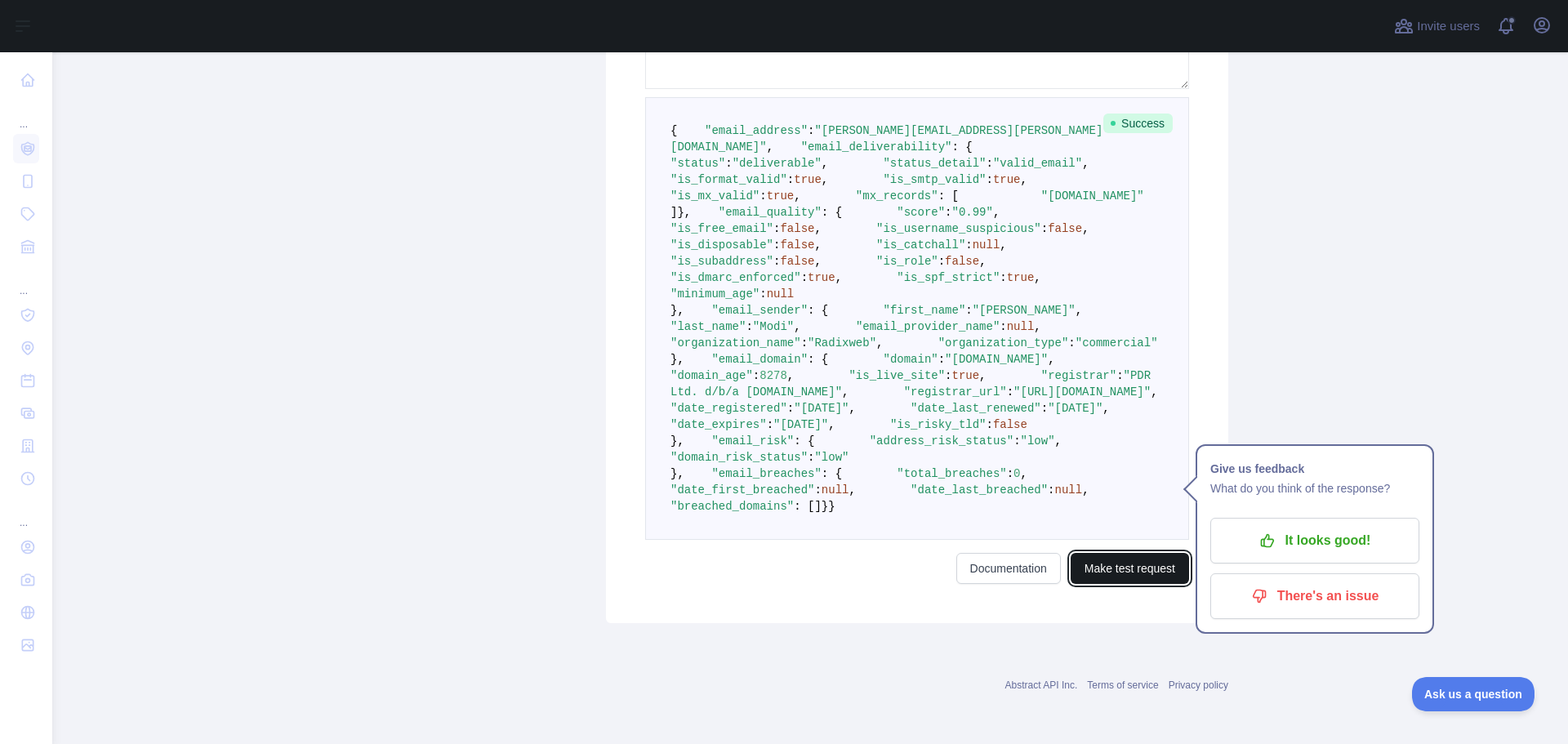
click at [1113, 584] on button "Make test request" at bounding box center [1129, 568] width 118 height 31
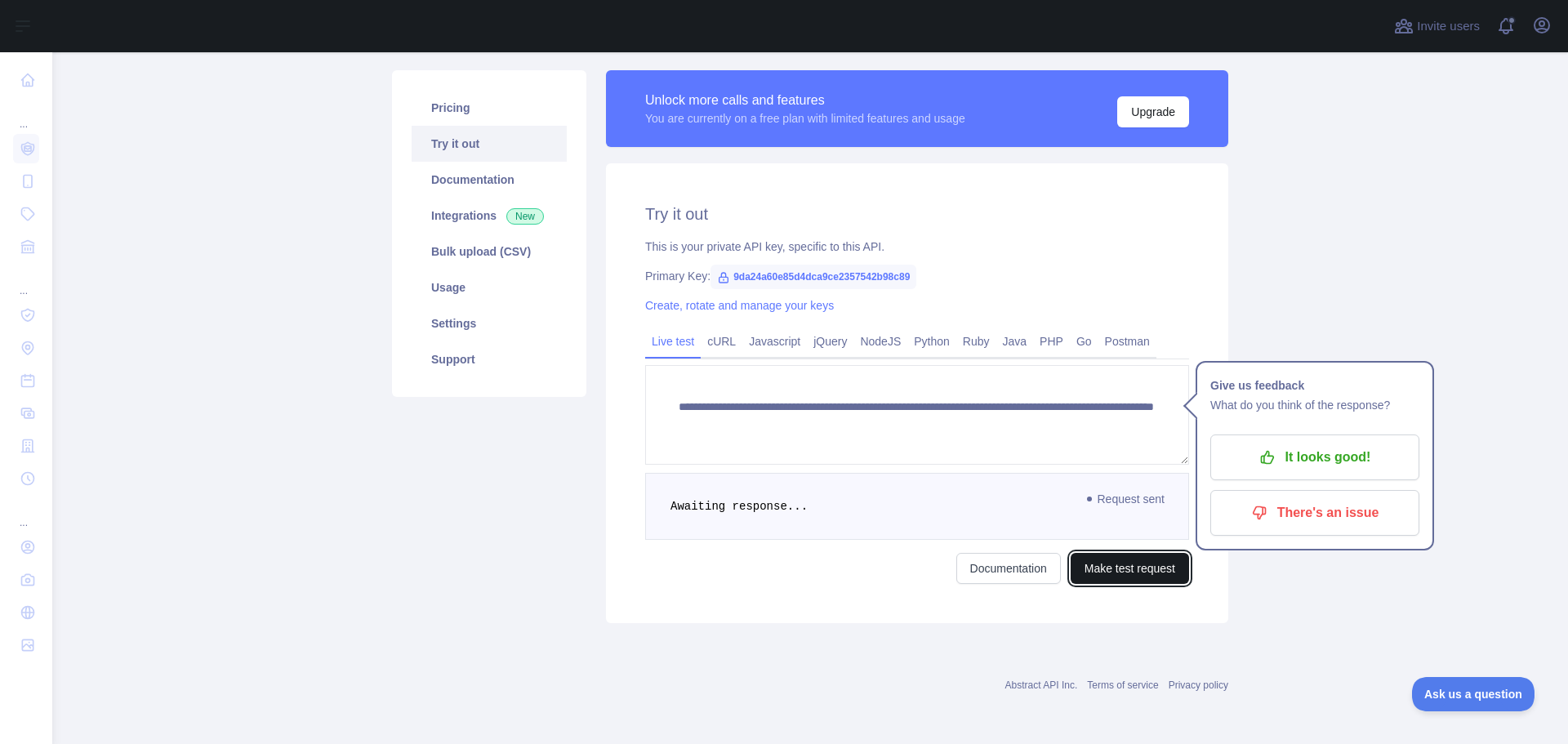
scroll to position [103, 0]
click at [1100, 540] on pre "Awaiting response..." at bounding box center [917, 505] width 544 height 67
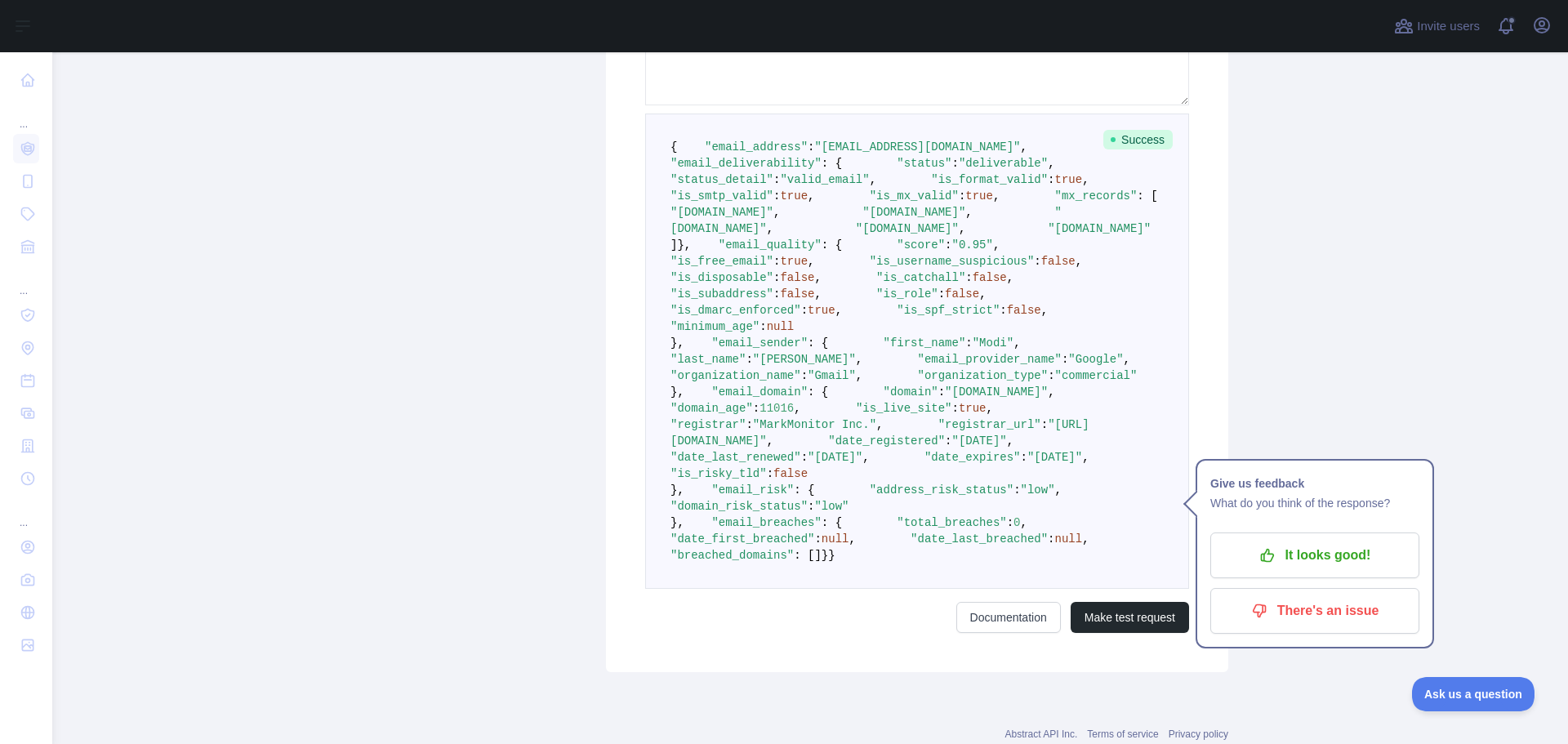
scroll to position [625, 0]
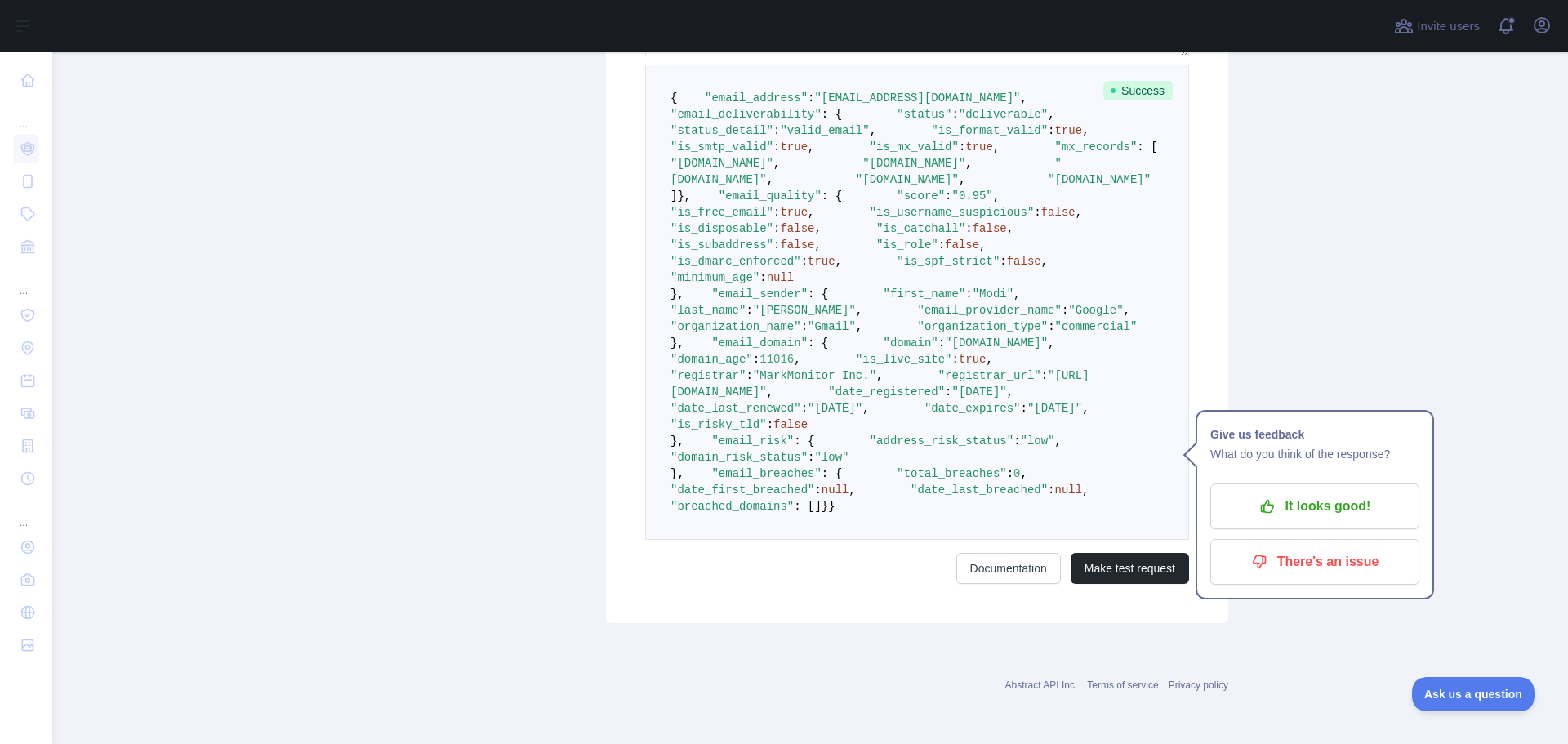
click at [1068, 317] on span ""Google"" at bounding box center [1095, 310] width 55 height 13
click at [779, 333] on span ""organization_name"" at bounding box center [736, 326] width 131 height 13
click at [855, 333] on span ""Gmail"" at bounding box center [831, 326] width 48 height 13
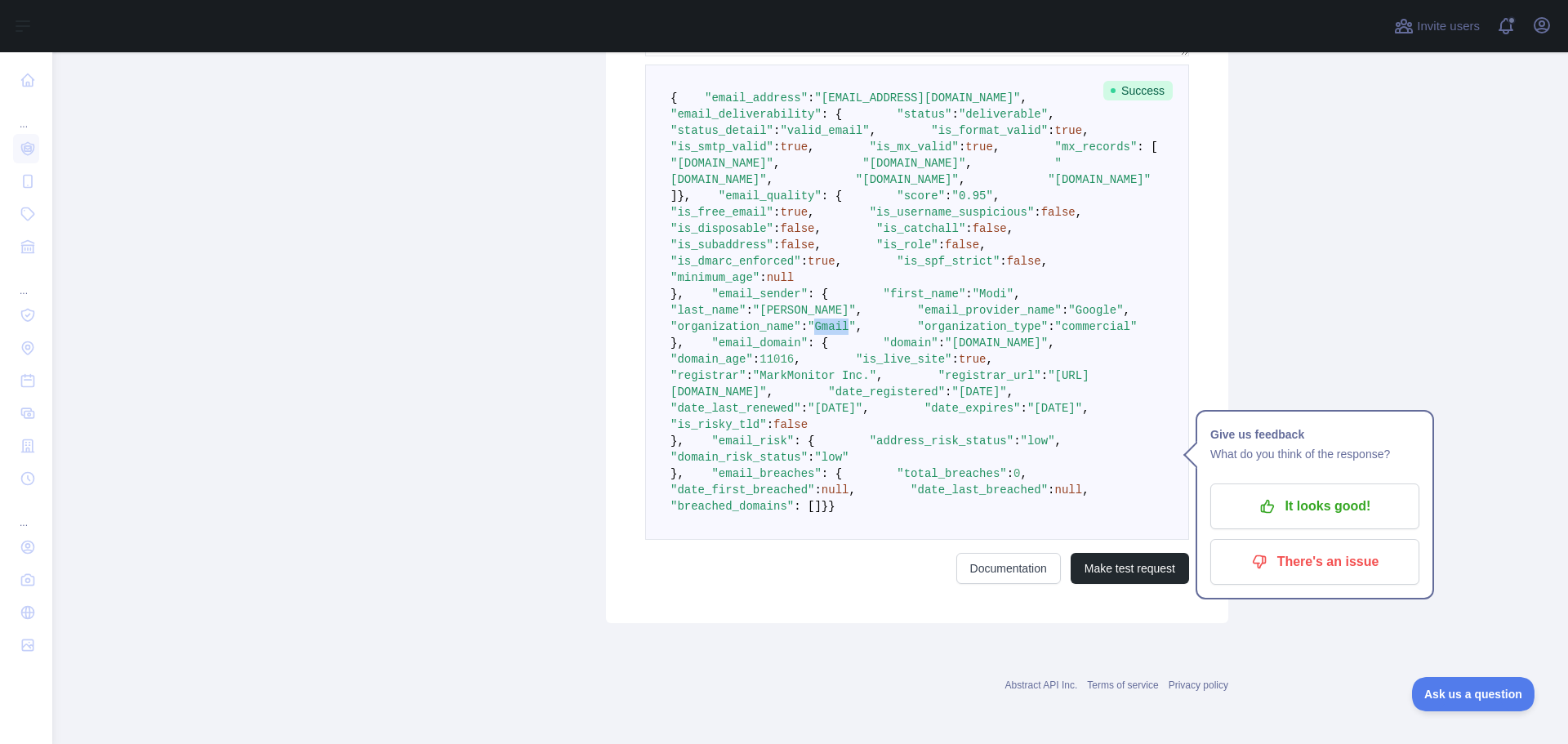
click at [855, 333] on span ""Gmail"" at bounding box center [831, 326] width 48 height 13
click at [948, 510] on pre "{ "email_address" : "modibhargav1998@gmail.com" , "email_deliverability" : { "s…" at bounding box center [917, 301] width 544 height 475
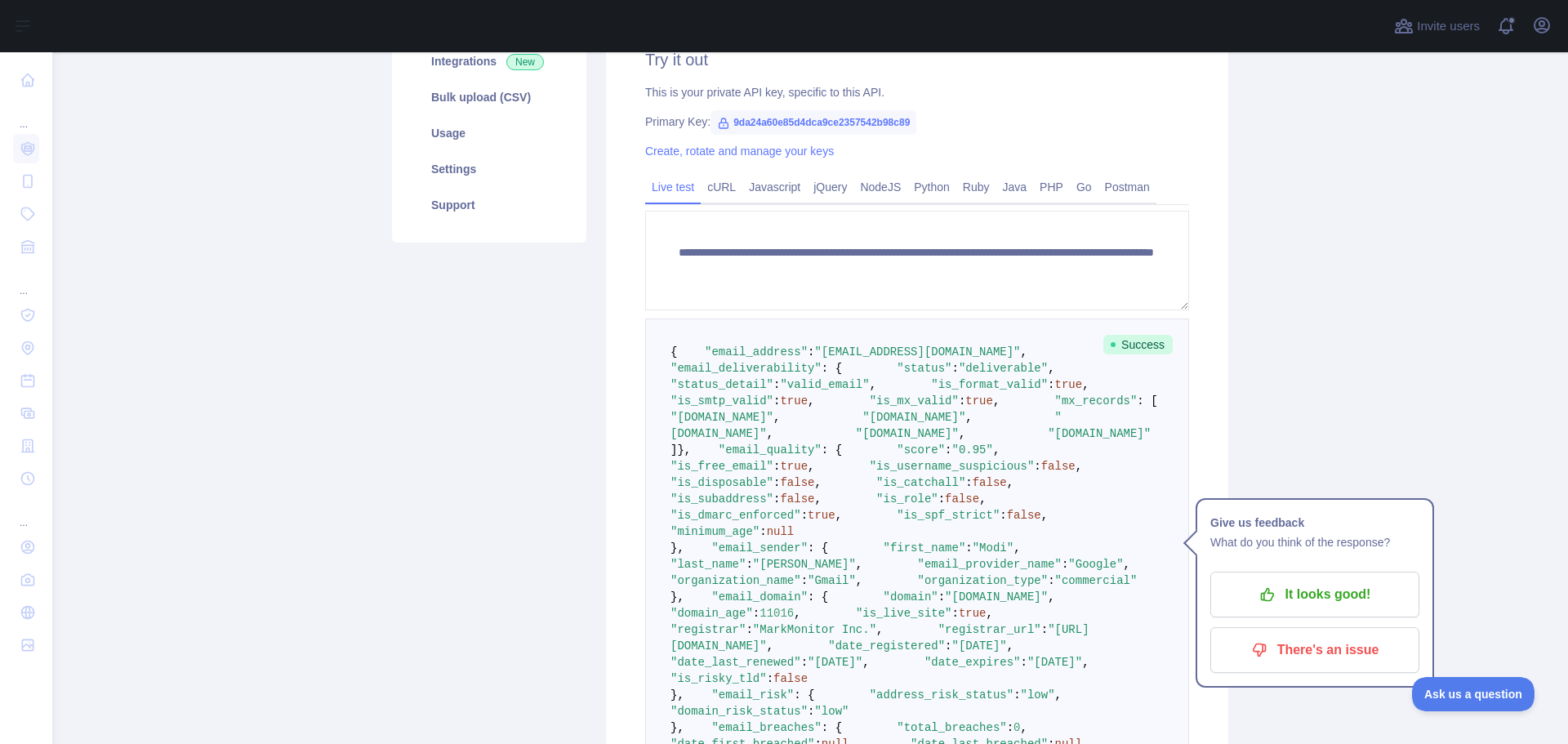
scroll to position [201, 0]
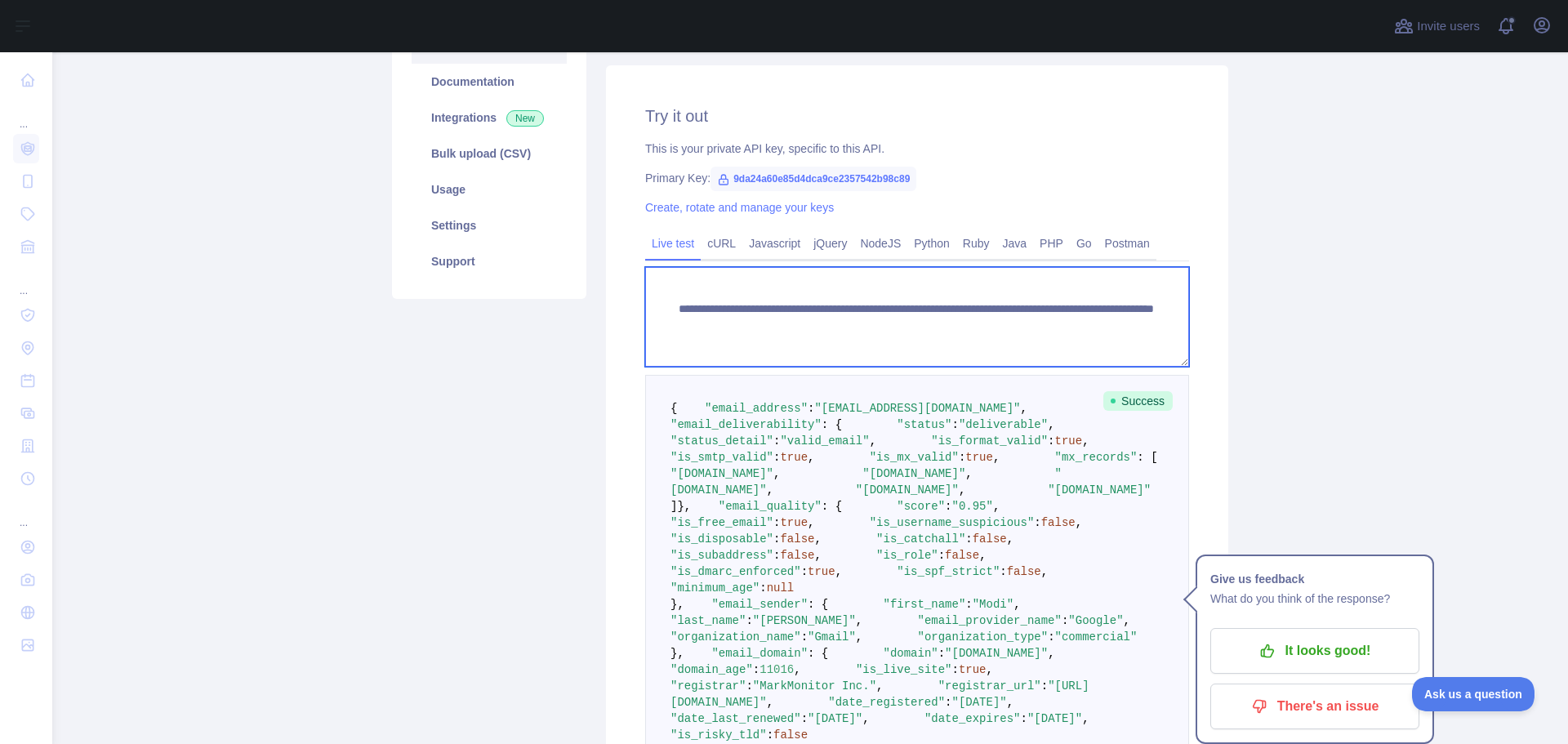
drag, startPoint x: 959, startPoint y: 327, endPoint x: 1118, endPoint y: 326, distance: 159.0
click at [1118, 326] on textarea "**********" at bounding box center [917, 317] width 544 height 100
paste textarea
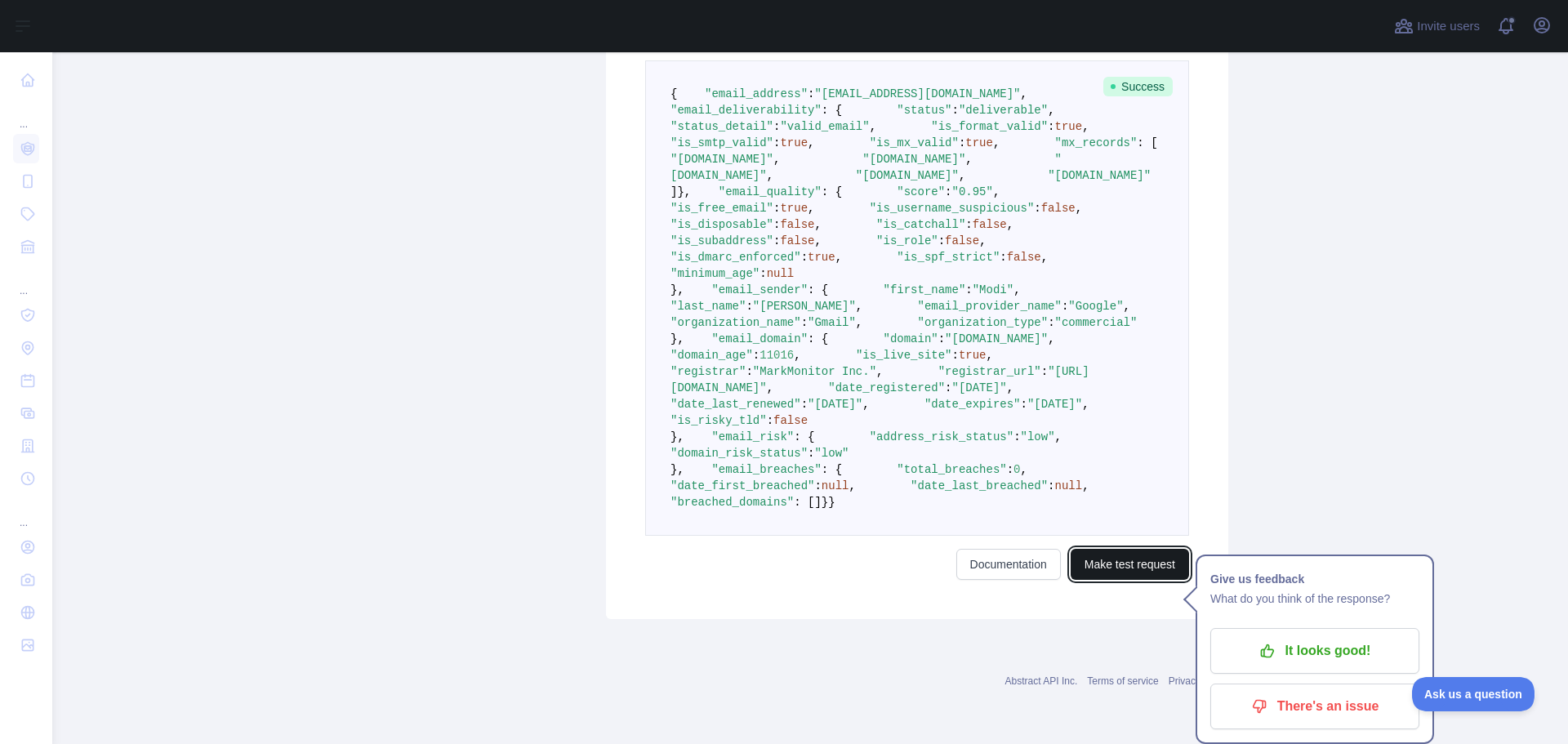
drag, startPoint x: 1129, startPoint y: 574, endPoint x: 1102, endPoint y: 547, distance: 38.2
click at [1129, 574] on button "Make test request" at bounding box center [1129, 563] width 118 height 31
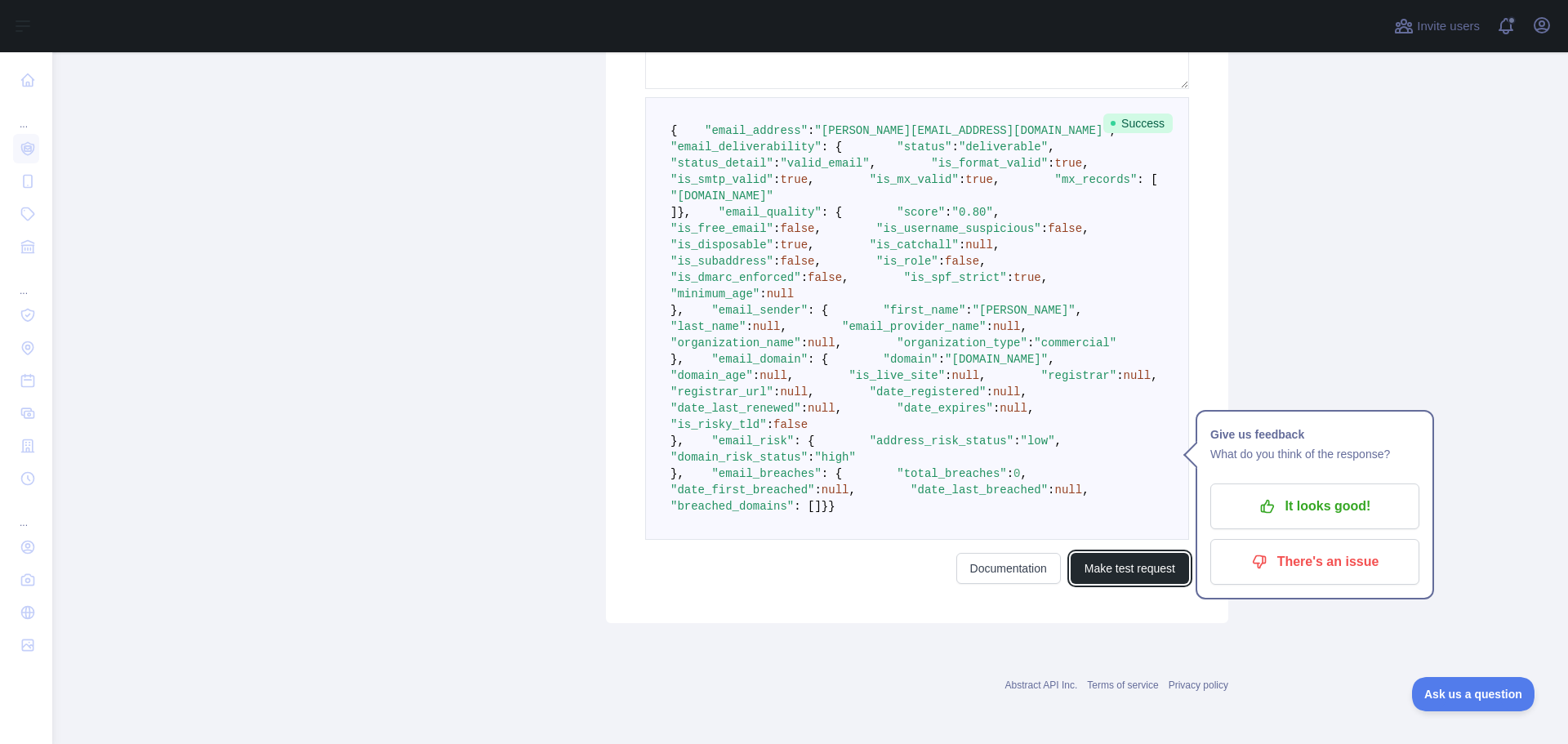
scroll to position [625, 0]
click at [764, 349] on span ""organization_name"" at bounding box center [736, 342] width 131 height 13
click at [835, 349] on span "null" at bounding box center [821, 342] width 28 height 13
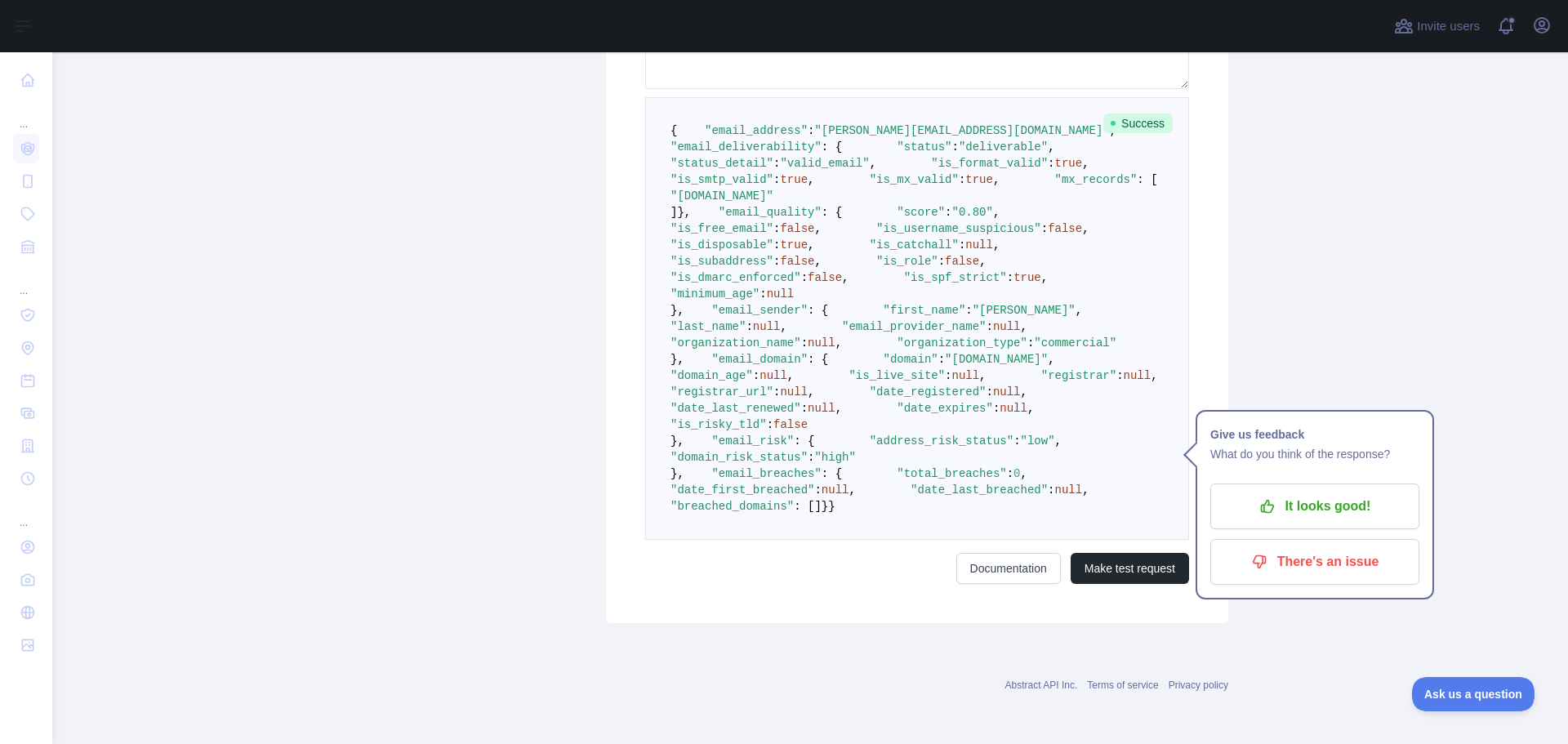
click at [767, 349] on span ""organization_name"" at bounding box center [736, 342] width 131 height 13
click at [835, 349] on span "null" at bounding box center [821, 342] width 28 height 13
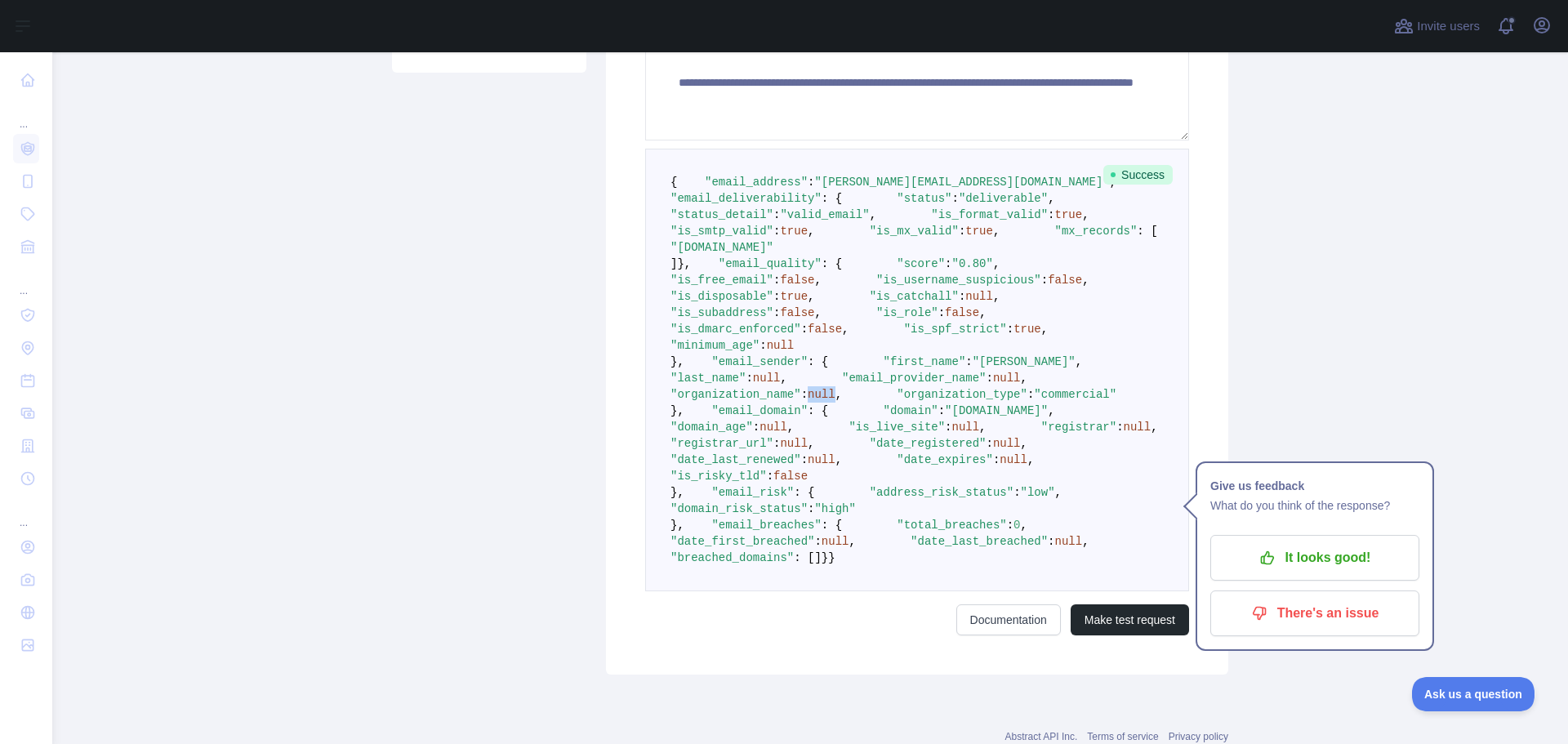
scroll to position [136, 0]
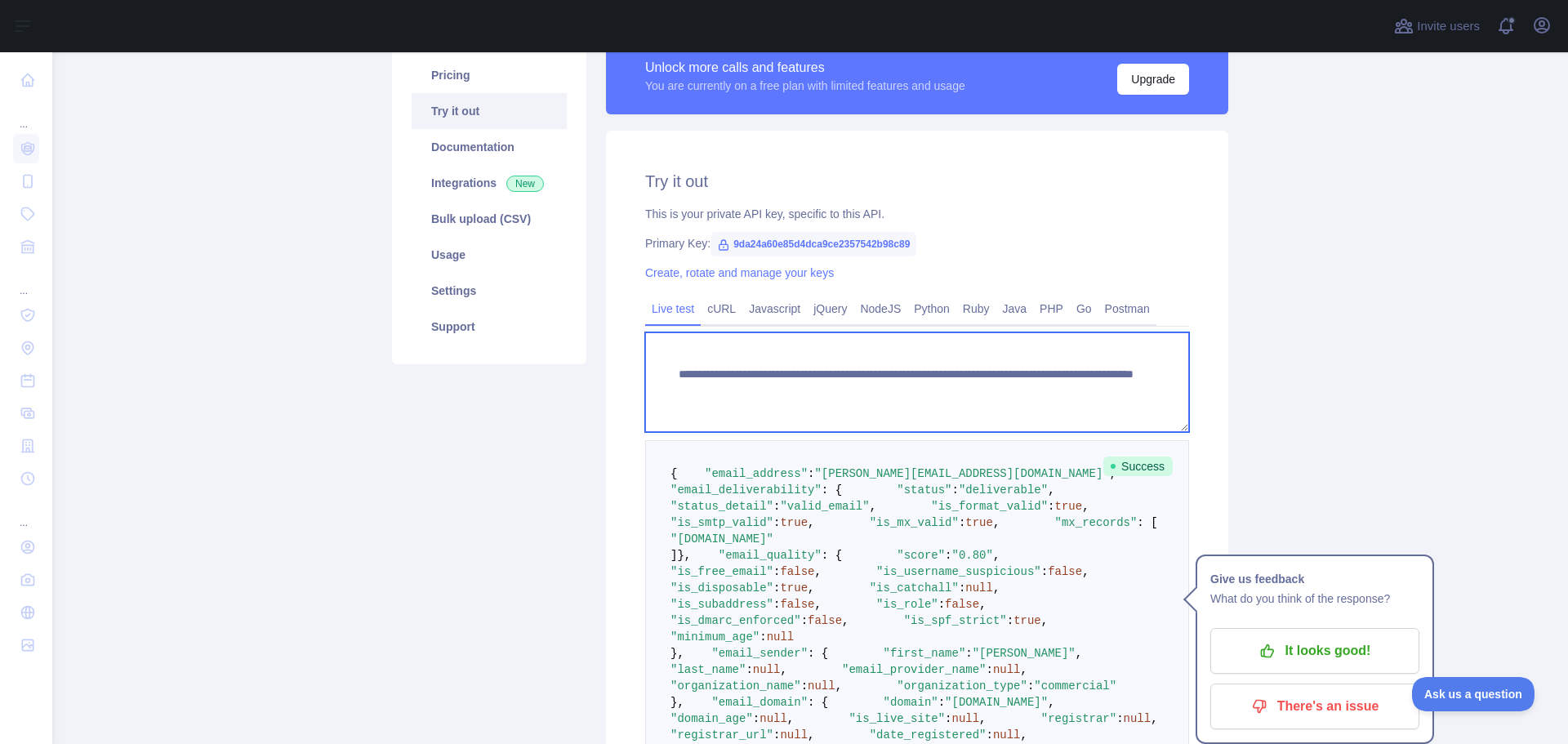
drag, startPoint x: 958, startPoint y: 391, endPoint x: 1091, endPoint y: 389, distance: 133.0
click at [1091, 389] on textarea "**********" at bounding box center [917, 382] width 544 height 100
paste textarea "****"
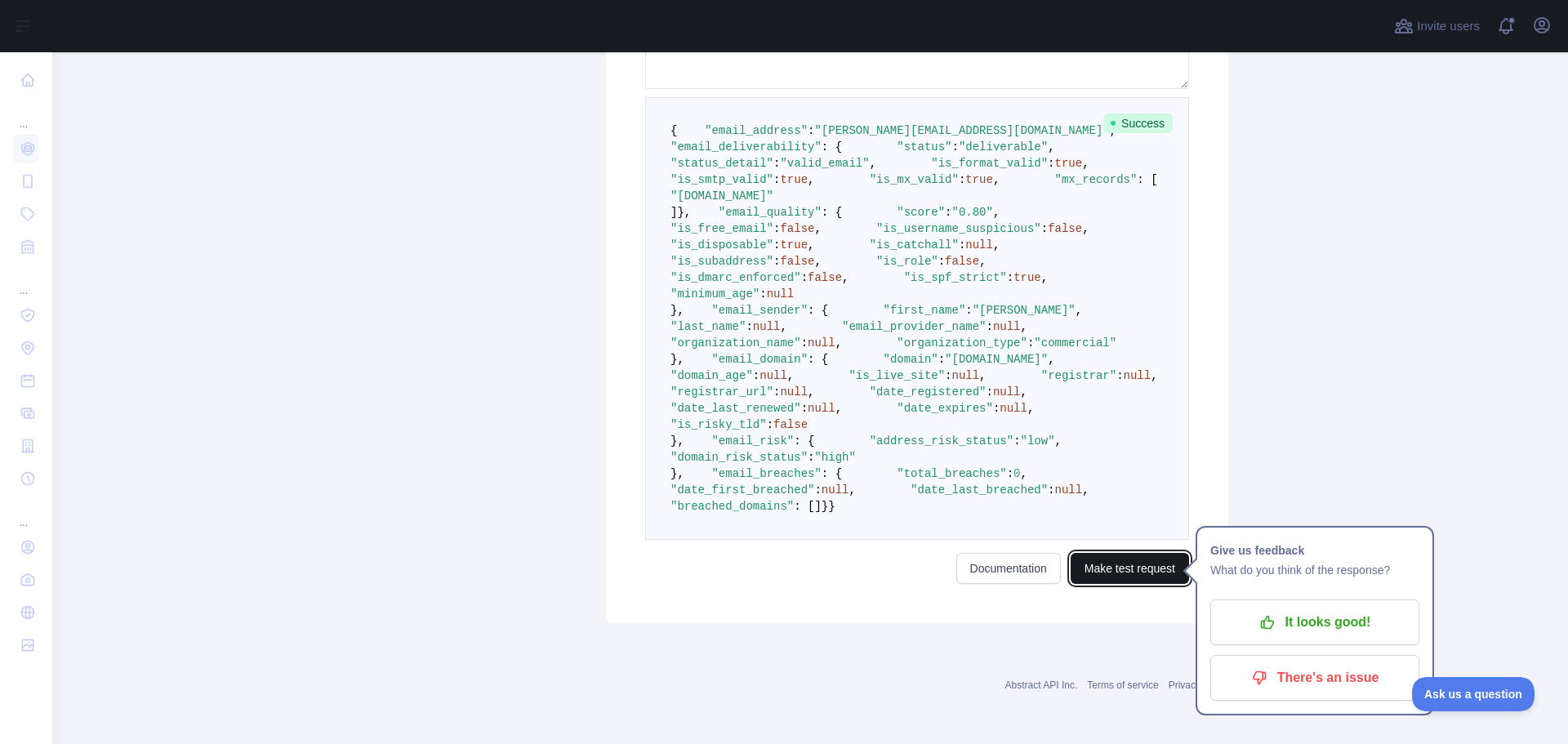
click at [1107, 574] on button "Make test request" at bounding box center [1129, 568] width 118 height 31
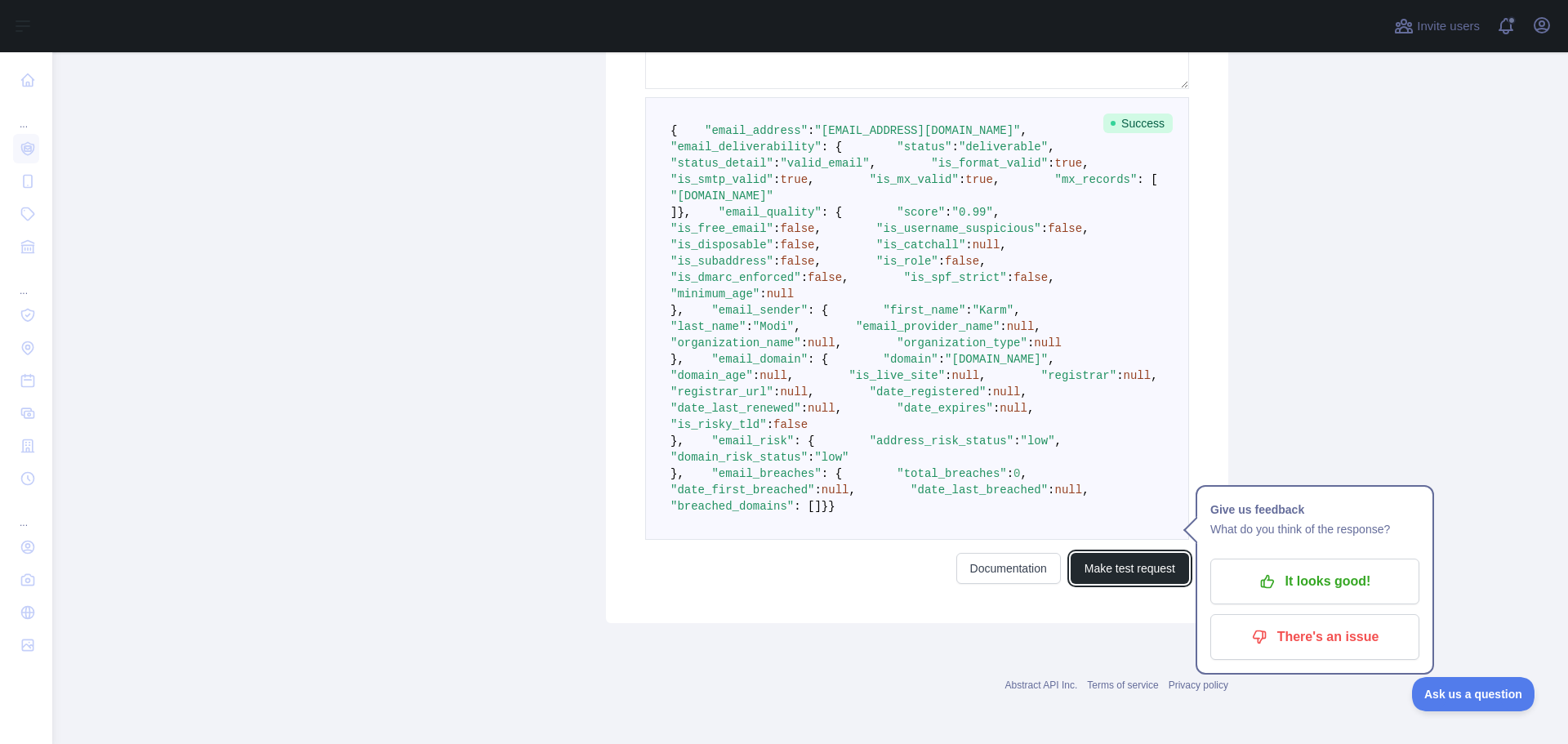
scroll to position [707, 0]
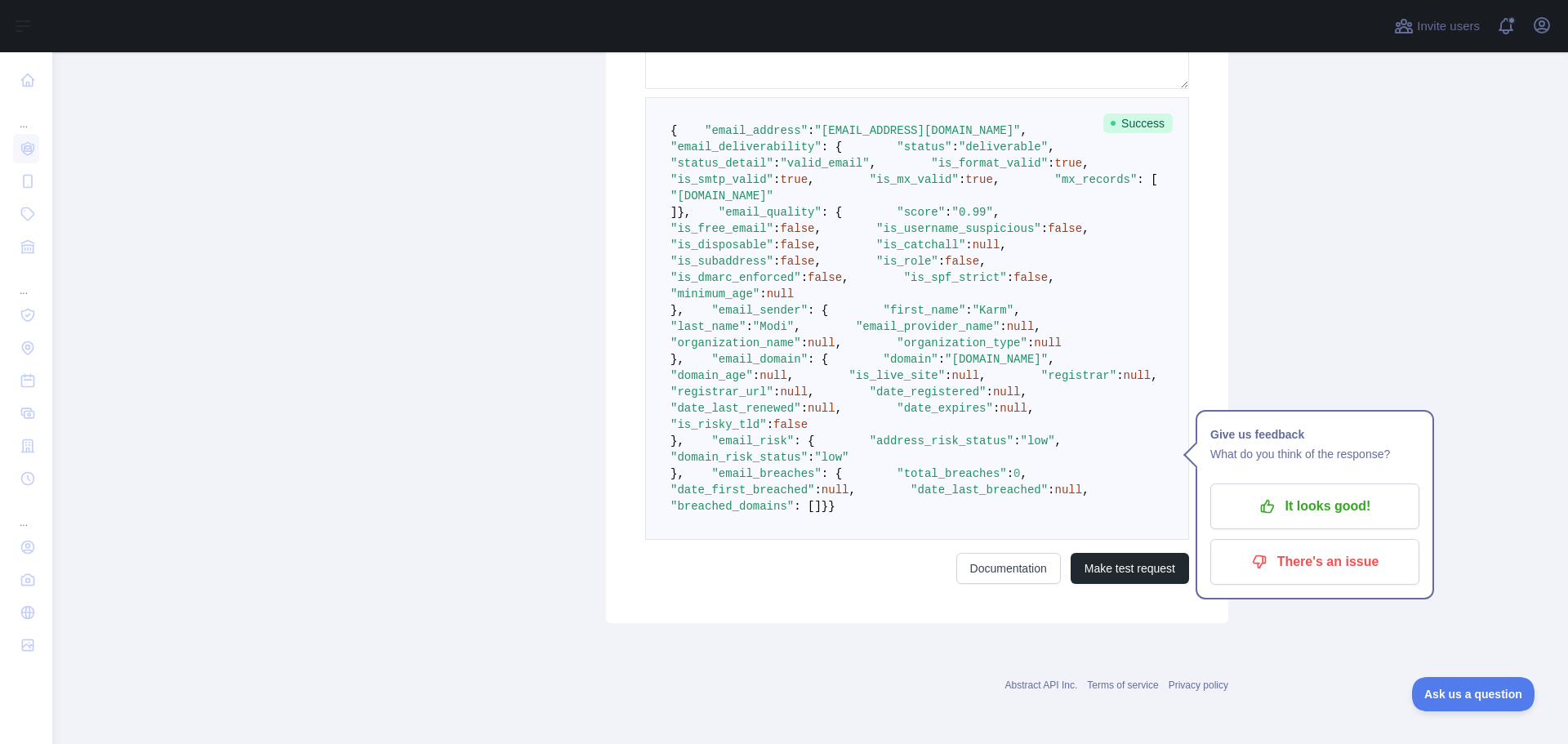
click at [776, 349] on span ""organization_name"" at bounding box center [736, 342] width 131 height 13
click at [835, 349] on span "null" at bounding box center [821, 342] width 28 height 13
click at [897, 349] on span ""organization_type"" at bounding box center [962, 342] width 131 height 13
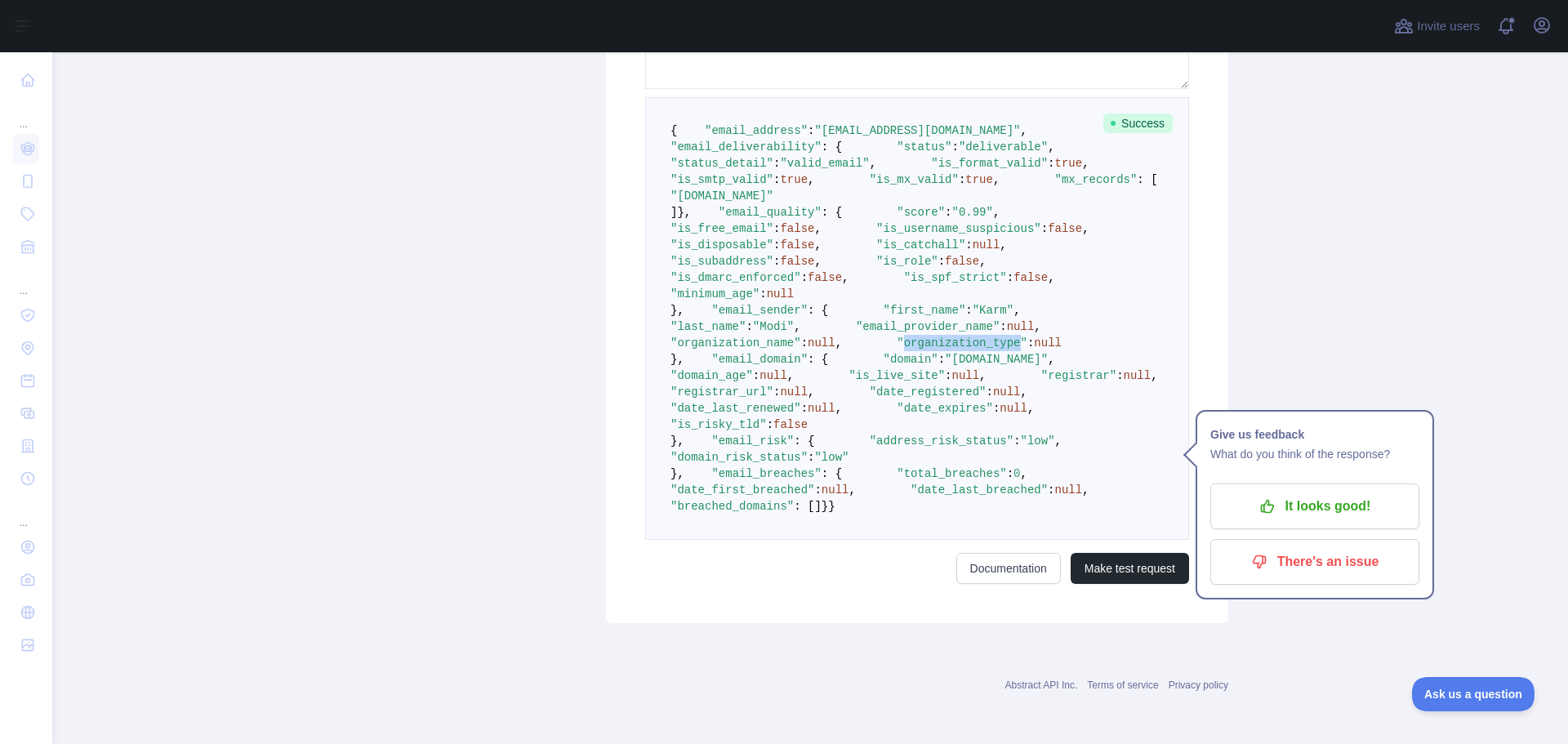
click at [897, 349] on span ""organization_type"" at bounding box center [962, 342] width 131 height 13
click at [882, 413] on pre "{ "email_address" : "karm.modi@nullsto.edu.pl" , "email_deliverability" : { "st…" at bounding box center [917, 318] width 544 height 443
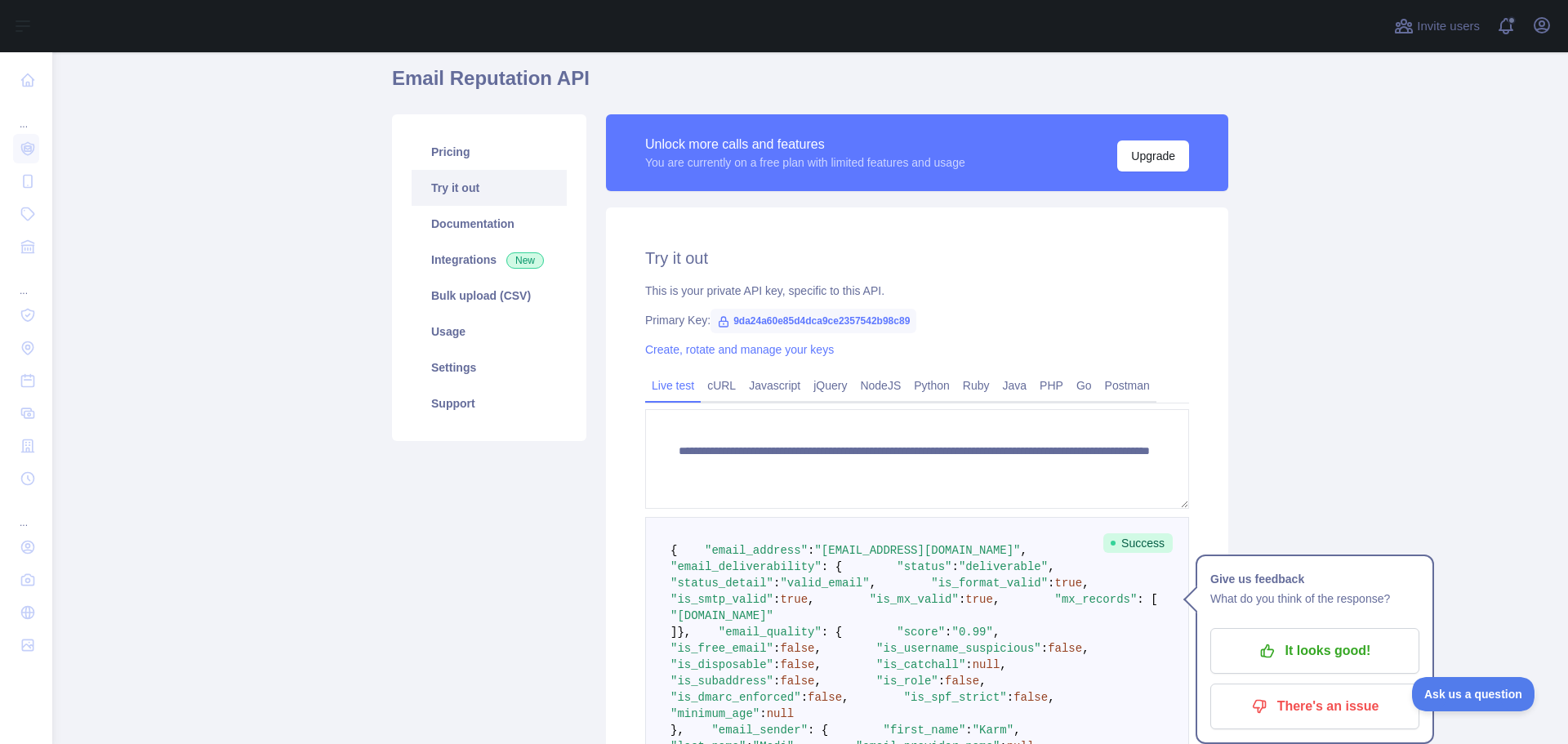
scroll to position [0, 0]
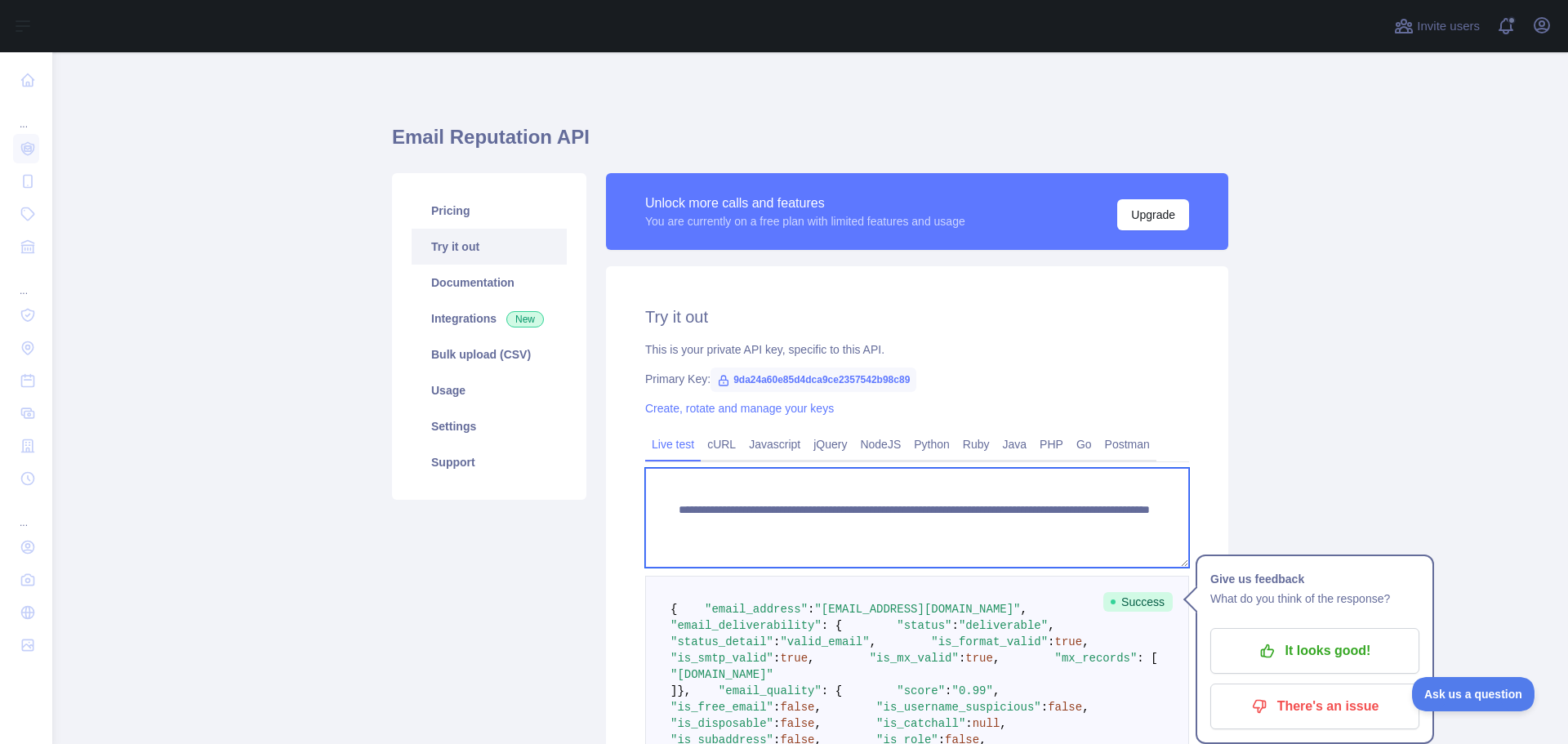
click at [1104, 520] on textarea "**********" at bounding box center [917, 518] width 544 height 100
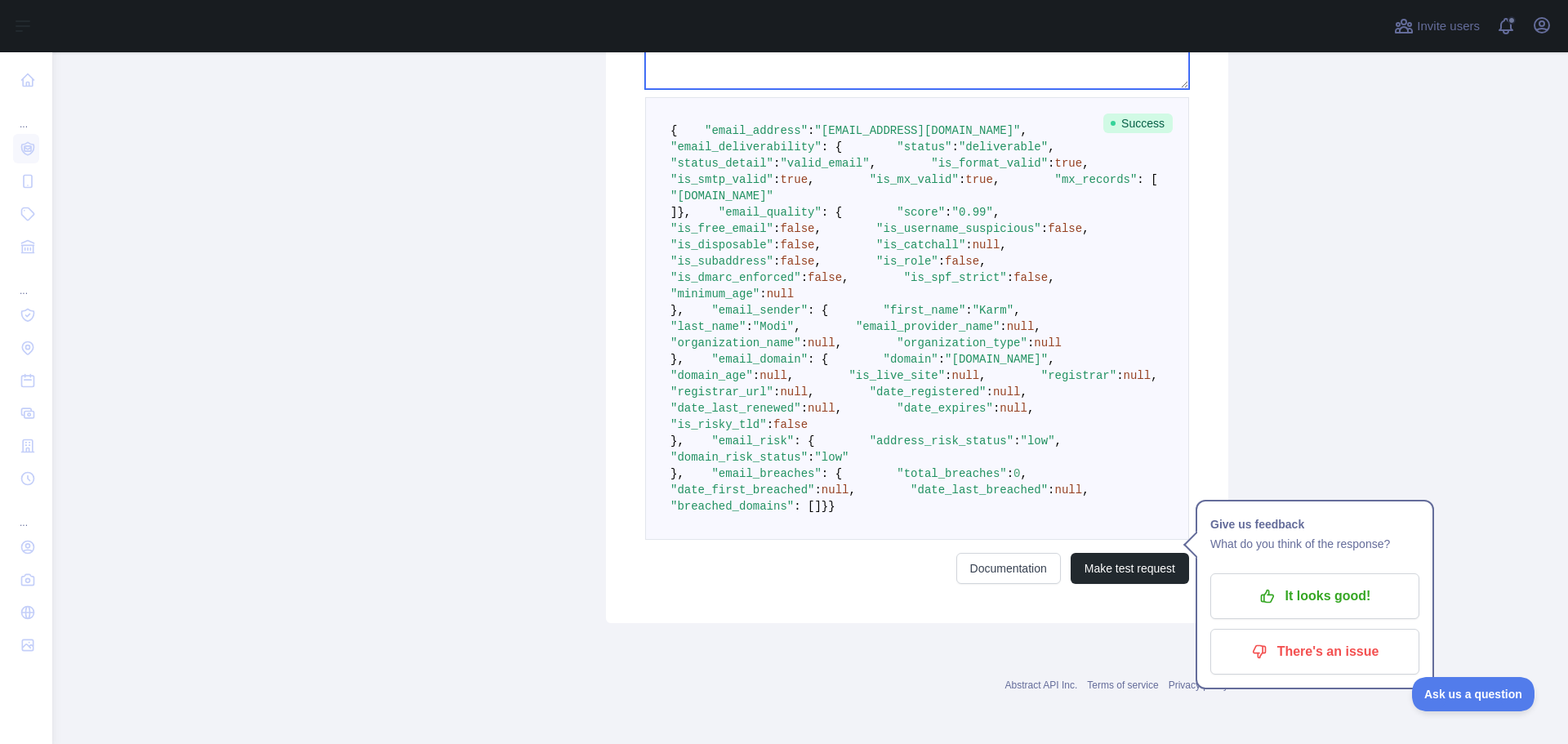
scroll to position [926, 0]
type textarea "**********"
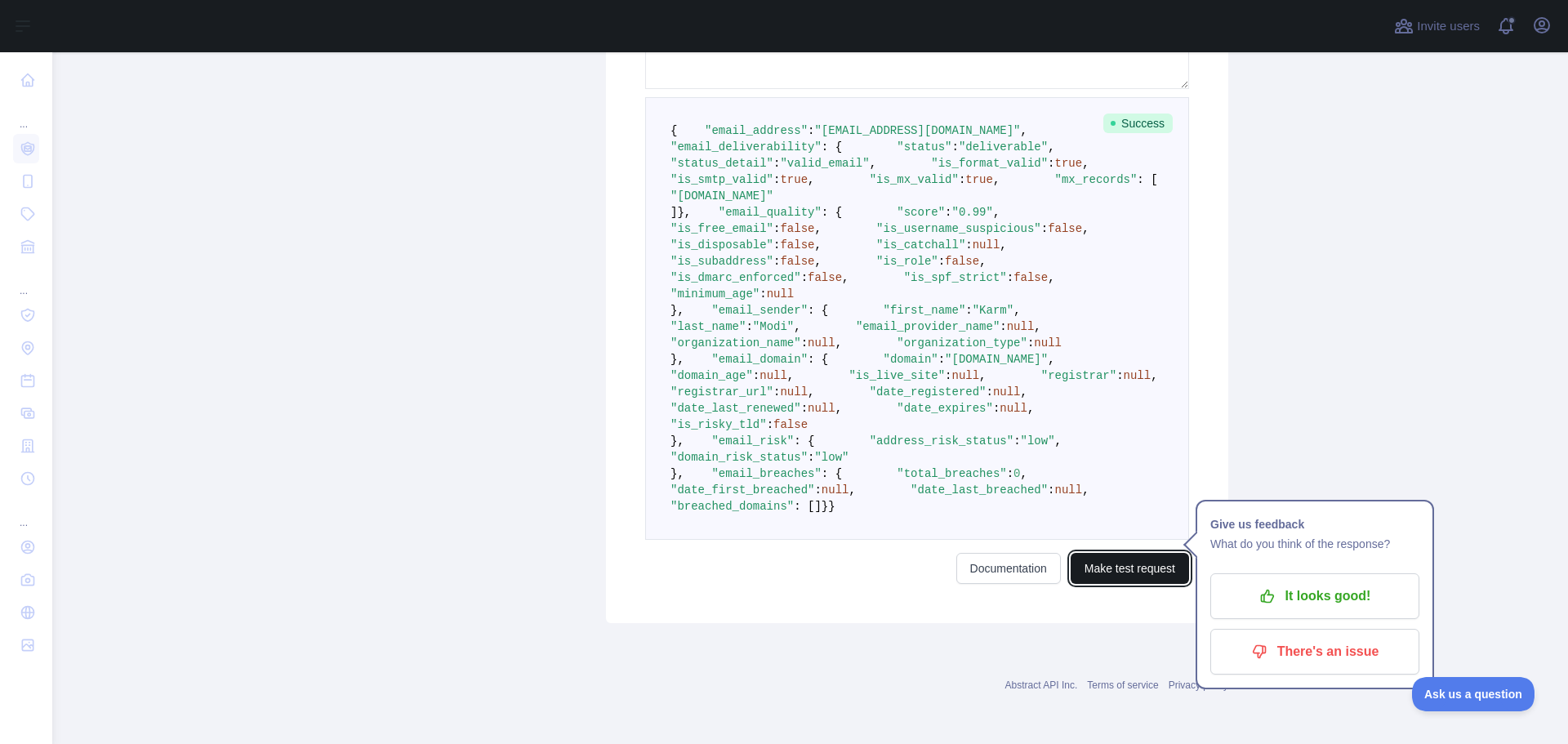
click at [1126, 584] on button "Make test request" at bounding box center [1129, 568] width 118 height 31
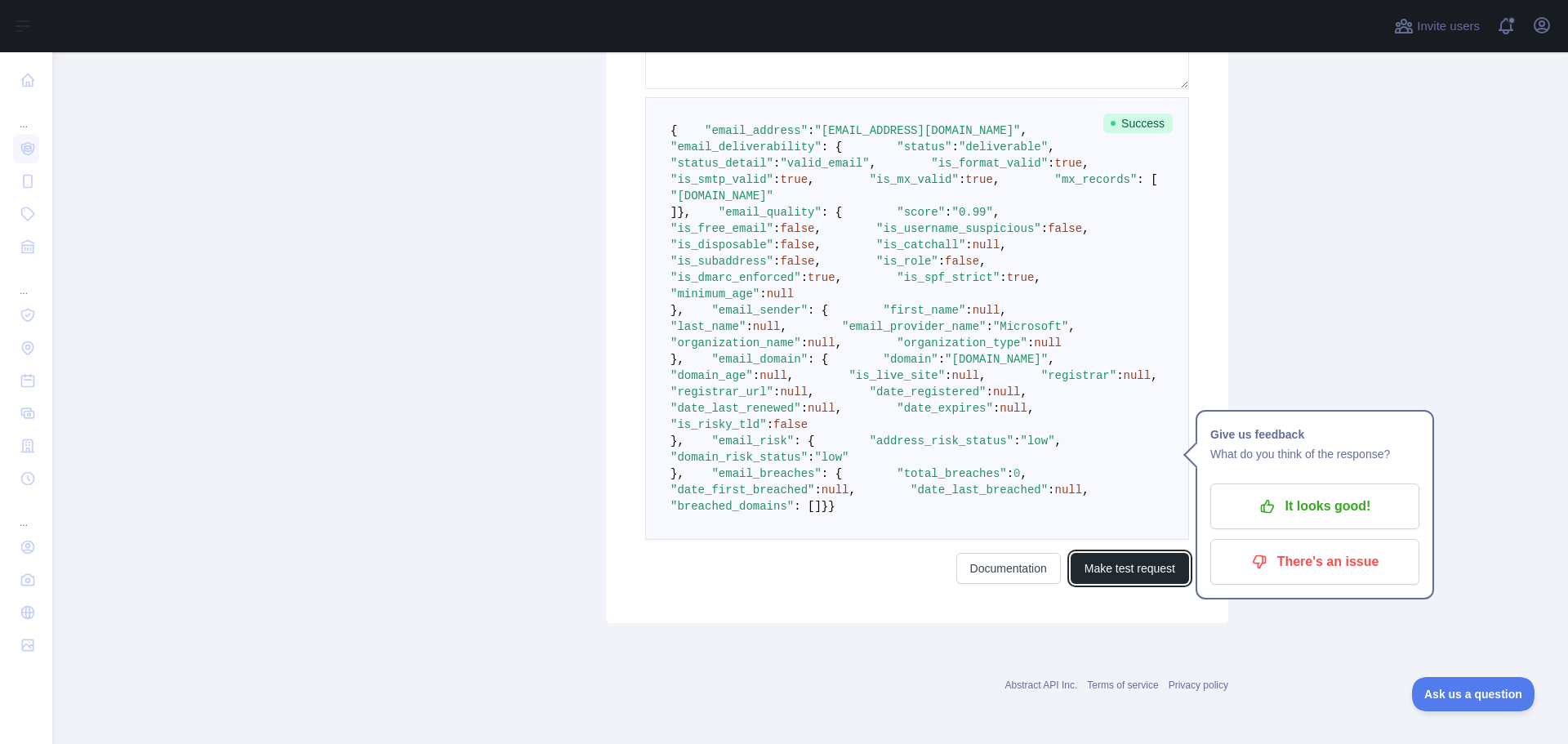
scroll to position [677, 0]
click at [842, 333] on span ""email_provider_name"" at bounding box center [913, 326] width 143 height 13
click at [993, 333] on span ""Microsoft"" at bounding box center [1030, 326] width 75 height 13
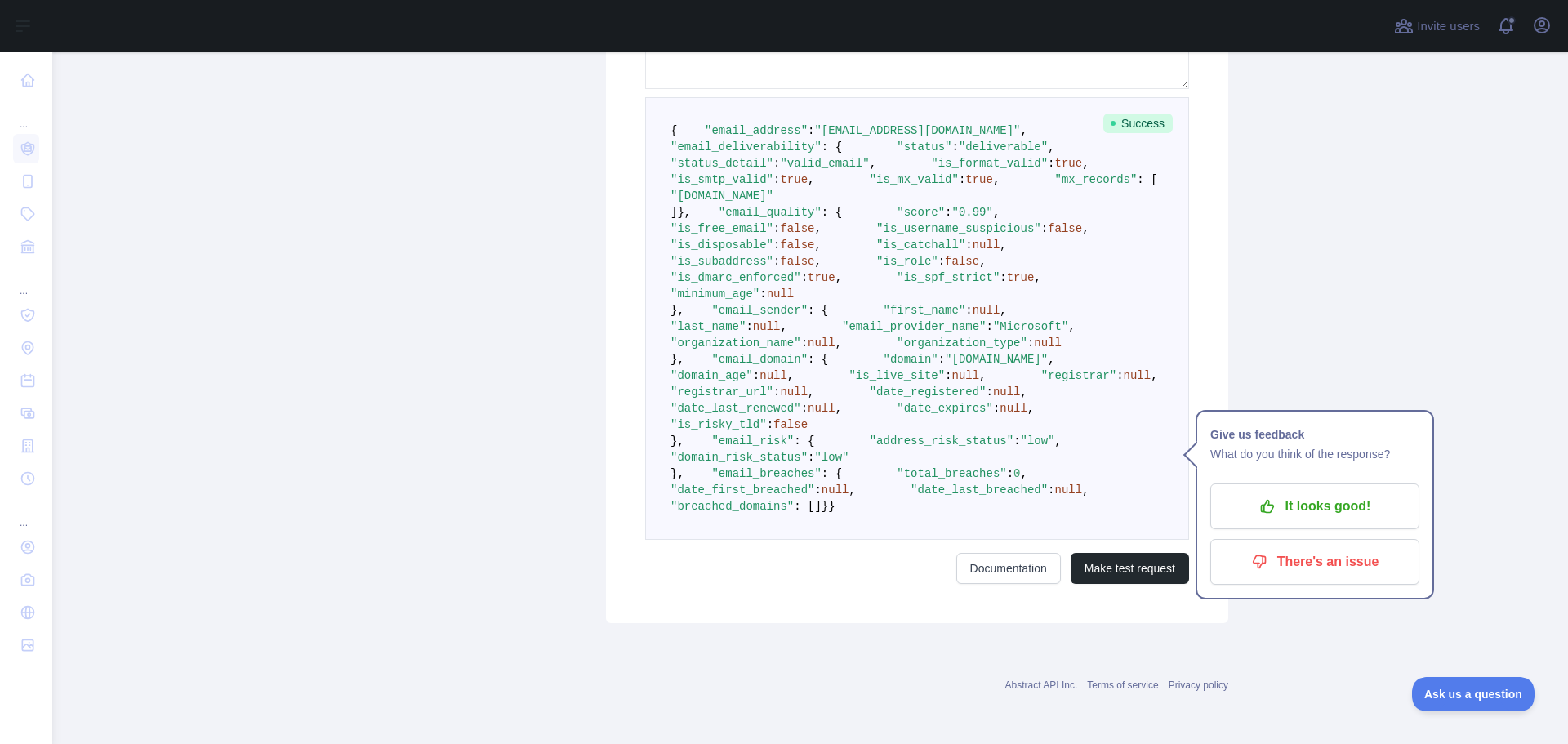
click at [778, 349] on span ""organization_name"" at bounding box center [736, 342] width 131 height 13
click at [835, 349] on span "null" at bounding box center [821, 342] width 28 height 13
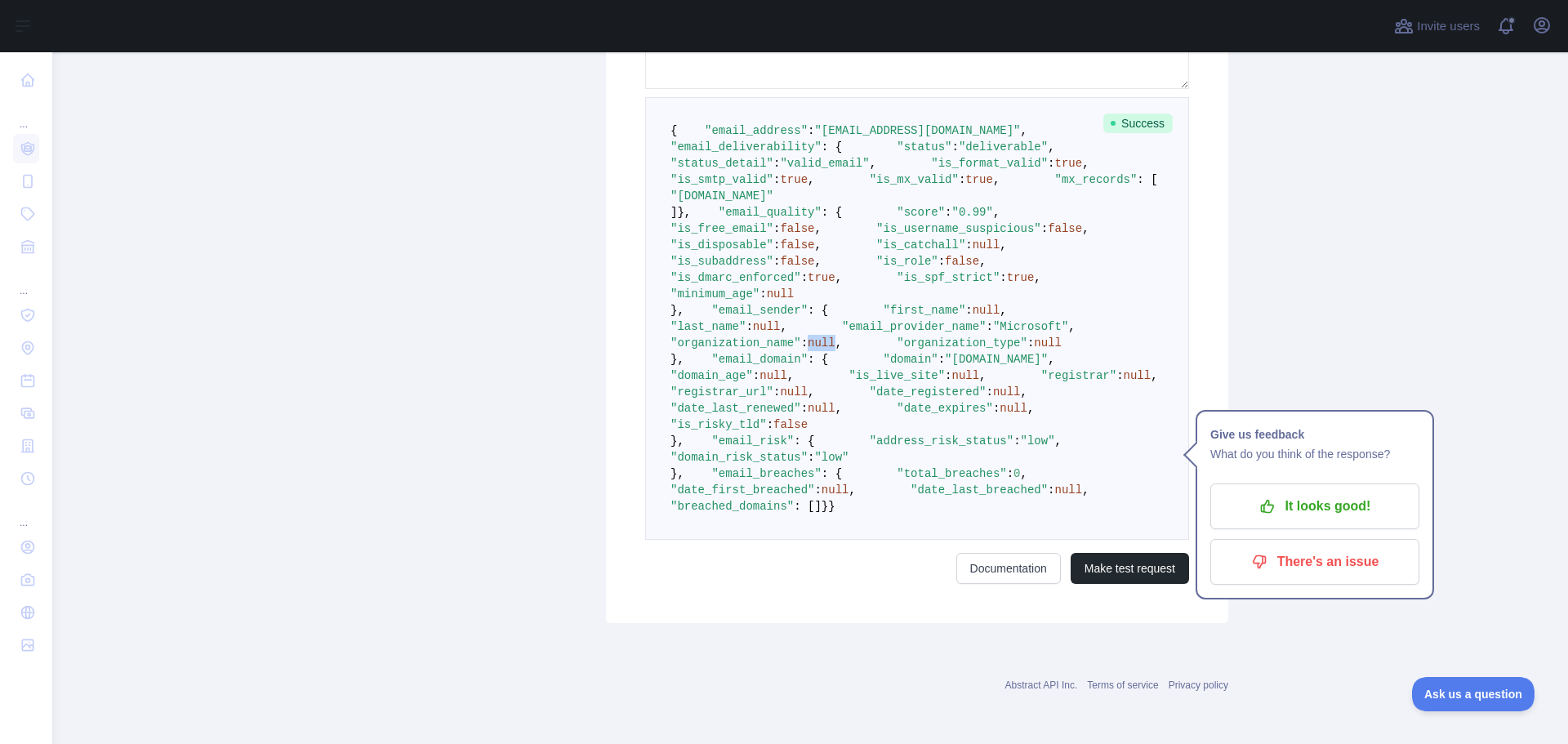
click at [835, 349] on span "null" at bounding box center [821, 342] width 28 height 13
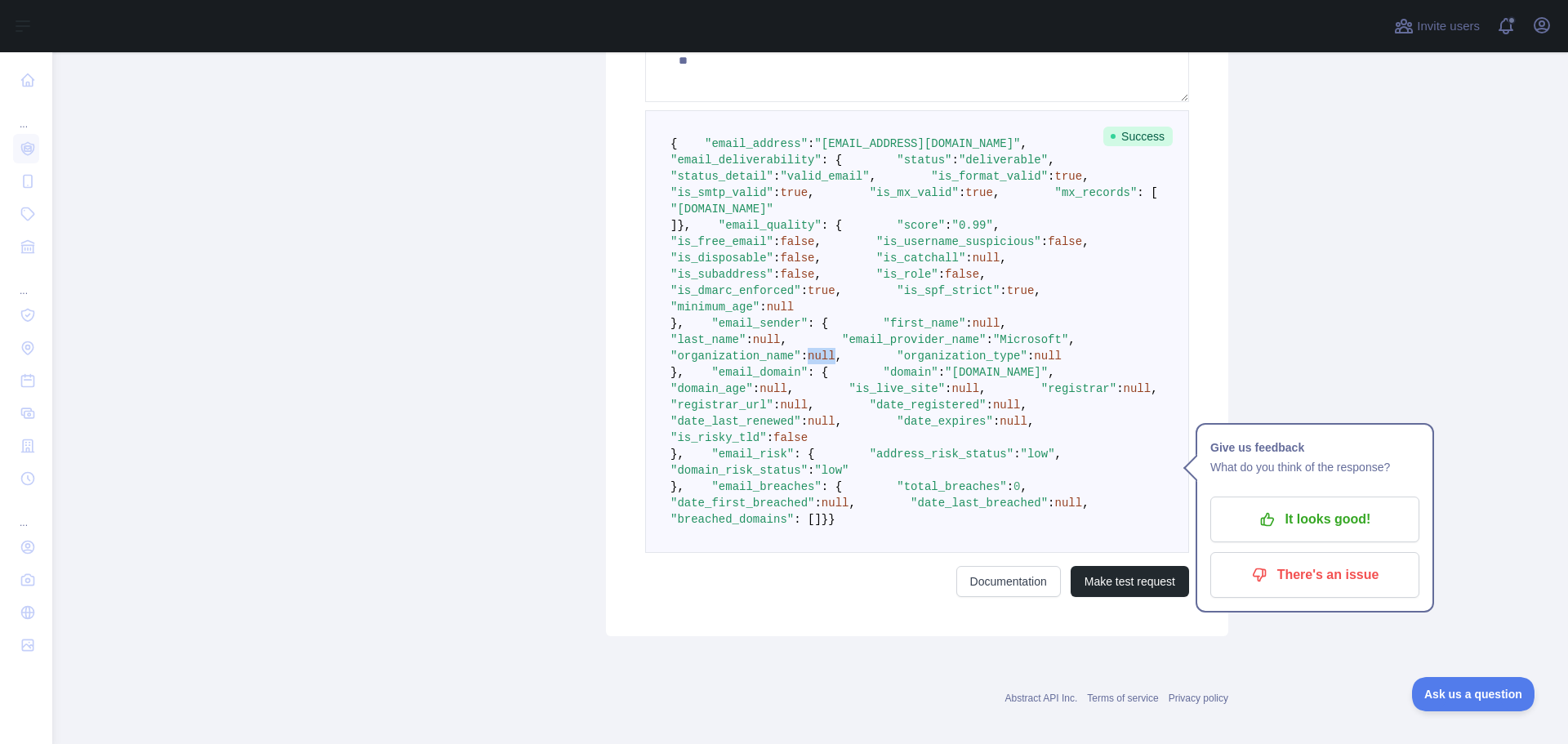
scroll to position [433, 0]
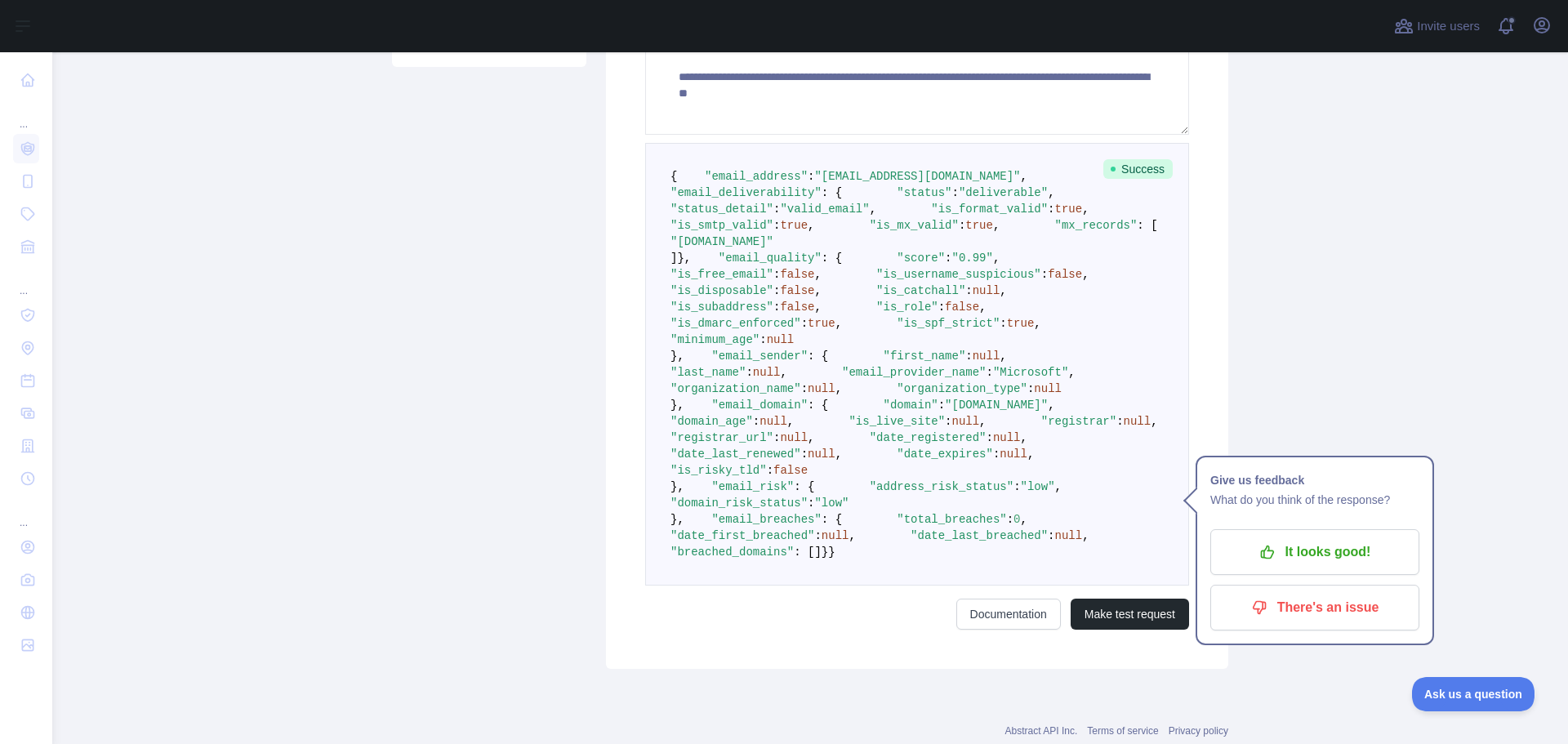
click at [940, 493] on pre "{ "email_address" : "karmrajput.ict21@aii.ac.in" , "email_deliverability" : { "…" at bounding box center [917, 364] width 544 height 443
click at [958, 199] on span ""deliverable"" at bounding box center [1003, 192] width 89 height 13
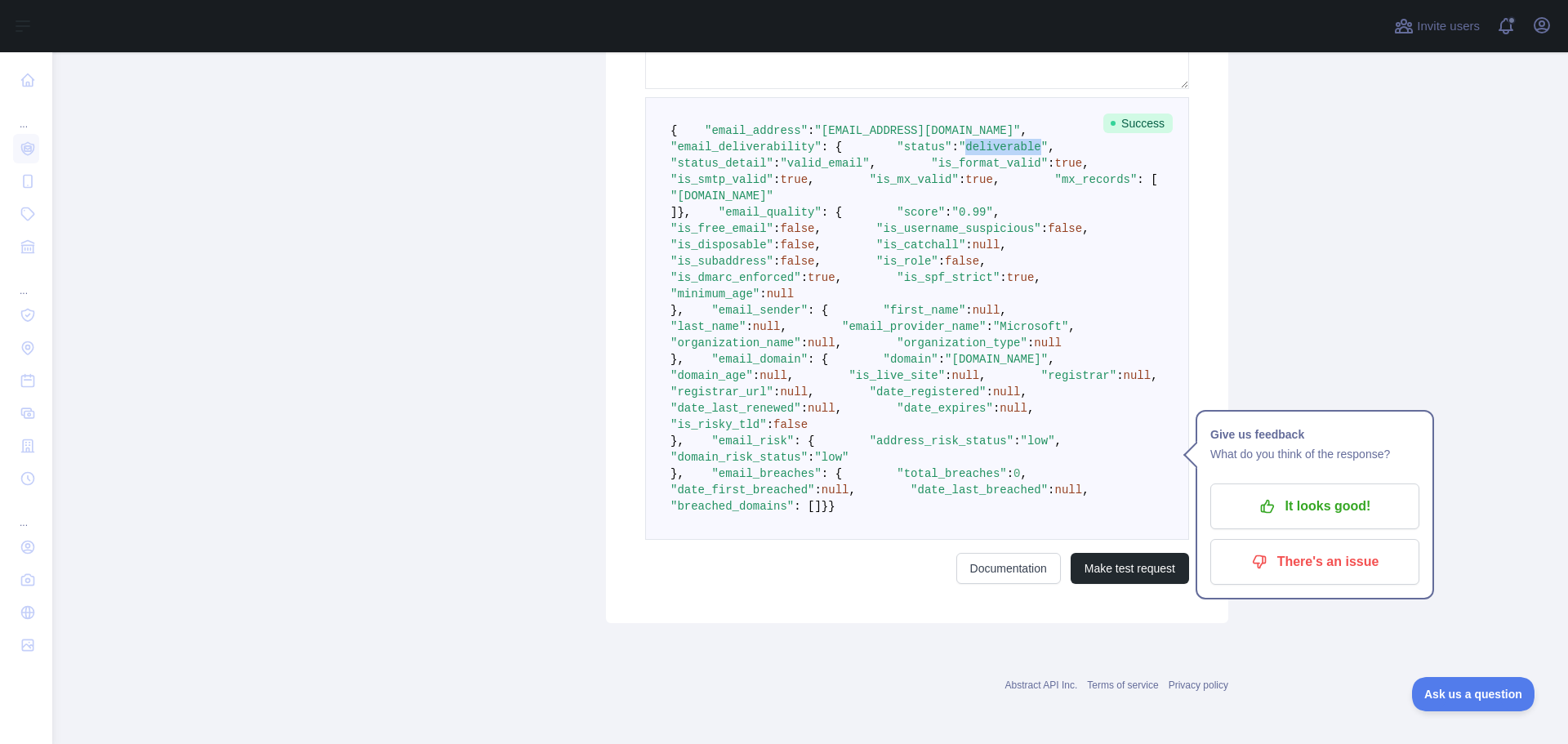
scroll to position [677, 0]
click at [835, 349] on span "null" at bounding box center [821, 342] width 28 height 13
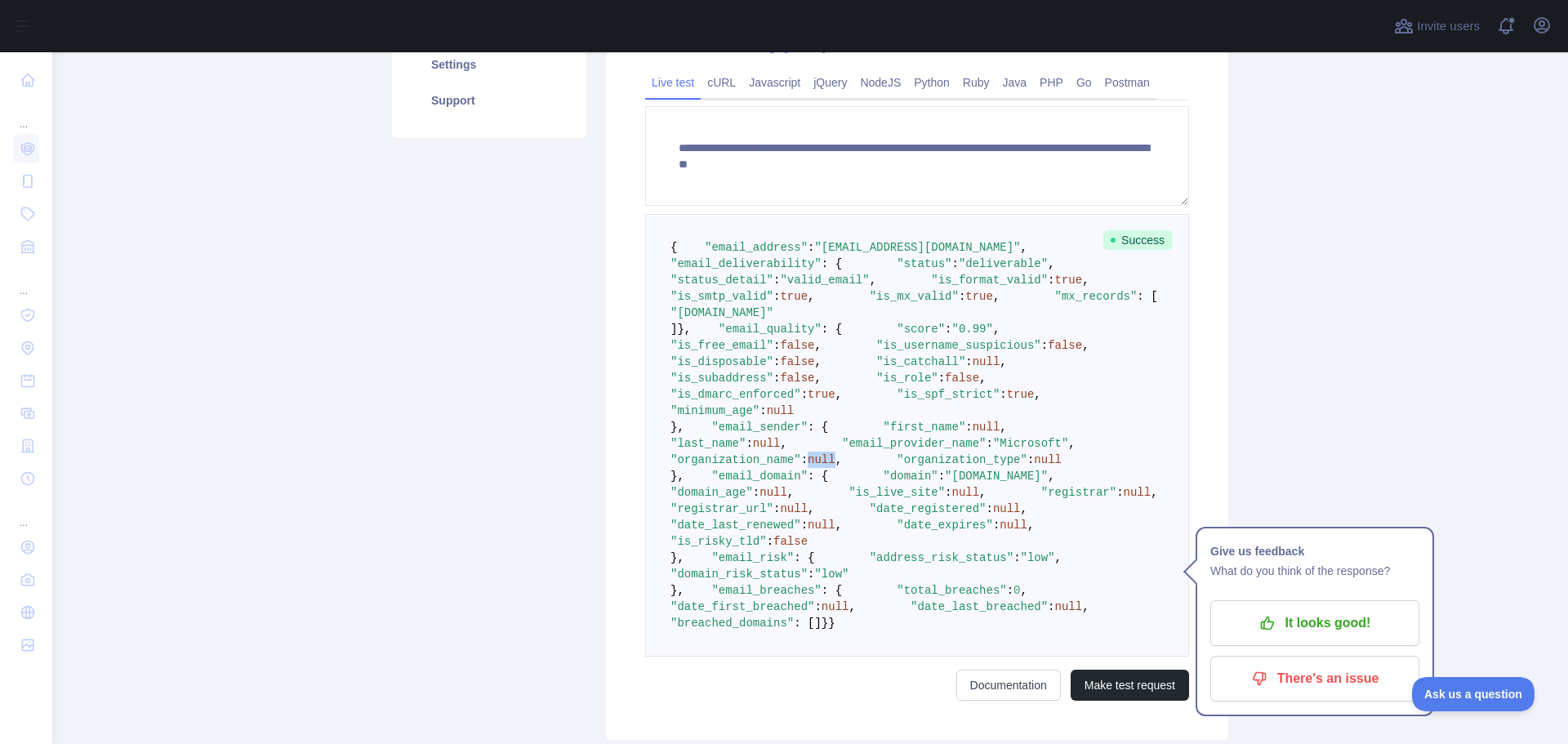
scroll to position [351, 0]
